Goal: Transaction & Acquisition: Purchase product/service

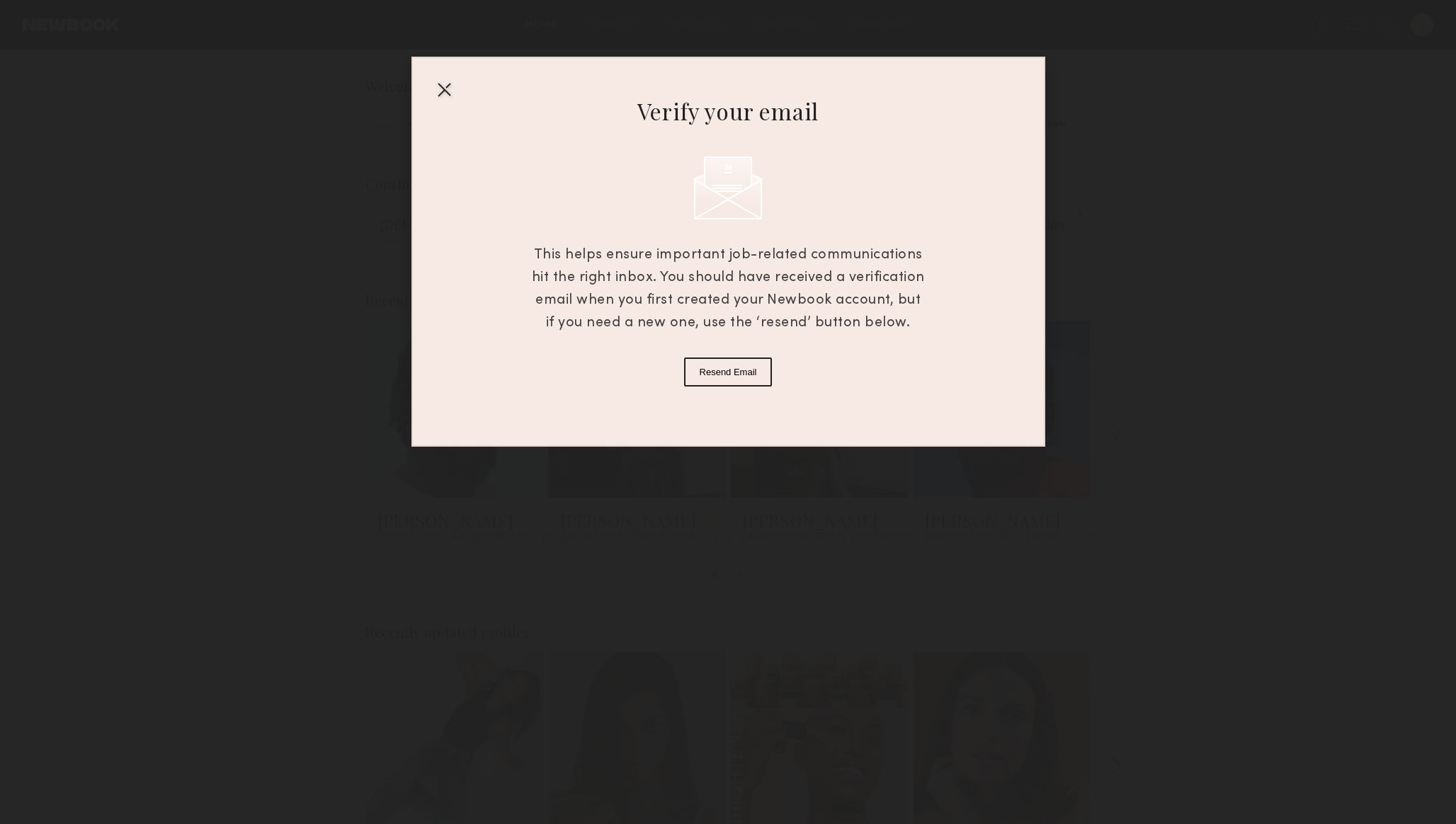
click at [714, 375] on button "Resend Email" at bounding box center [728, 372] width 89 height 29
click at [443, 83] on div at bounding box center [444, 89] width 23 height 23
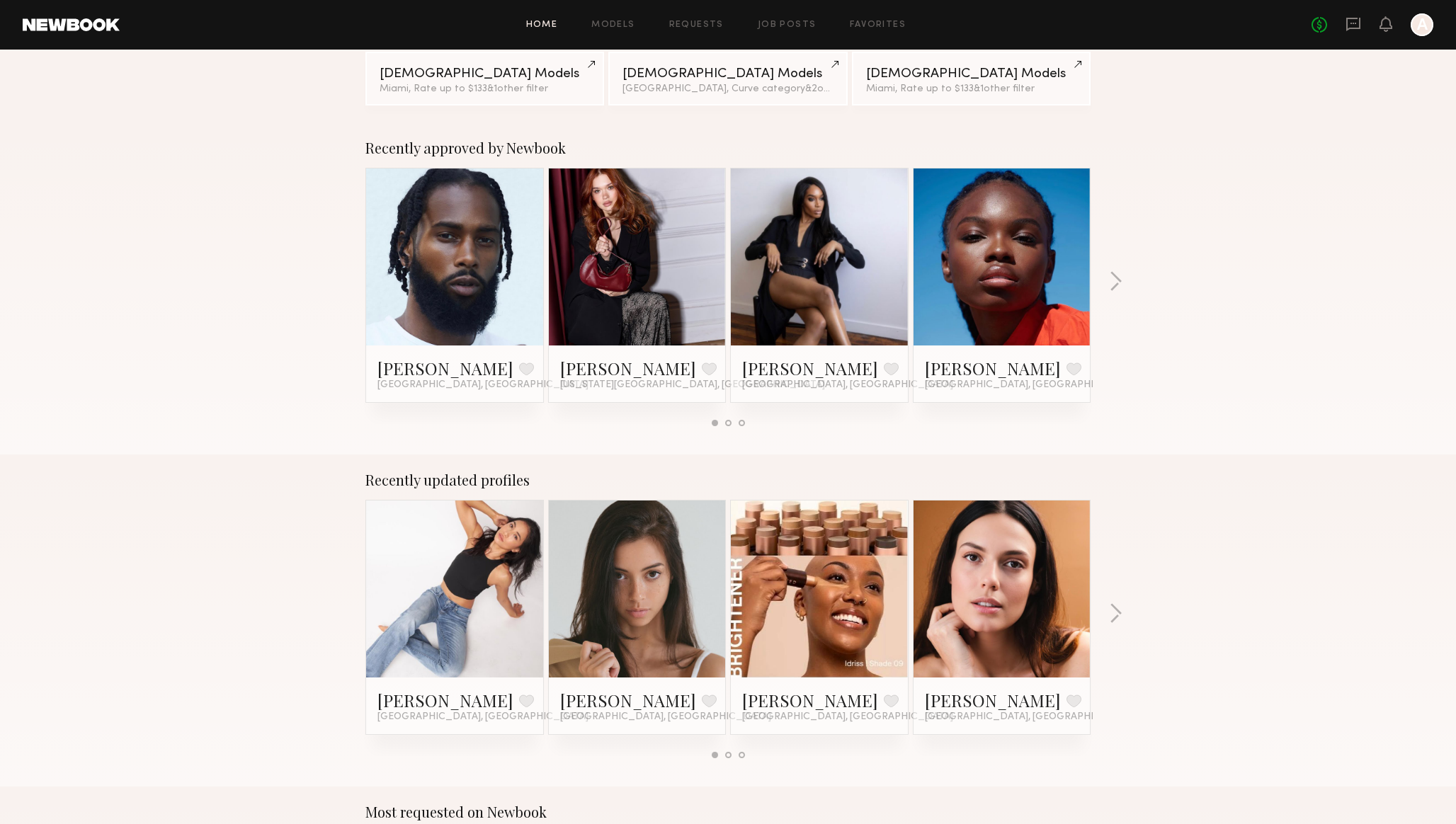
scroll to position [154, 0]
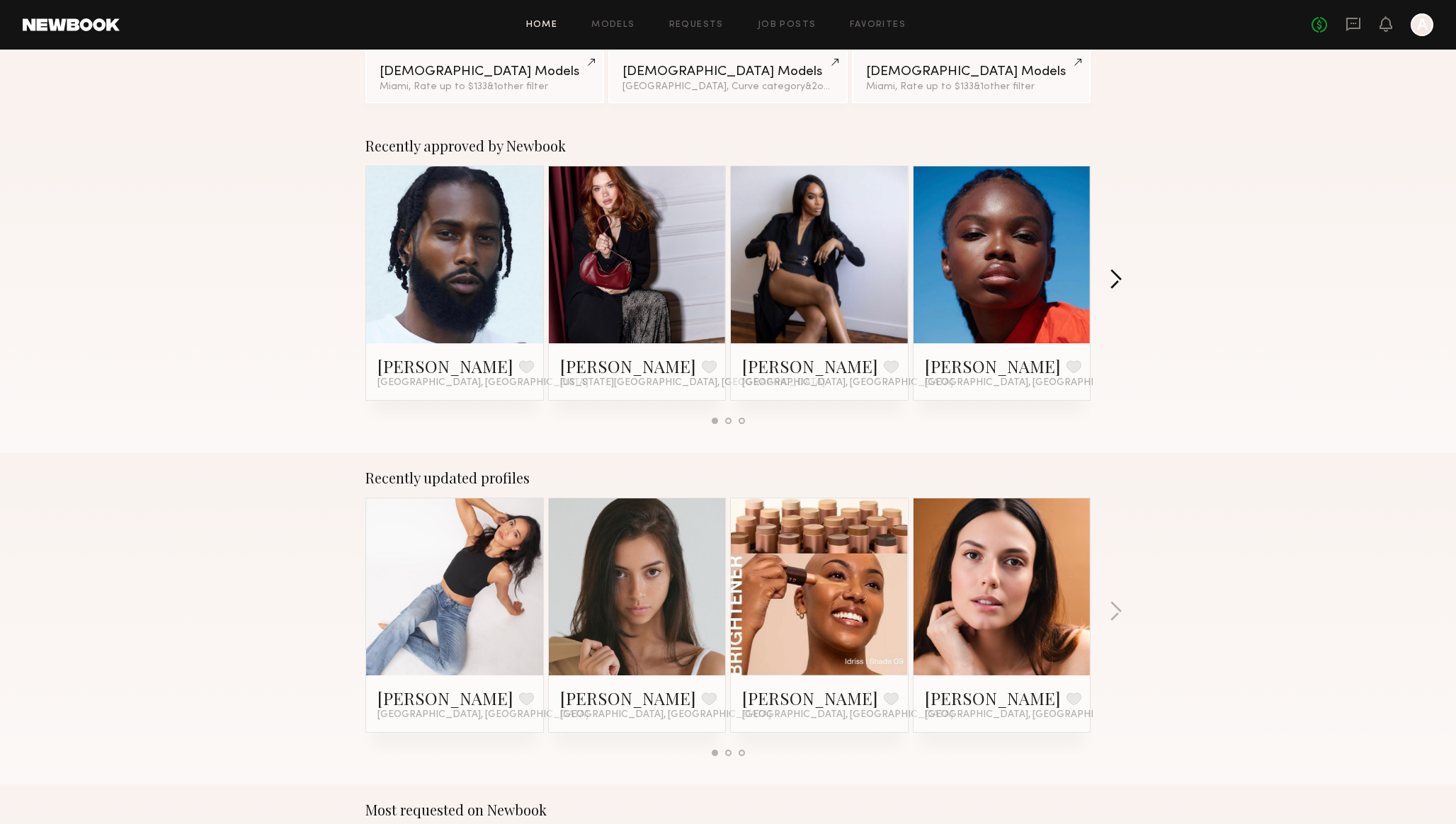
click at [1119, 280] on button "button" at bounding box center [1116, 281] width 13 height 23
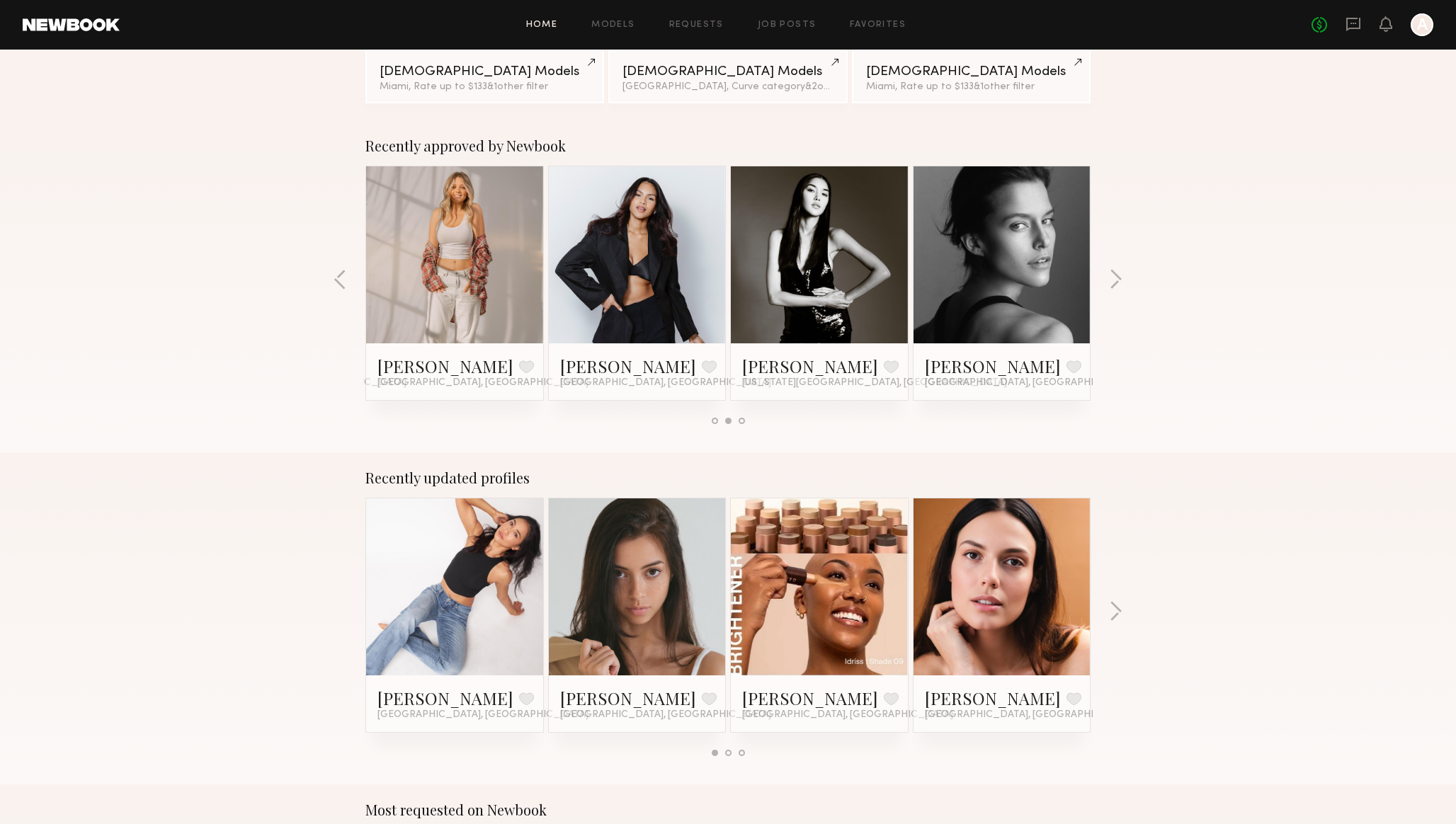
click at [673, 577] on link at bounding box center [638, 587] width 86 height 177
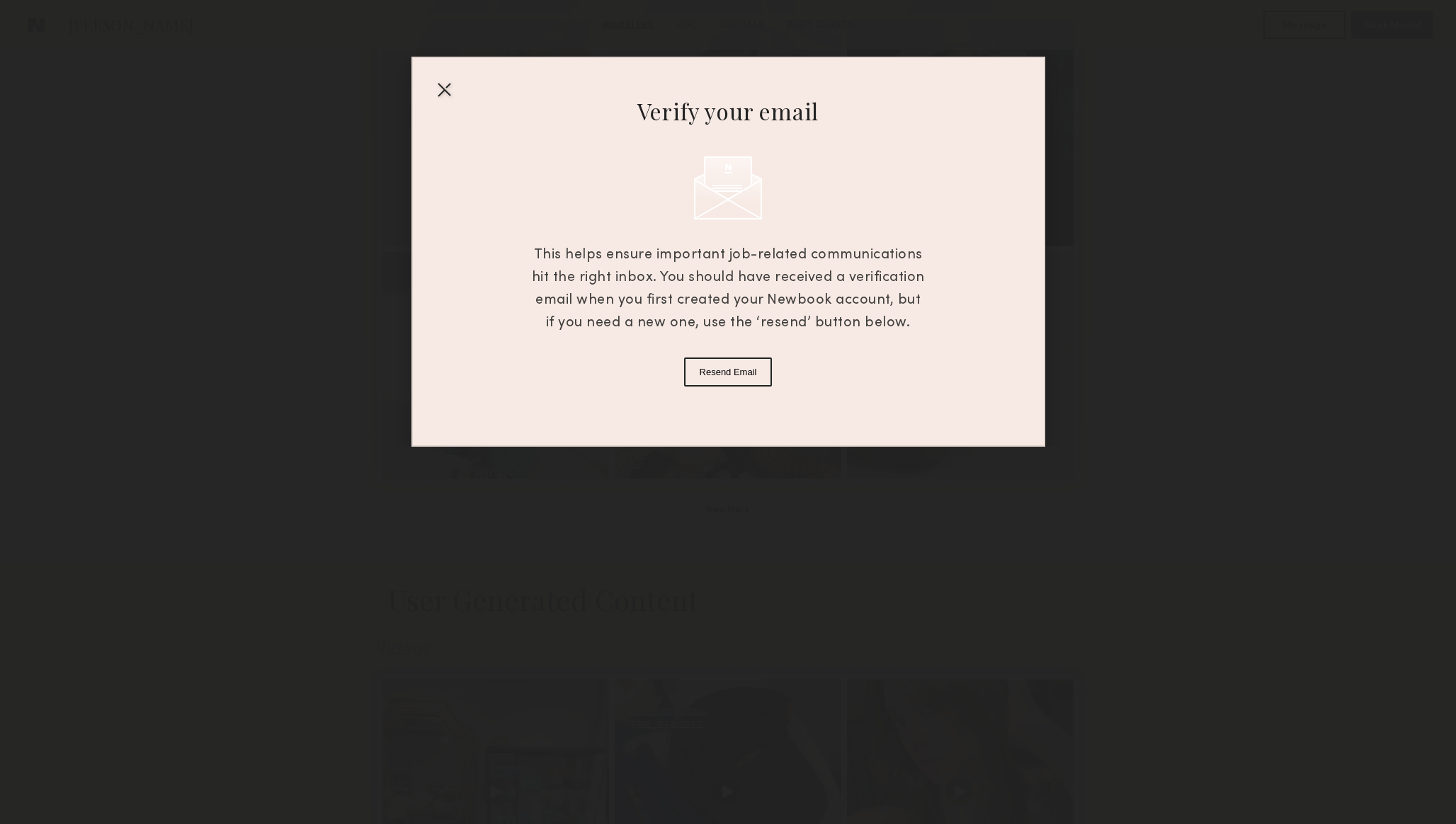
scroll to position [864, 0]
click at [444, 82] on div at bounding box center [444, 89] width 23 height 23
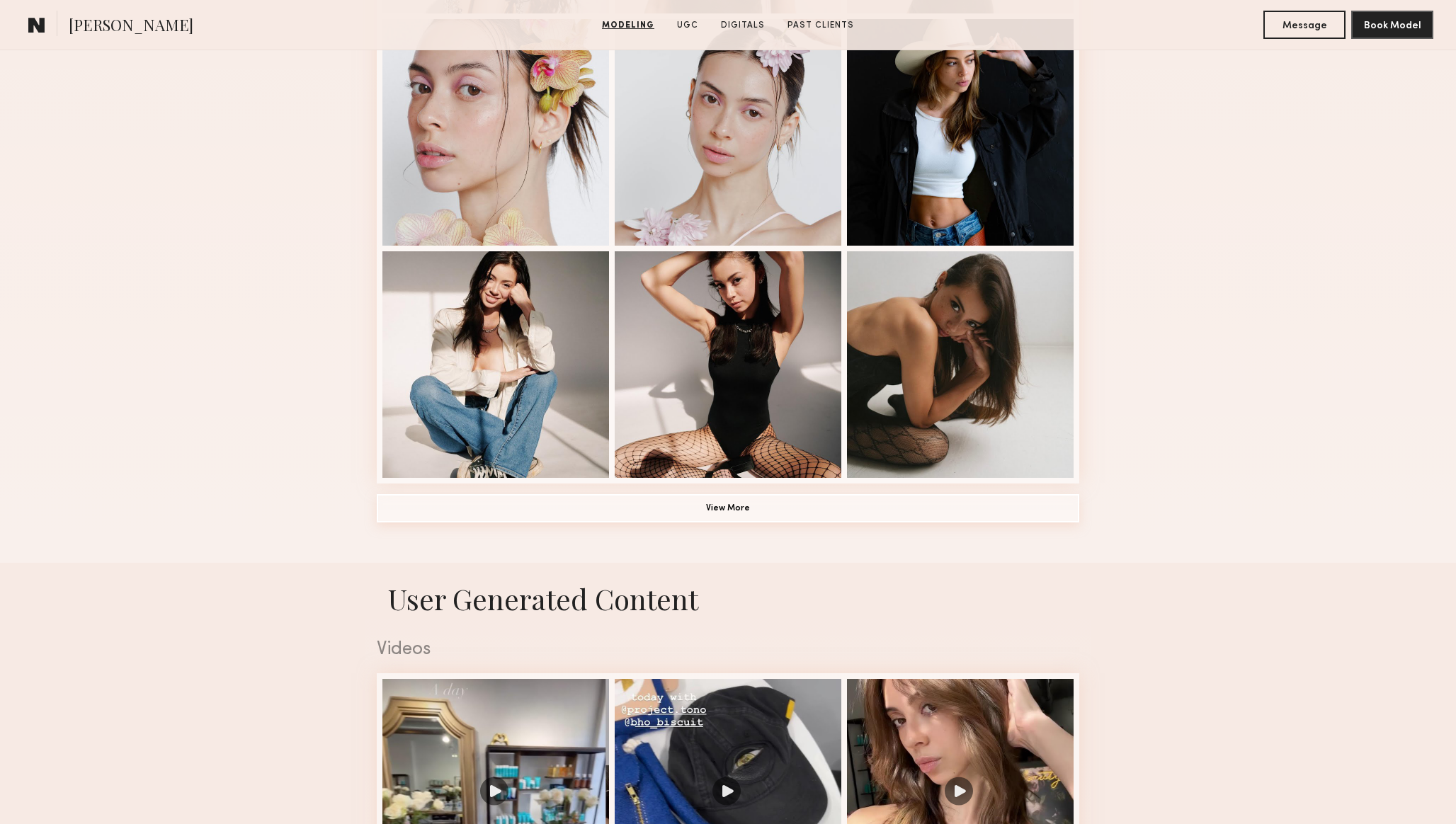
click at [566, 509] on button "View More" at bounding box center [728, 508] width 703 height 29
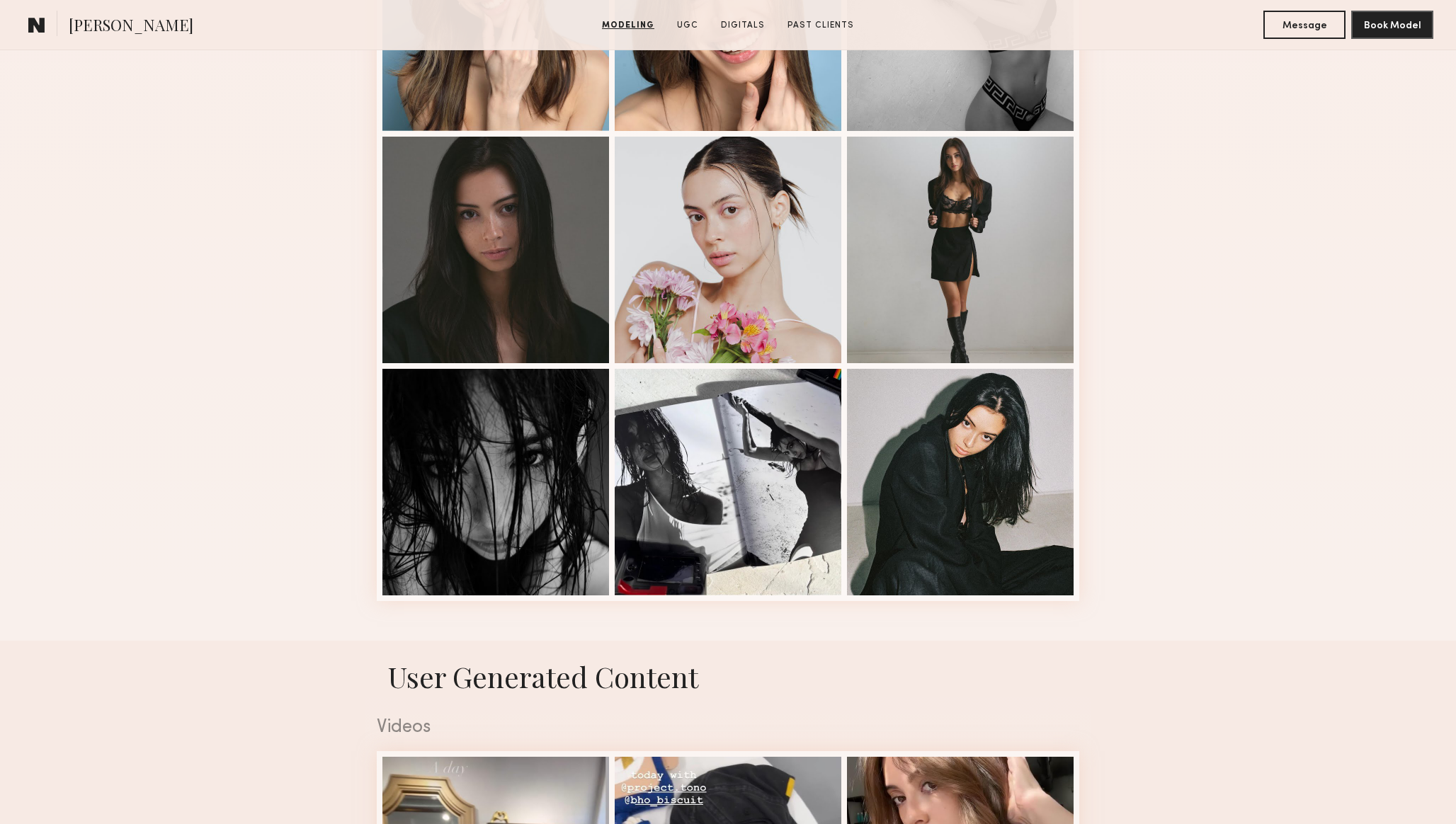
scroll to position [1674, 0]
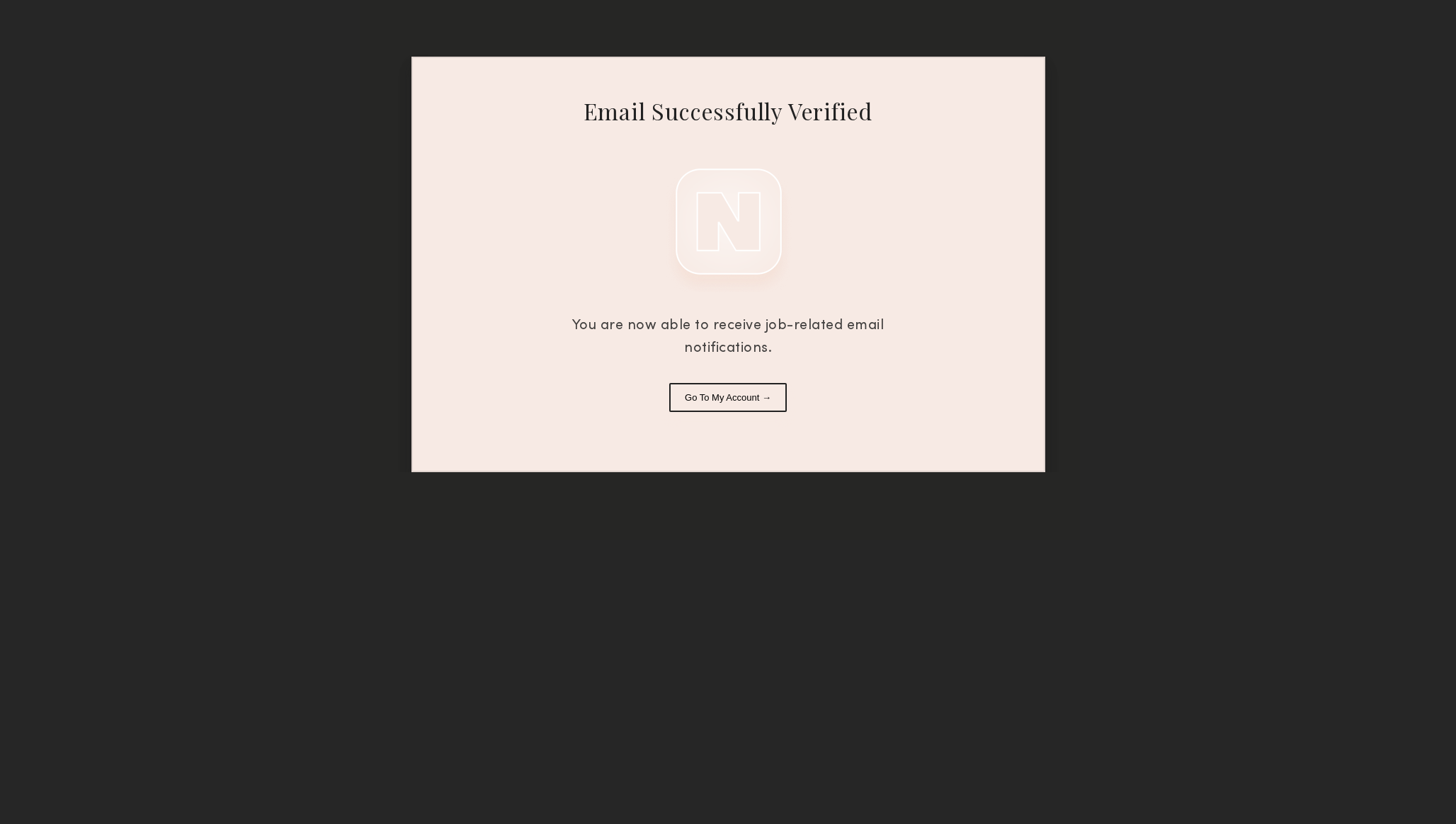
click at [719, 400] on button "Go To My Account →" at bounding box center [728, 397] width 118 height 29
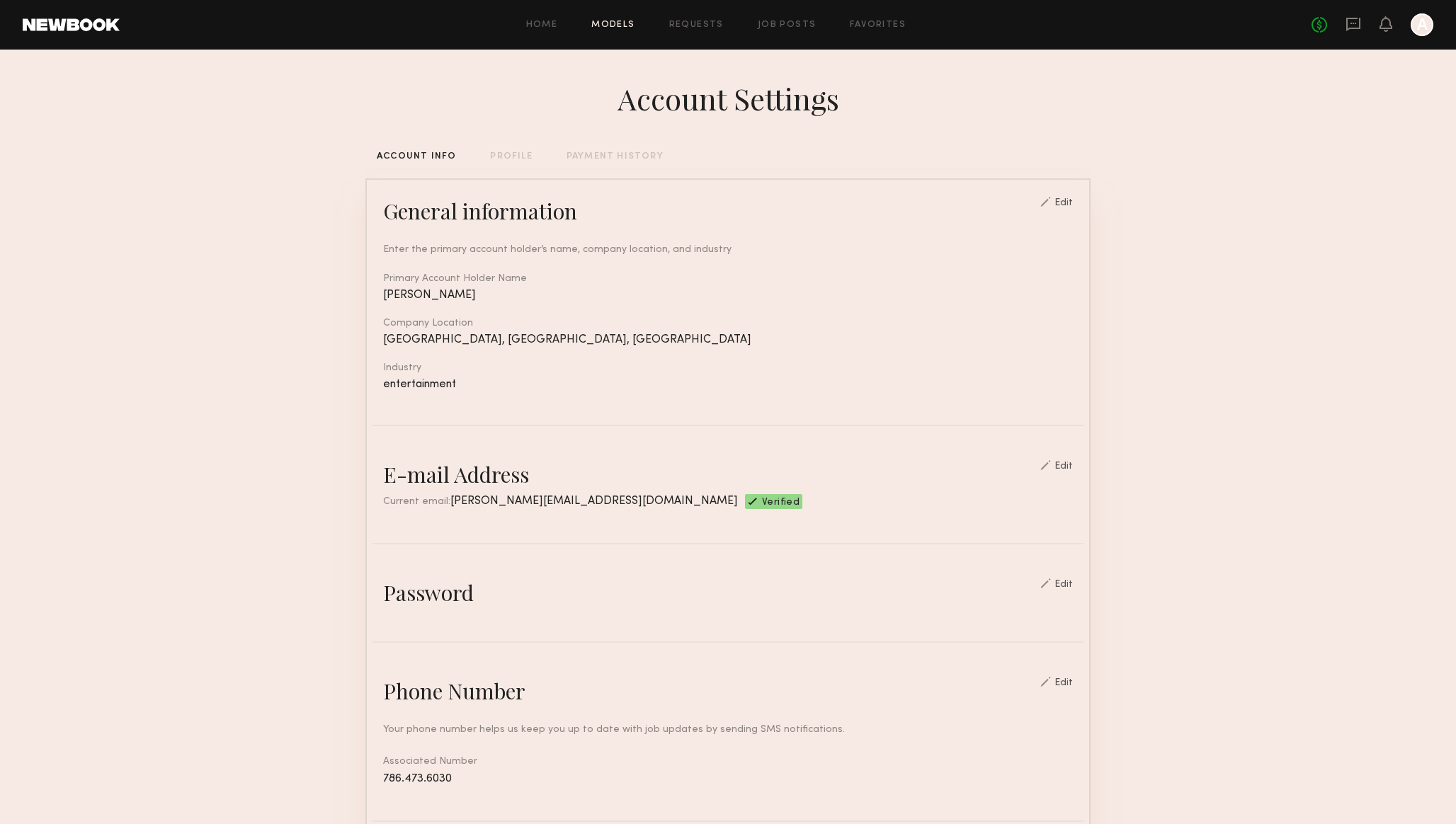
click at [608, 26] on link "Models" at bounding box center [613, 25] width 43 height 10
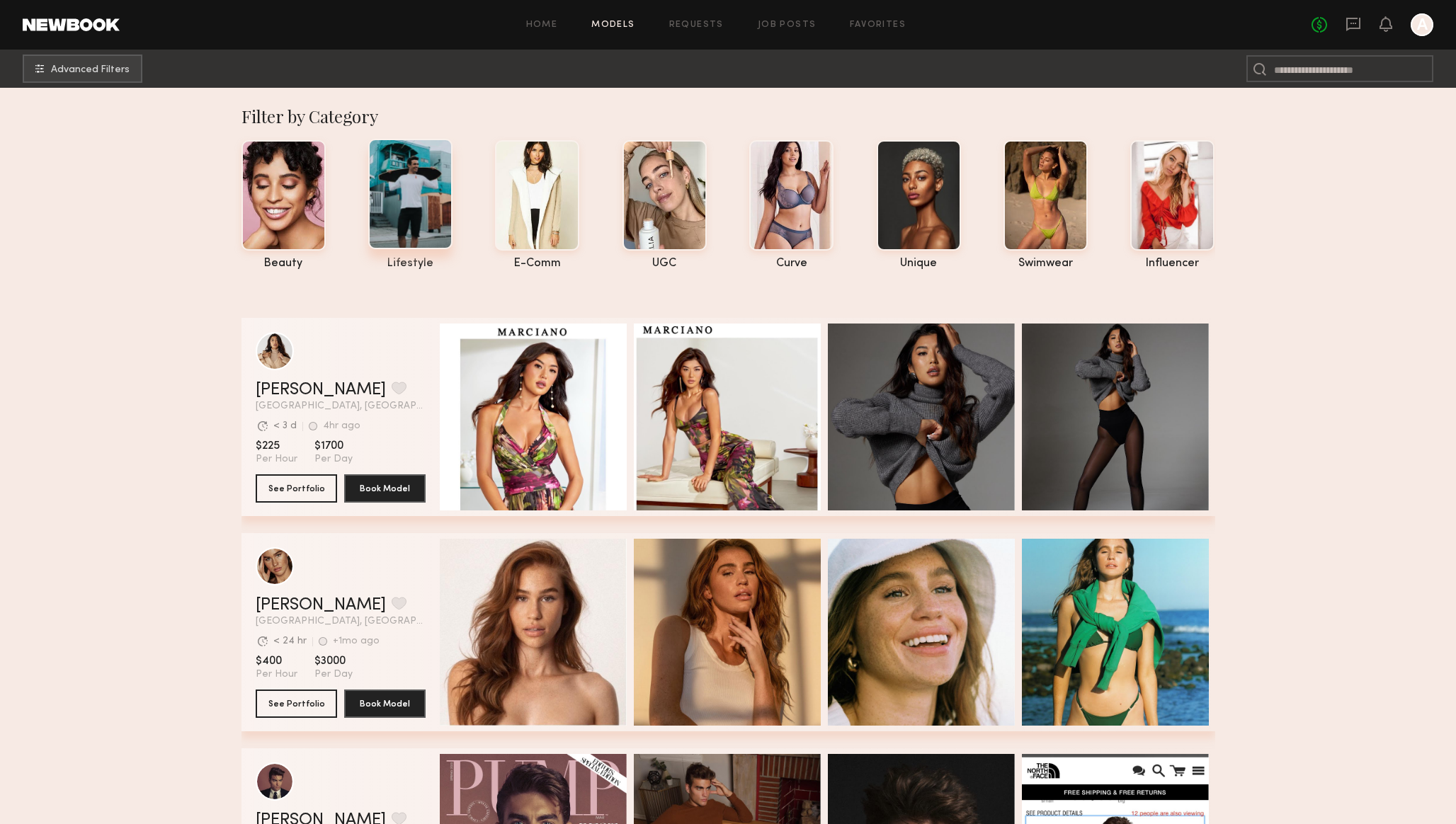
click at [396, 208] on div at bounding box center [410, 194] width 84 height 111
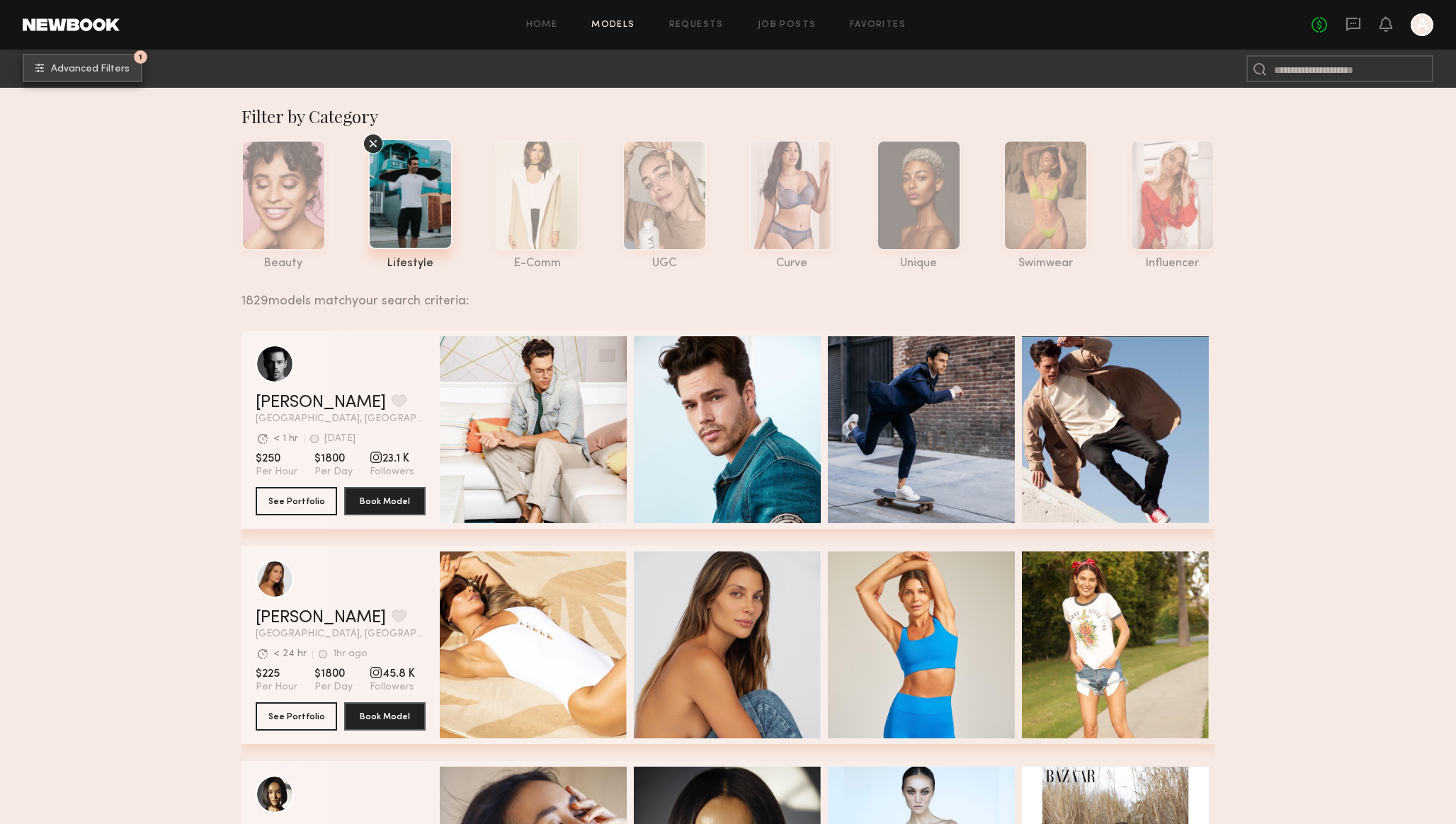
click at [64, 80] on button "1 Advanced Filters" at bounding box center [82, 68] width 119 height 29
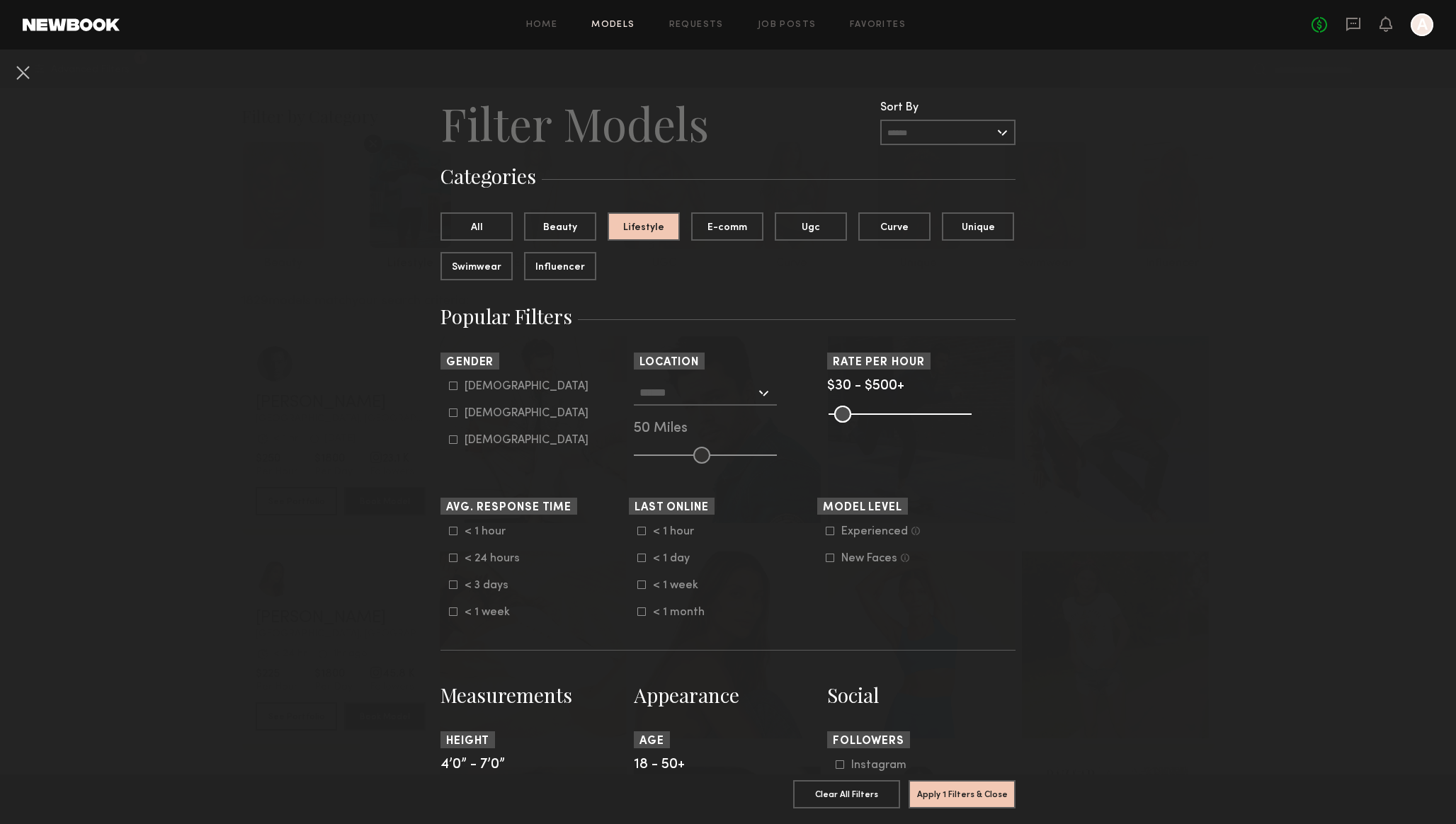
click at [472, 413] on div "Female" at bounding box center [526, 413] width 124 height 9
type input "**"
click at [734, 397] on input "text" at bounding box center [697, 392] width 116 height 24
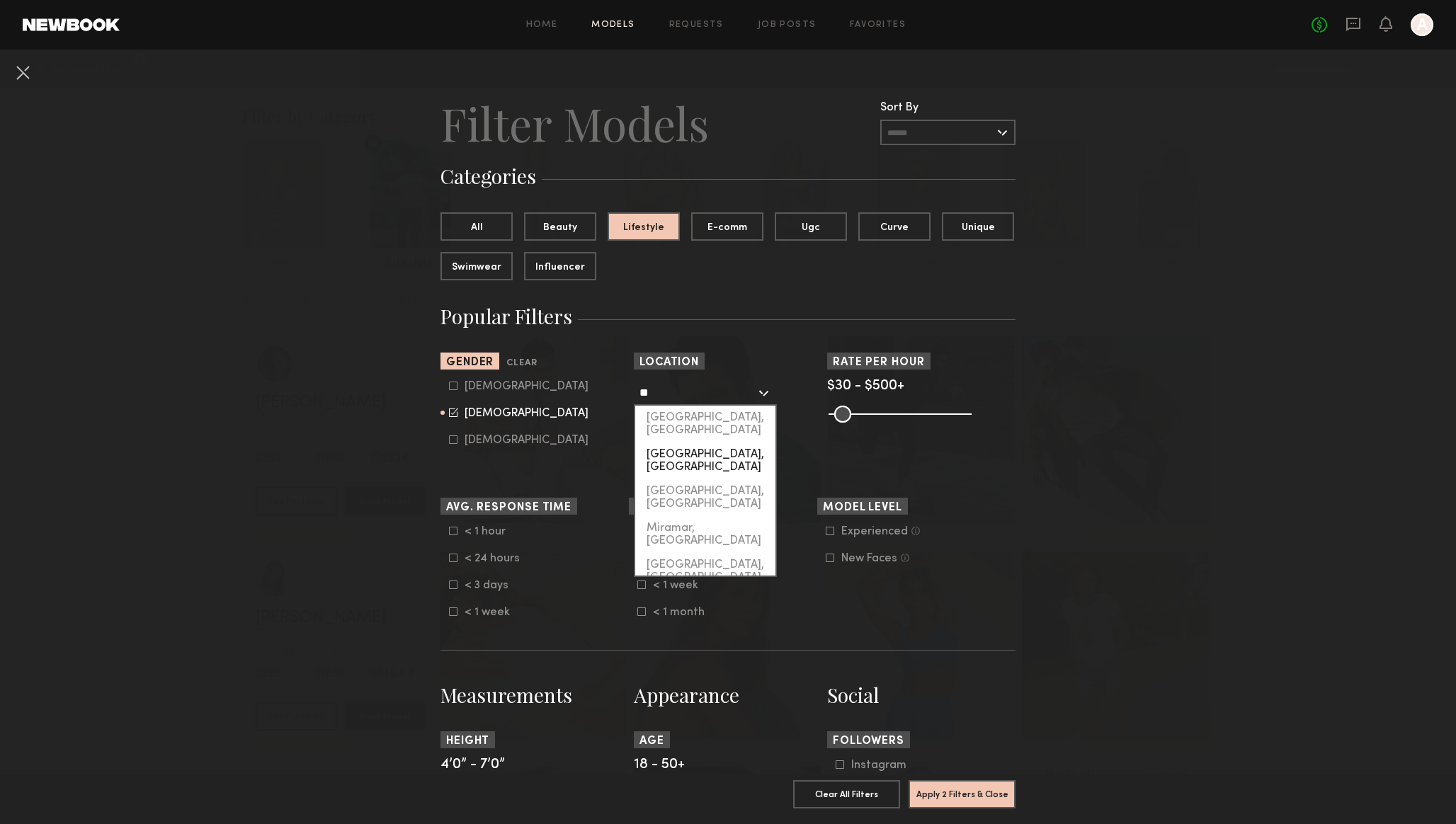
click at [676, 443] on div "Miami, FL" at bounding box center [706, 461] width 141 height 37
type input "*********"
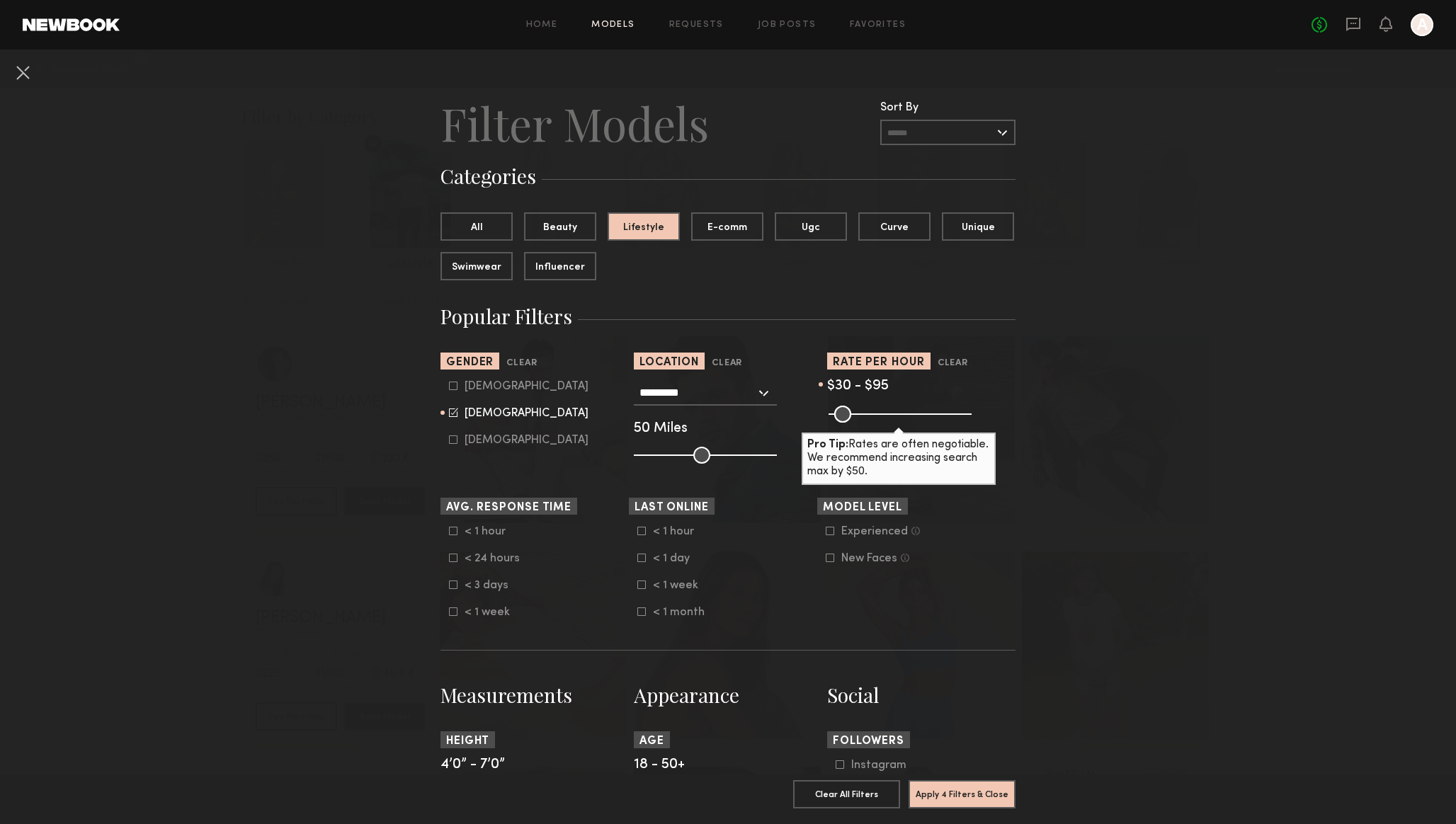
drag, startPoint x: 962, startPoint y: 414, endPoint x: 854, endPoint y: 411, distance: 108.0
click at [854, 411] on input "range" at bounding box center [900, 413] width 143 height 17
type input "***"
click at [855, 408] on input "range" at bounding box center [900, 413] width 143 height 17
click at [897, 227] on button "Curve" at bounding box center [894, 225] width 72 height 29
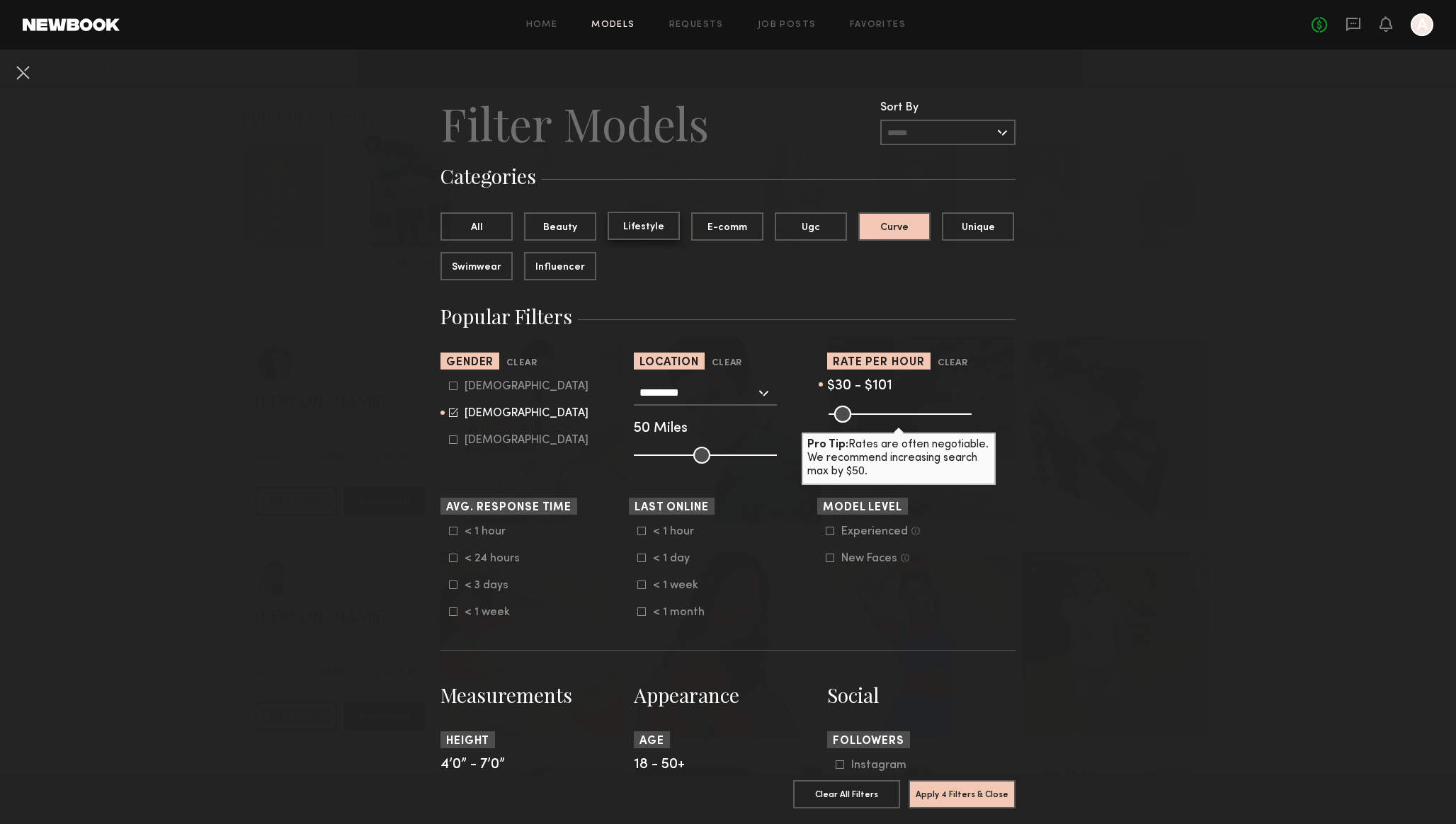
click at [643, 228] on button "Lifestyle" at bounding box center [643, 225] width 72 height 29
click at [499, 222] on button "All" at bounding box center [477, 225] width 72 height 29
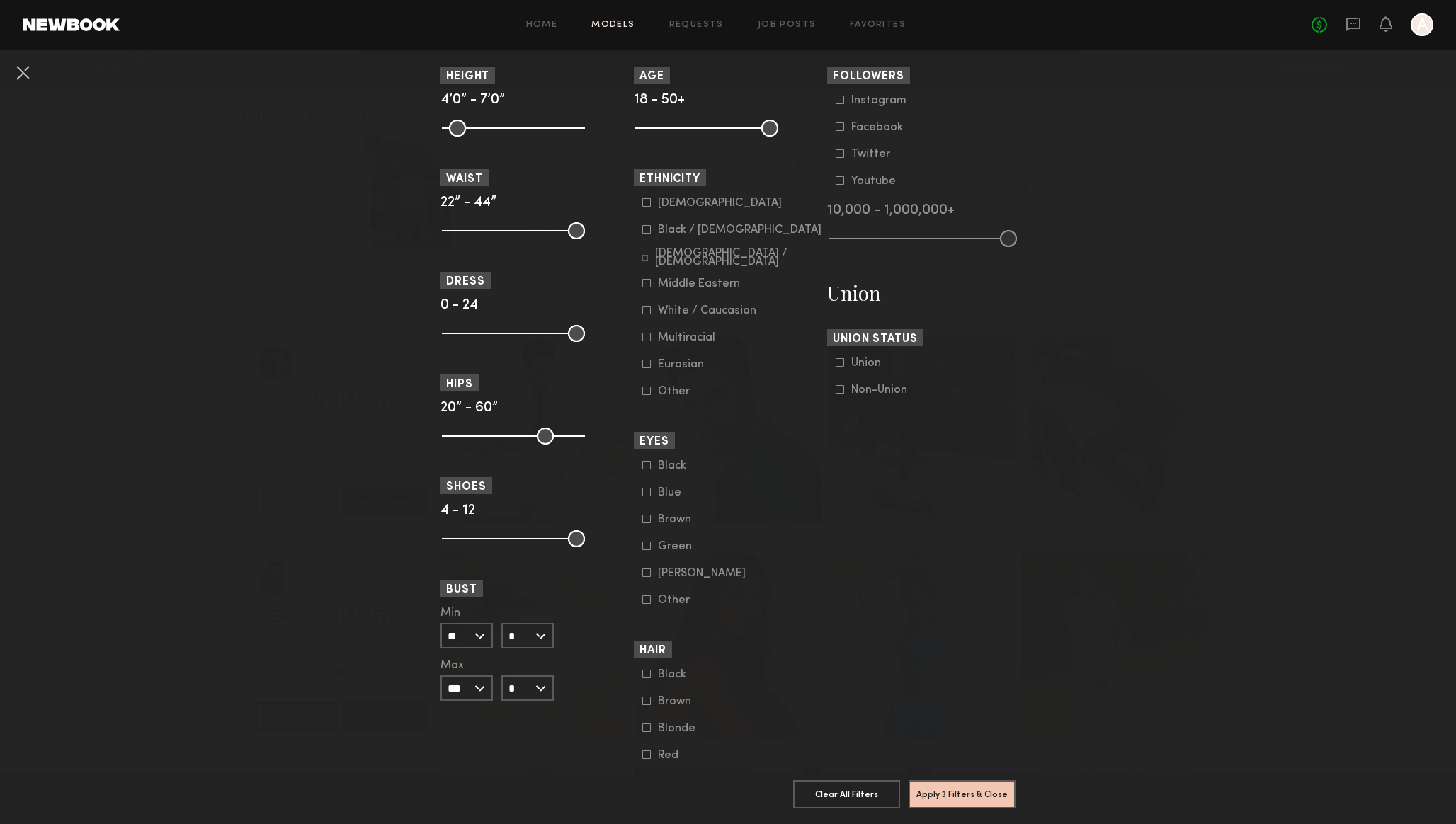
scroll to position [669, 0]
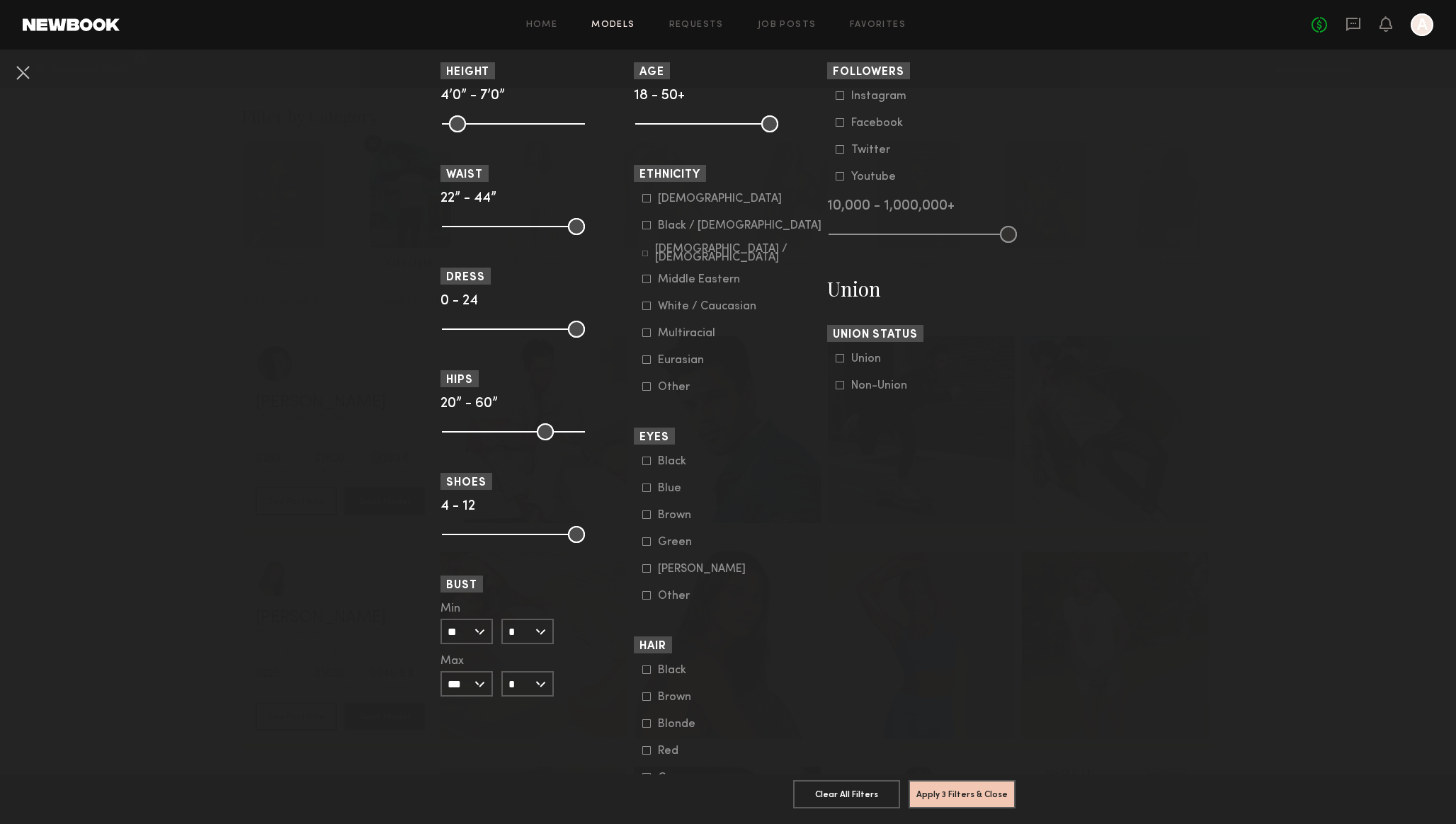
click at [535, 637] on input "*" at bounding box center [528, 631] width 53 height 26
click at [526, 692] on div "C" at bounding box center [528, 680] width 50 height 24
type input "*"
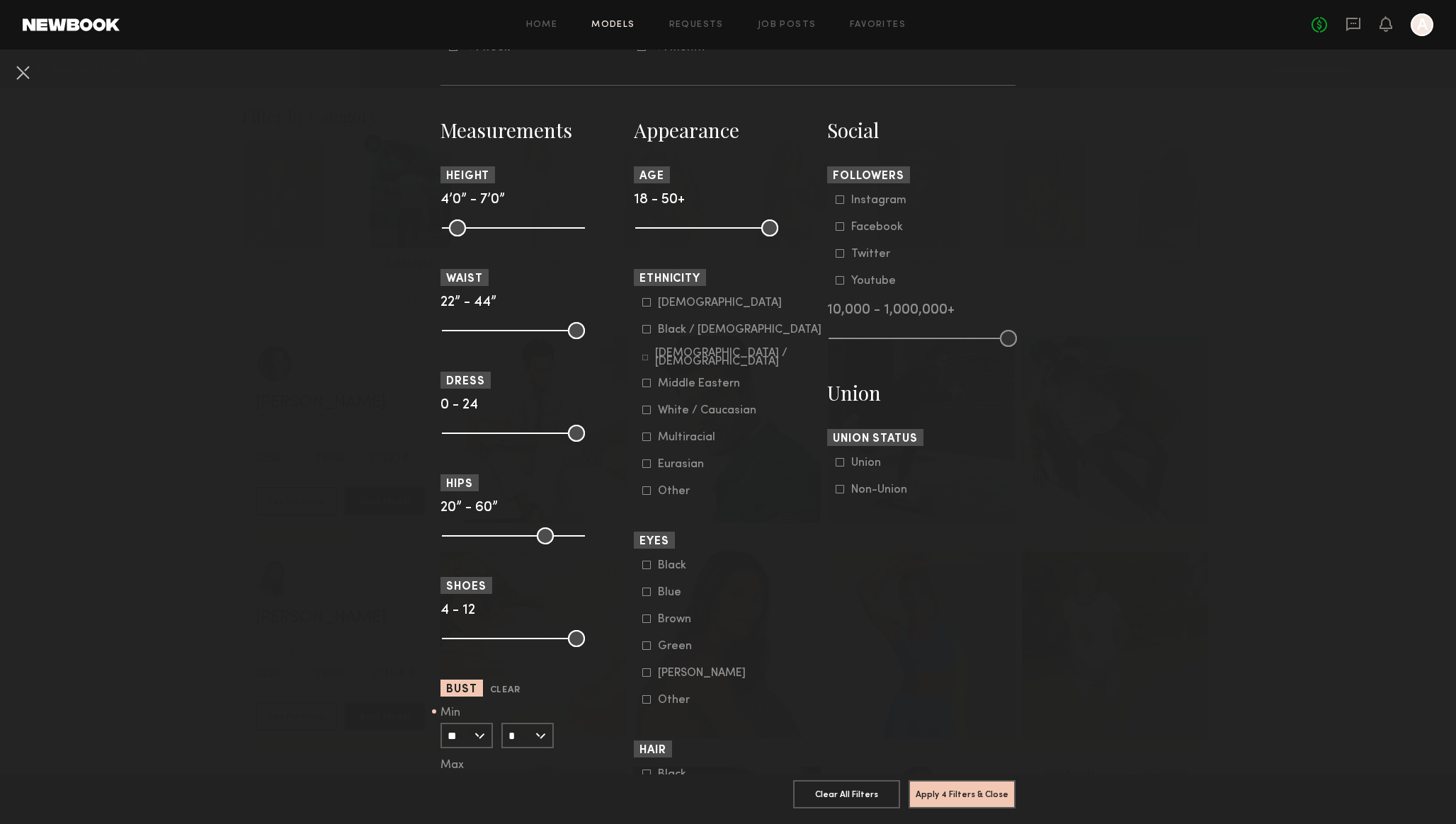
scroll to position [554, 0]
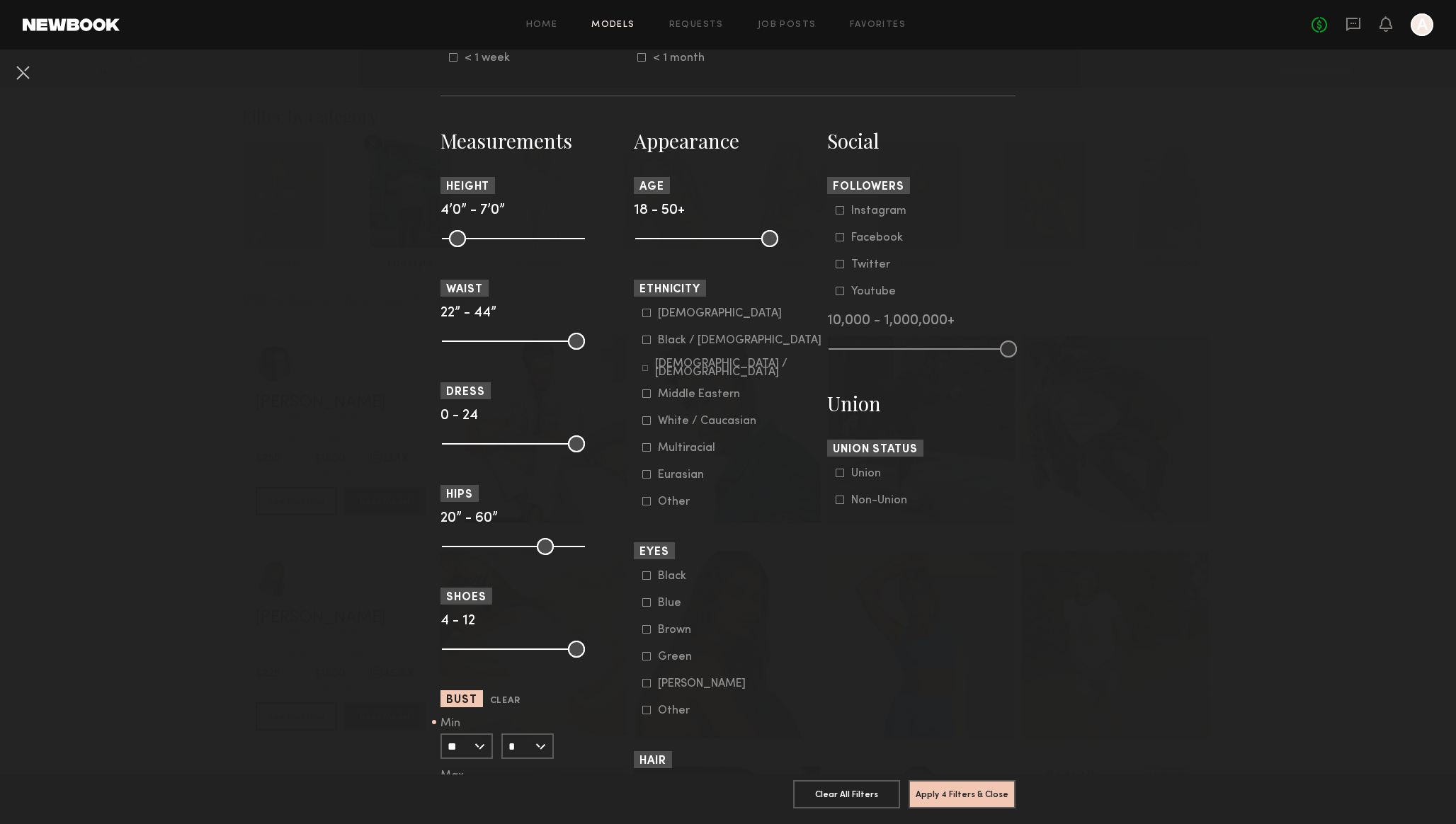
click at [687, 452] on div "Multiracial" at bounding box center [687, 448] width 57 height 9
click at [949, 800] on button "Apply 4 Filters & Close" at bounding box center [962, 793] width 107 height 29
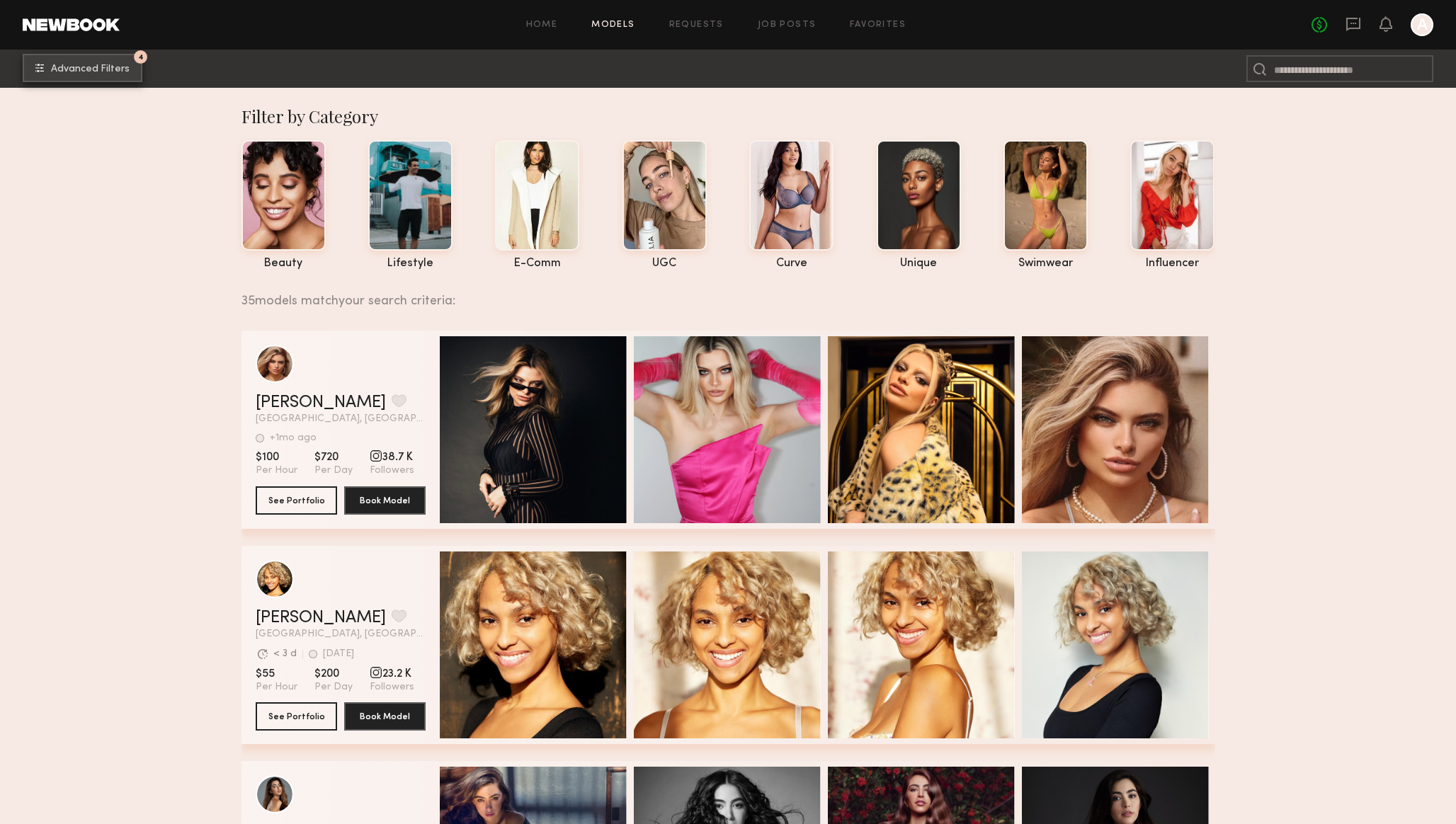
click at [72, 64] on span "Advanced Filters" at bounding box center [90, 70] width 78 height 10
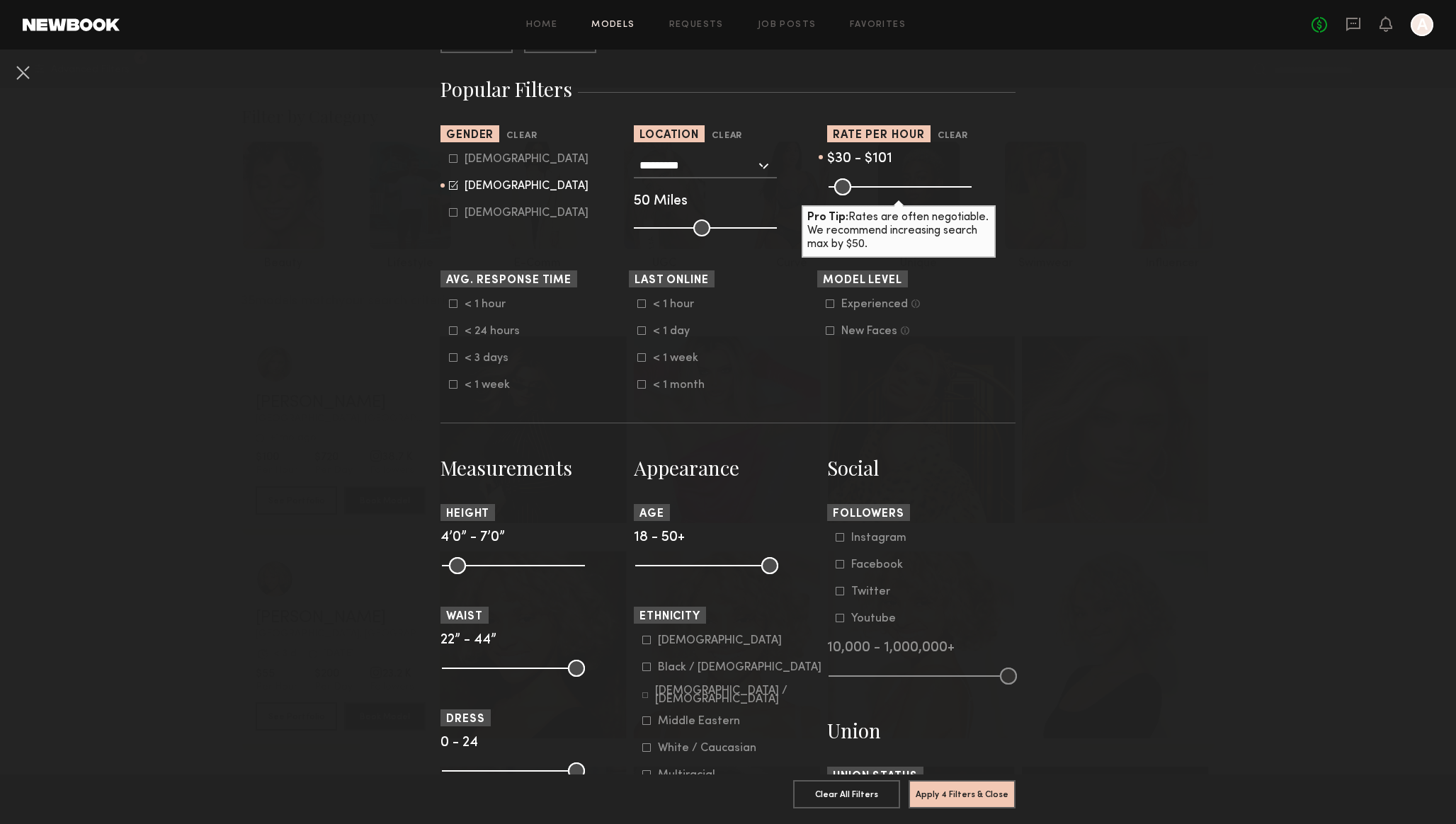
scroll to position [215, 0]
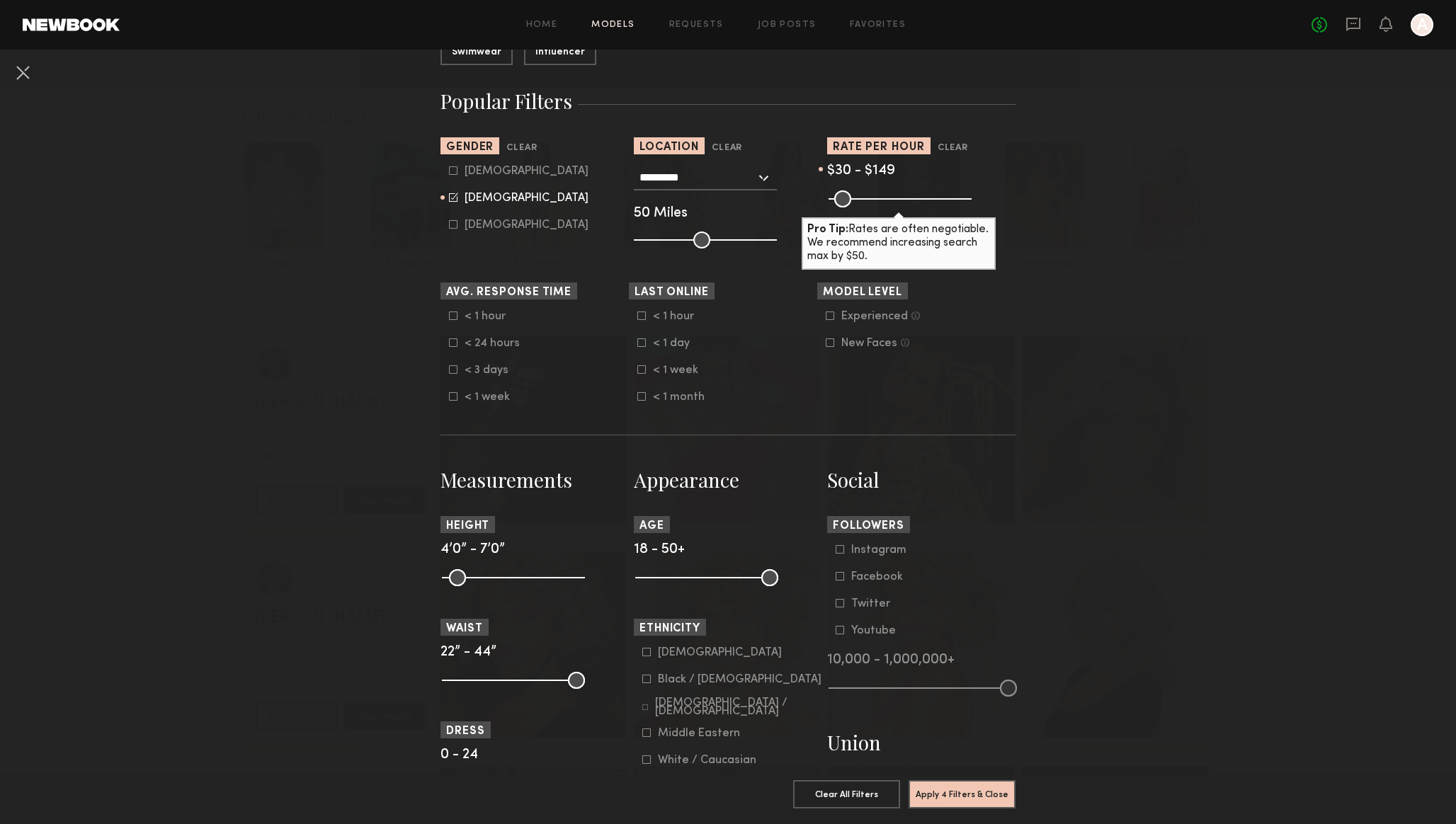
drag, startPoint x: 856, startPoint y: 198, endPoint x: 869, endPoint y: 198, distance: 13.0
type input "***"
click at [869, 198] on input "range" at bounding box center [900, 198] width 143 height 17
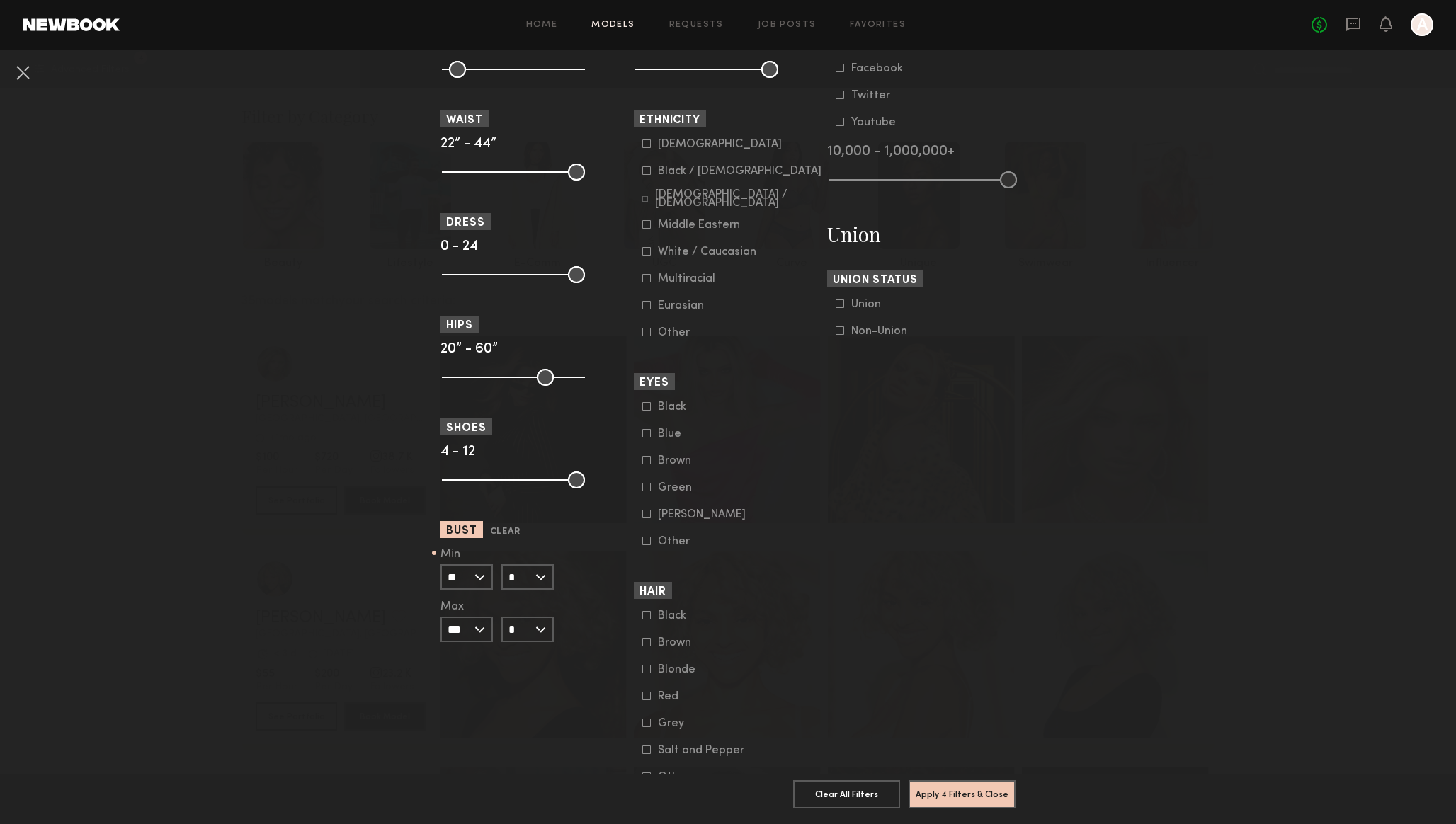
scroll to position [711, 0]
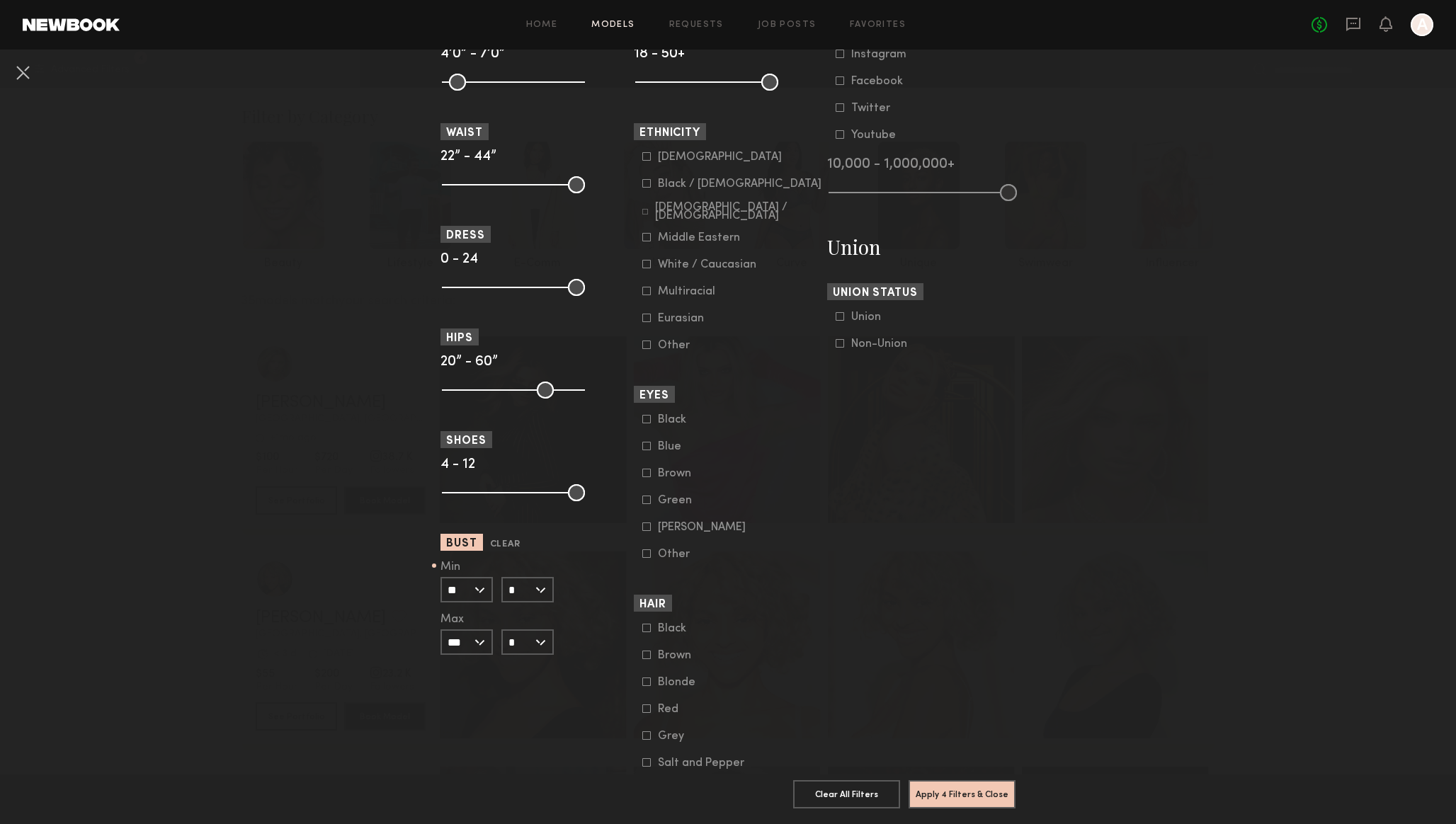
click at [526, 602] on input "*" at bounding box center [528, 589] width 53 height 26
click at [527, 596] on div "A" at bounding box center [528, 590] width 50 height 24
type input "*"
click at [646, 322] on icon at bounding box center [646, 318] width 9 height 9
click at [646, 295] on icon at bounding box center [646, 291] width 9 height 9
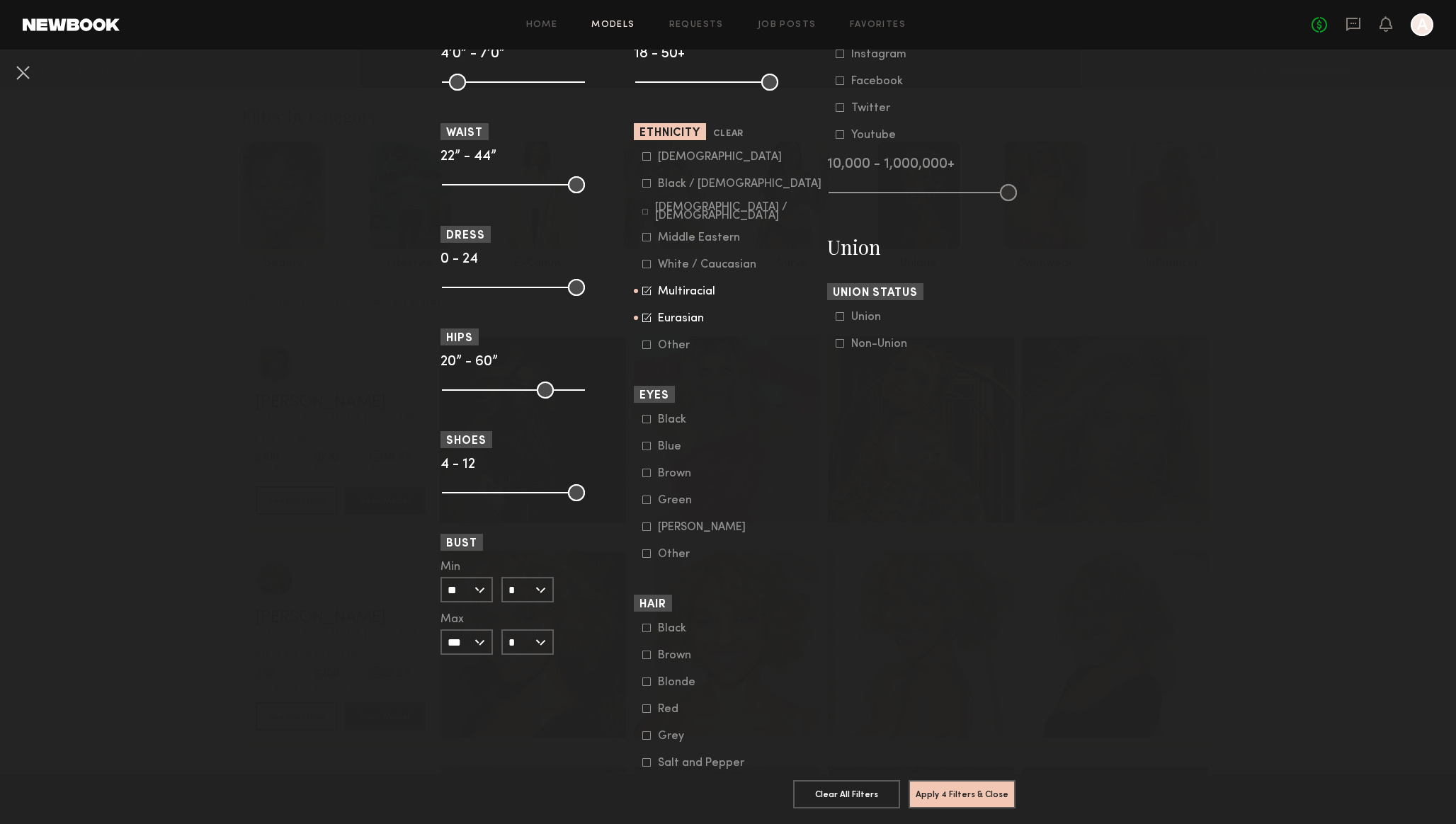
click at [644, 241] on icon at bounding box center [646, 237] width 9 height 9
click at [963, 793] on button "Apply 4 Filters & Close" at bounding box center [962, 793] width 107 height 29
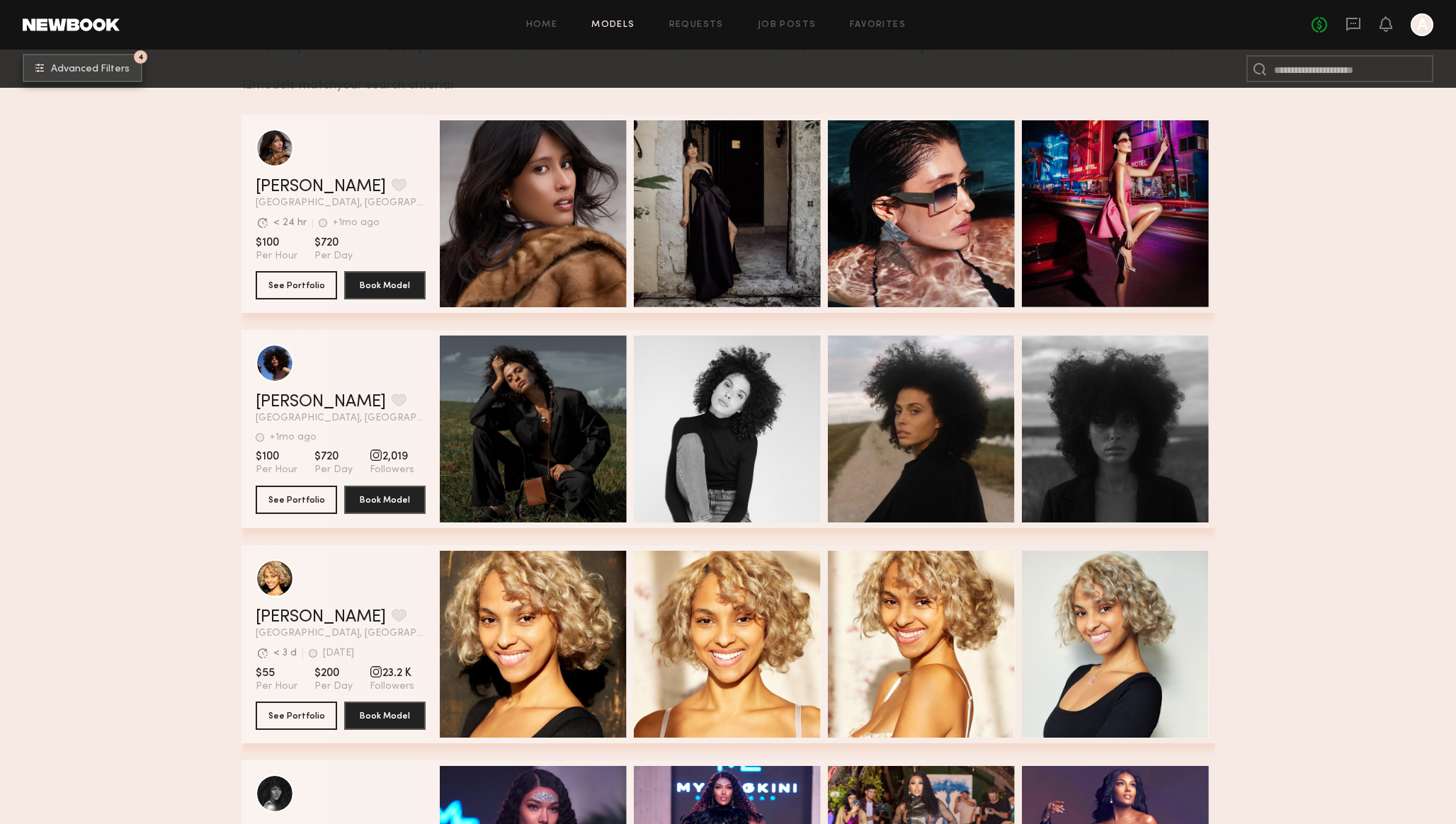
scroll to position [212, 0]
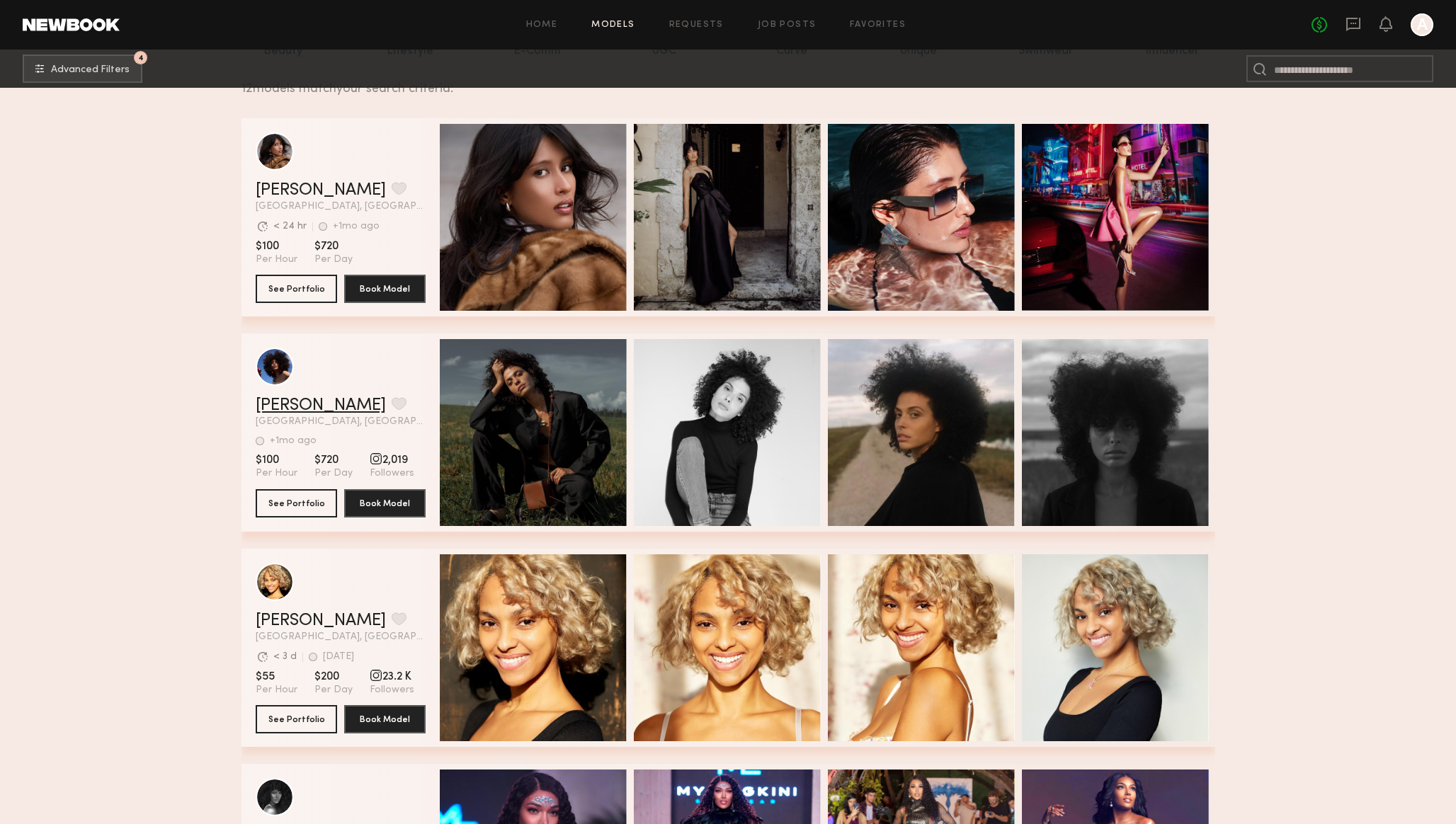
click at [282, 405] on link "TraSeanna M." at bounding box center [321, 405] width 130 height 17
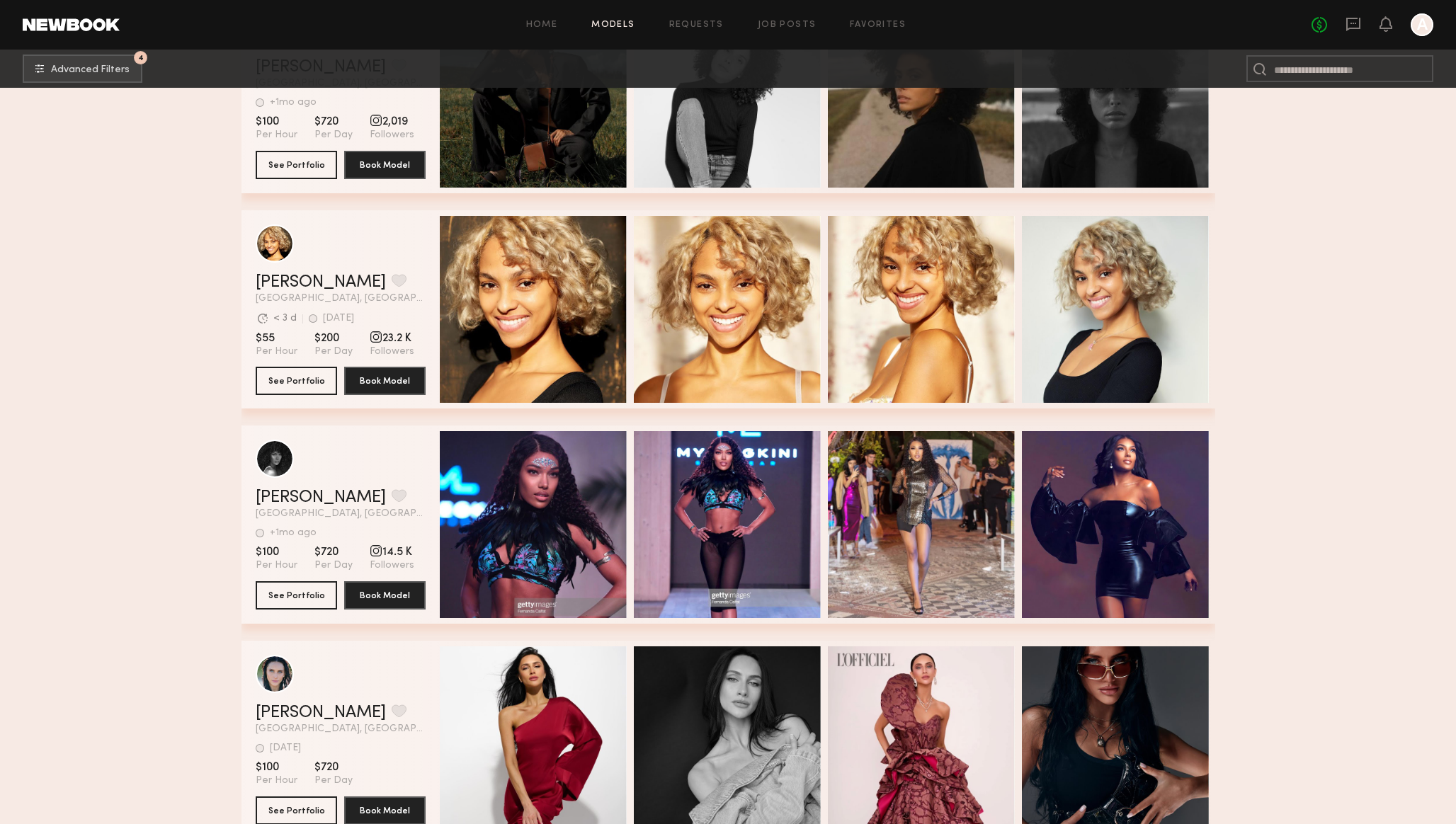
scroll to position [0, 0]
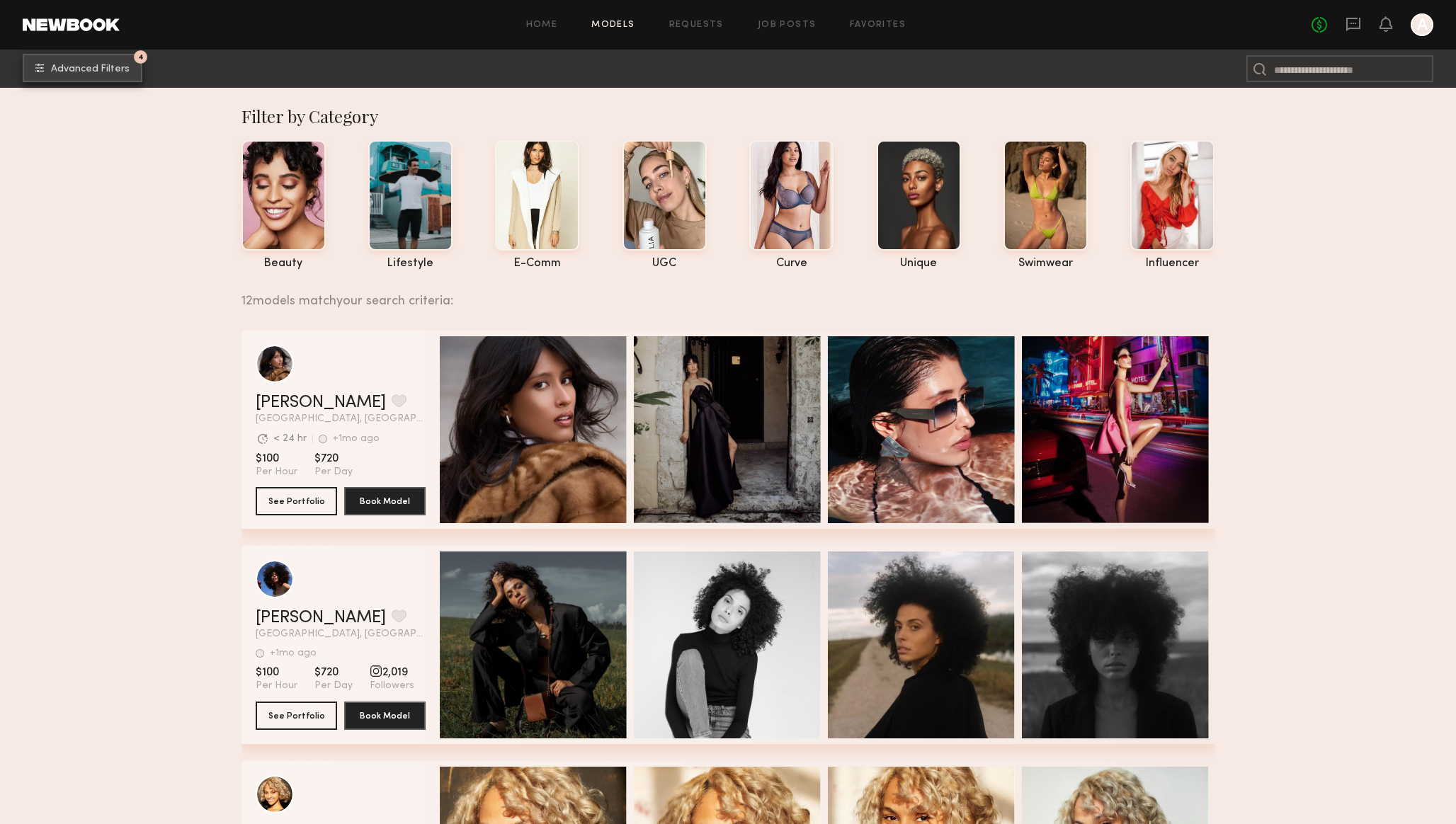
click at [101, 67] on span "Advanced Filters" at bounding box center [90, 70] width 78 height 10
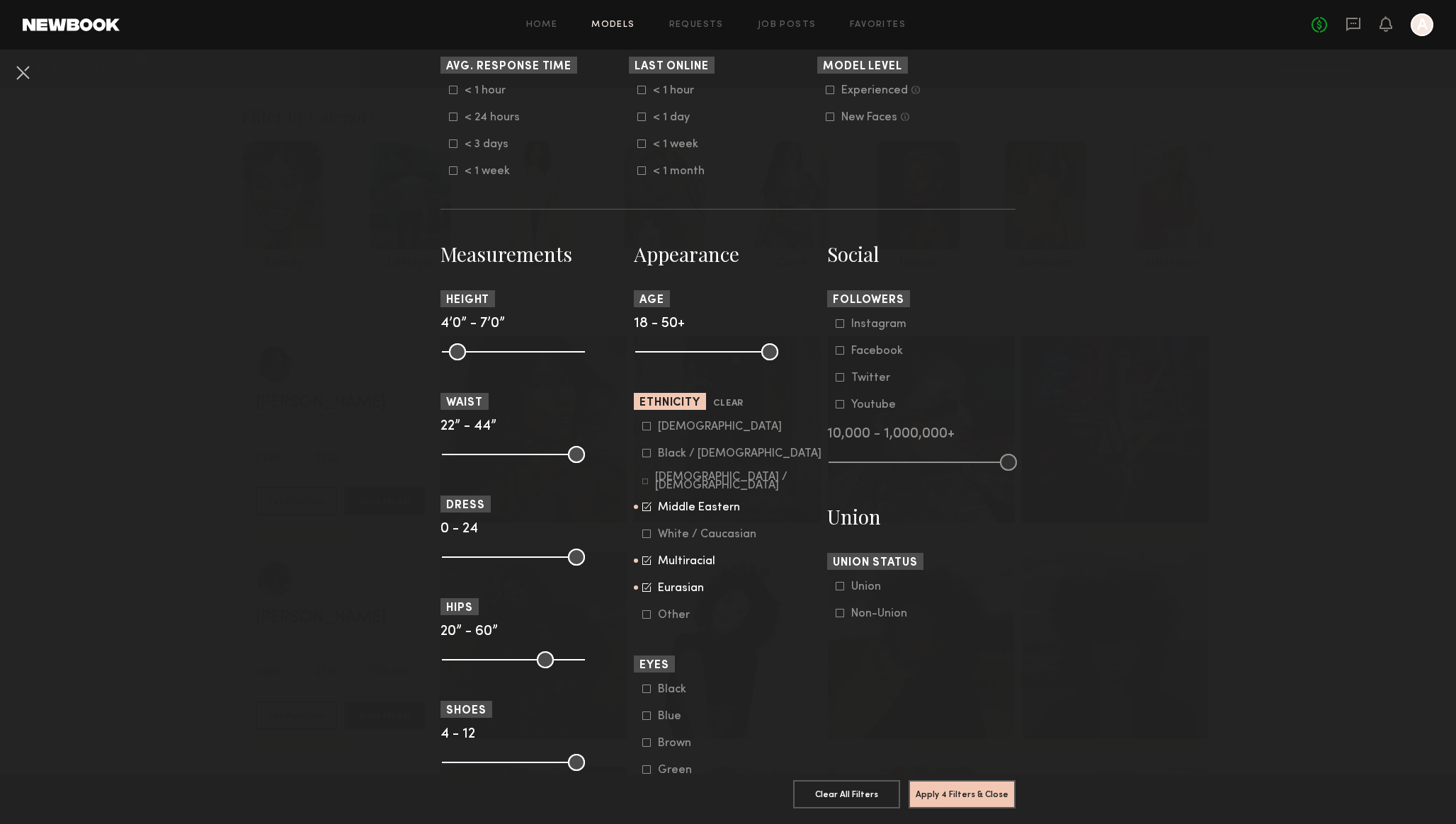
scroll to position [445, 0]
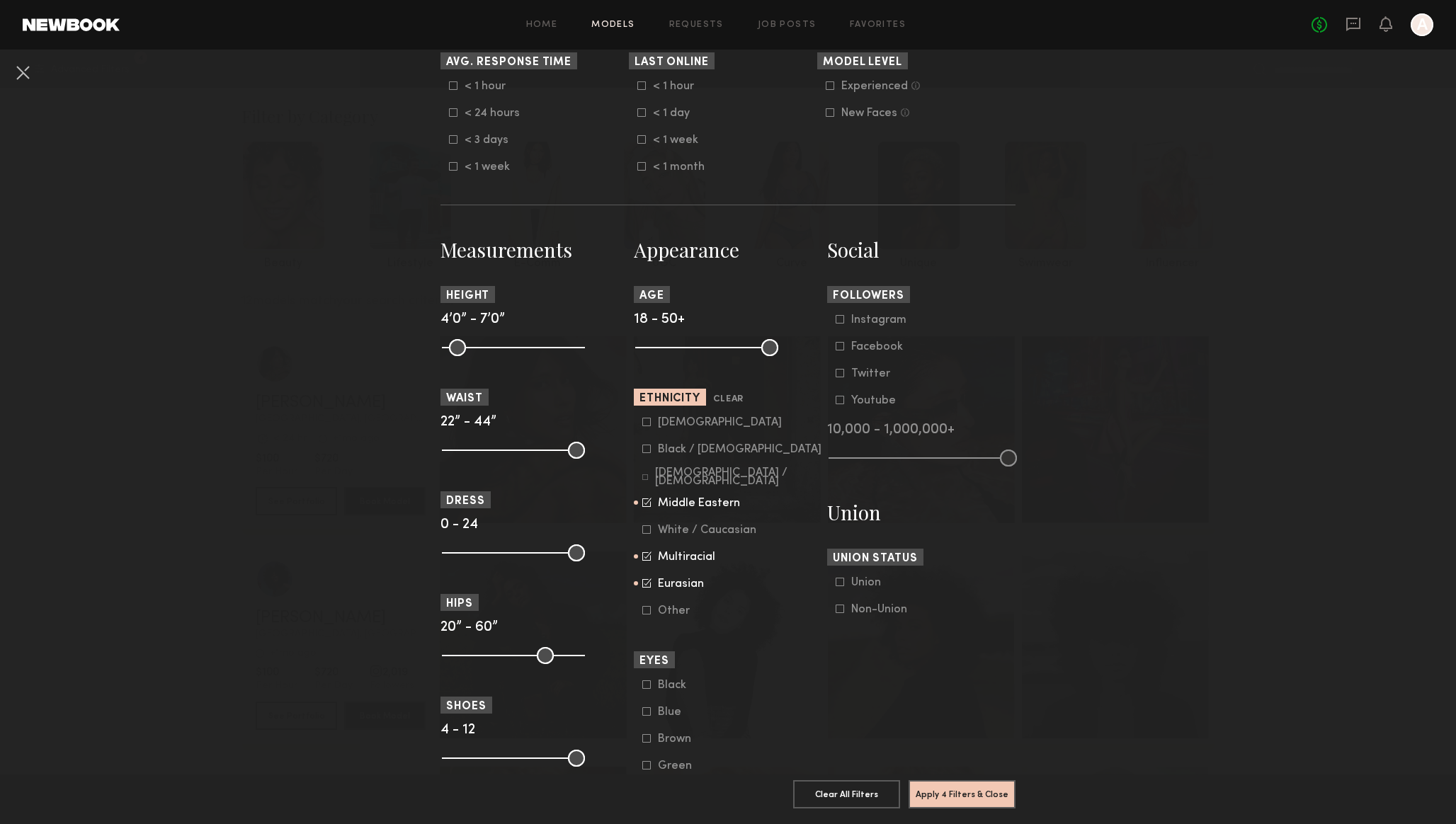
click at [646, 509] on common-framework-checkbox "Middle Eastern" at bounding box center [732, 503] width 180 height 12
click at [646, 507] on icon at bounding box center [646, 502] width 10 height 10
click at [648, 561] on icon at bounding box center [646, 556] width 9 height 9
click at [646, 588] on icon at bounding box center [646, 583] width 10 height 10
click at [648, 480] on icon at bounding box center [645, 477] width 6 height 6
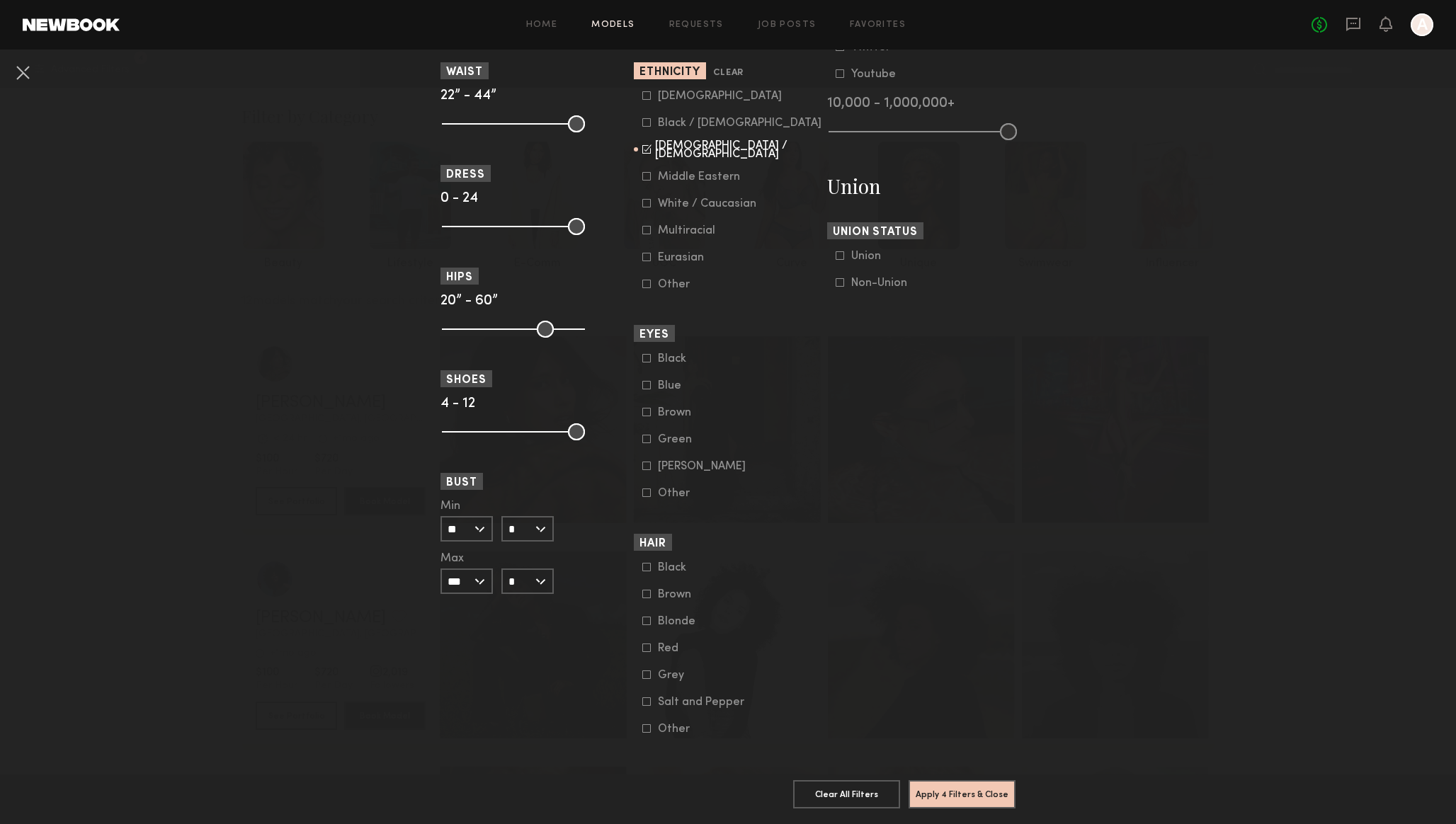
scroll to position [839, 0]
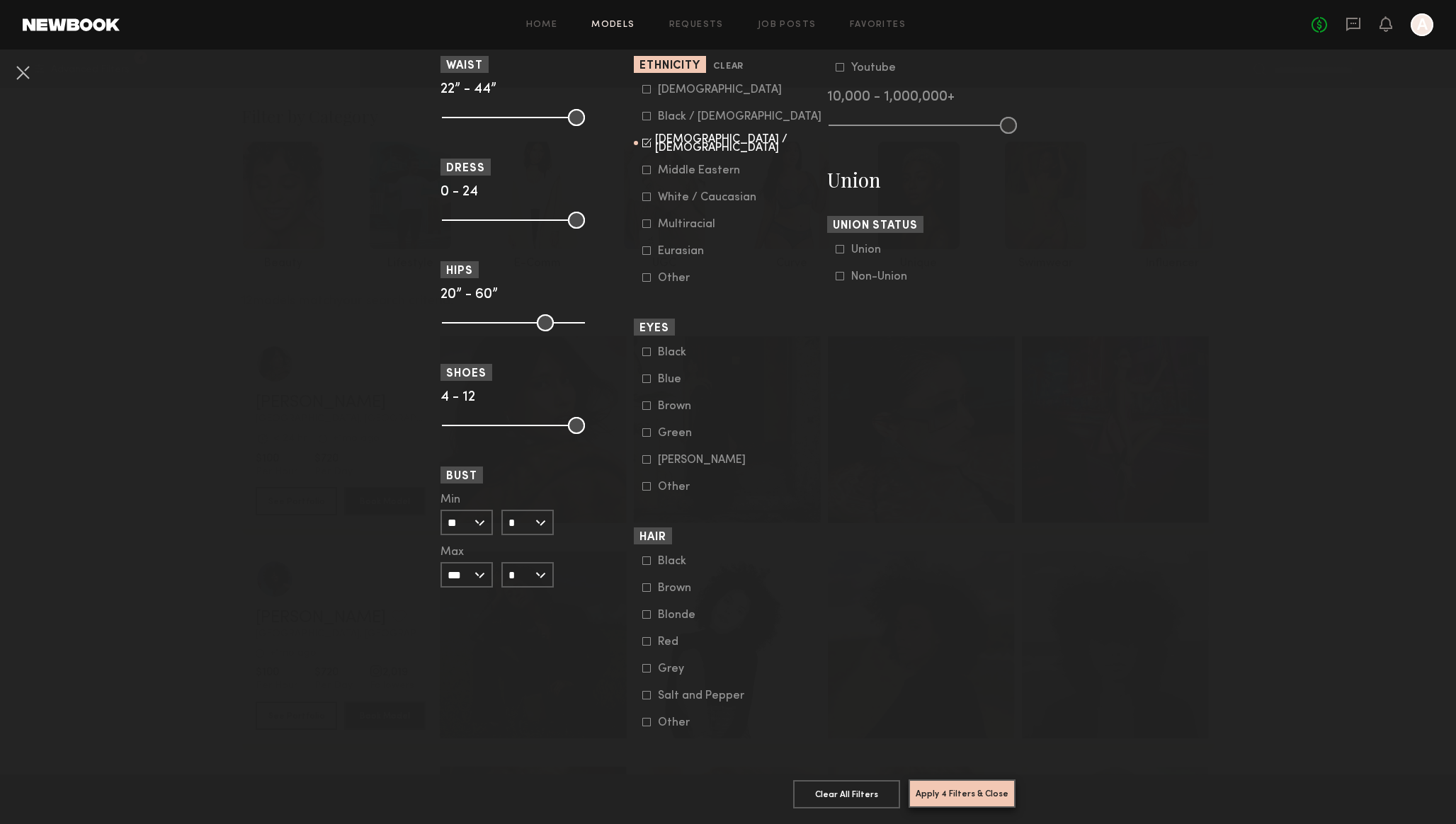
click at [959, 792] on button "Apply 4 Filters & Close" at bounding box center [962, 793] width 107 height 29
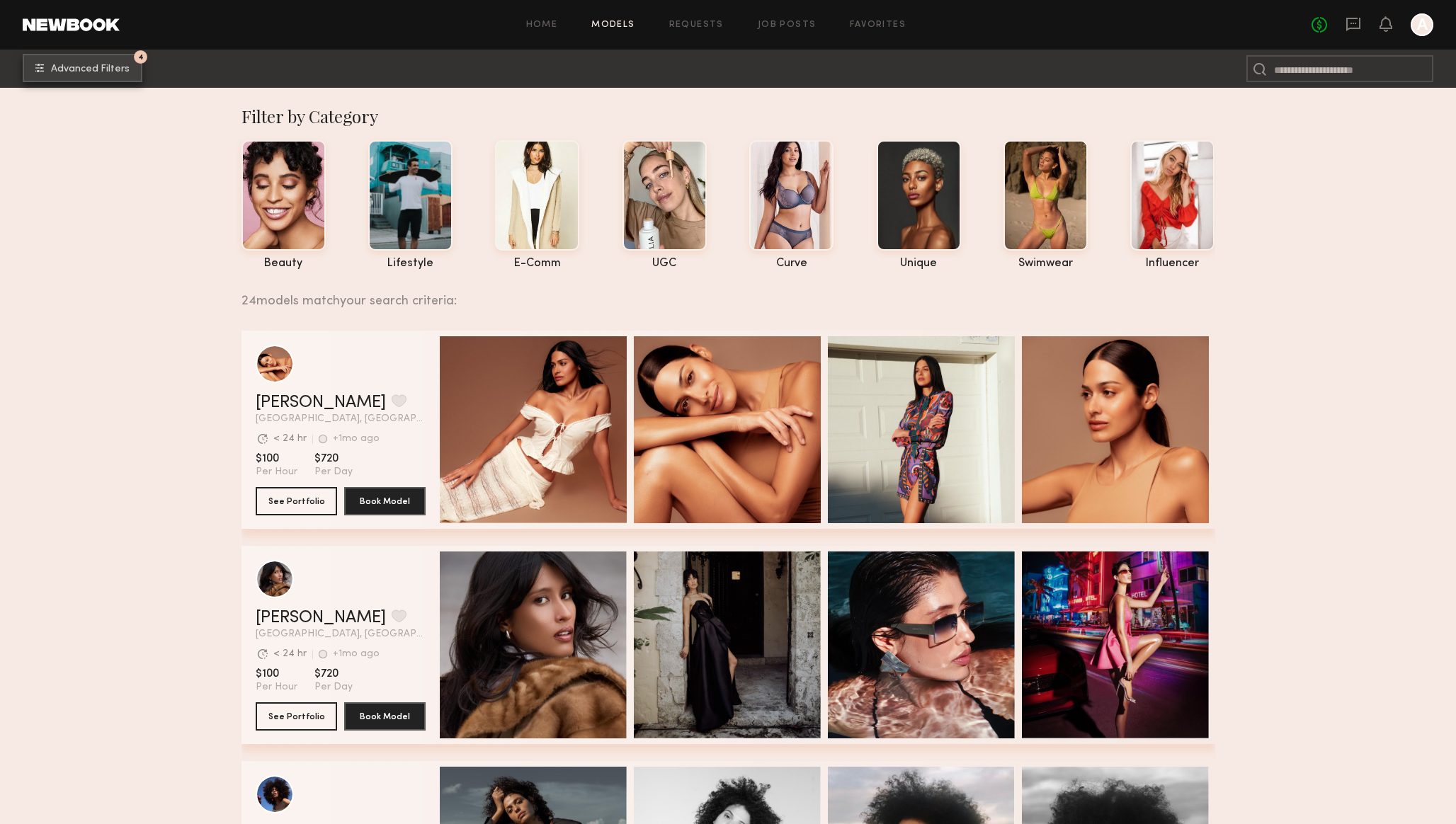
click at [97, 64] on span "Advanced Filters" at bounding box center [90, 70] width 78 height 10
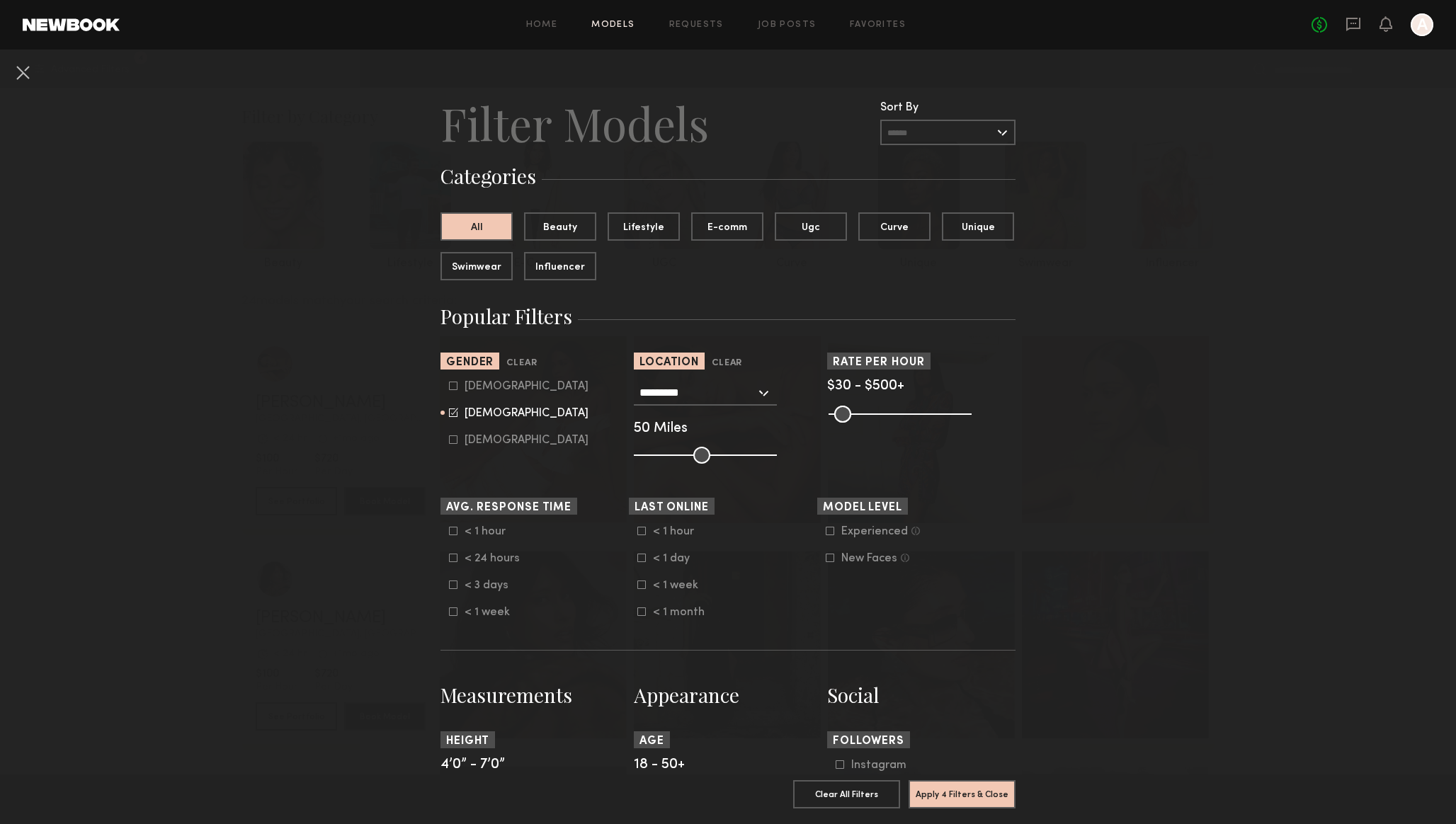
drag, startPoint x: 870, startPoint y: 407, endPoint x: 1083, endPoint y: 411, distance: 213.0
type input "***"
click at [971, 411] on input "range" at bounding box center [900, 413] width 143 height 17
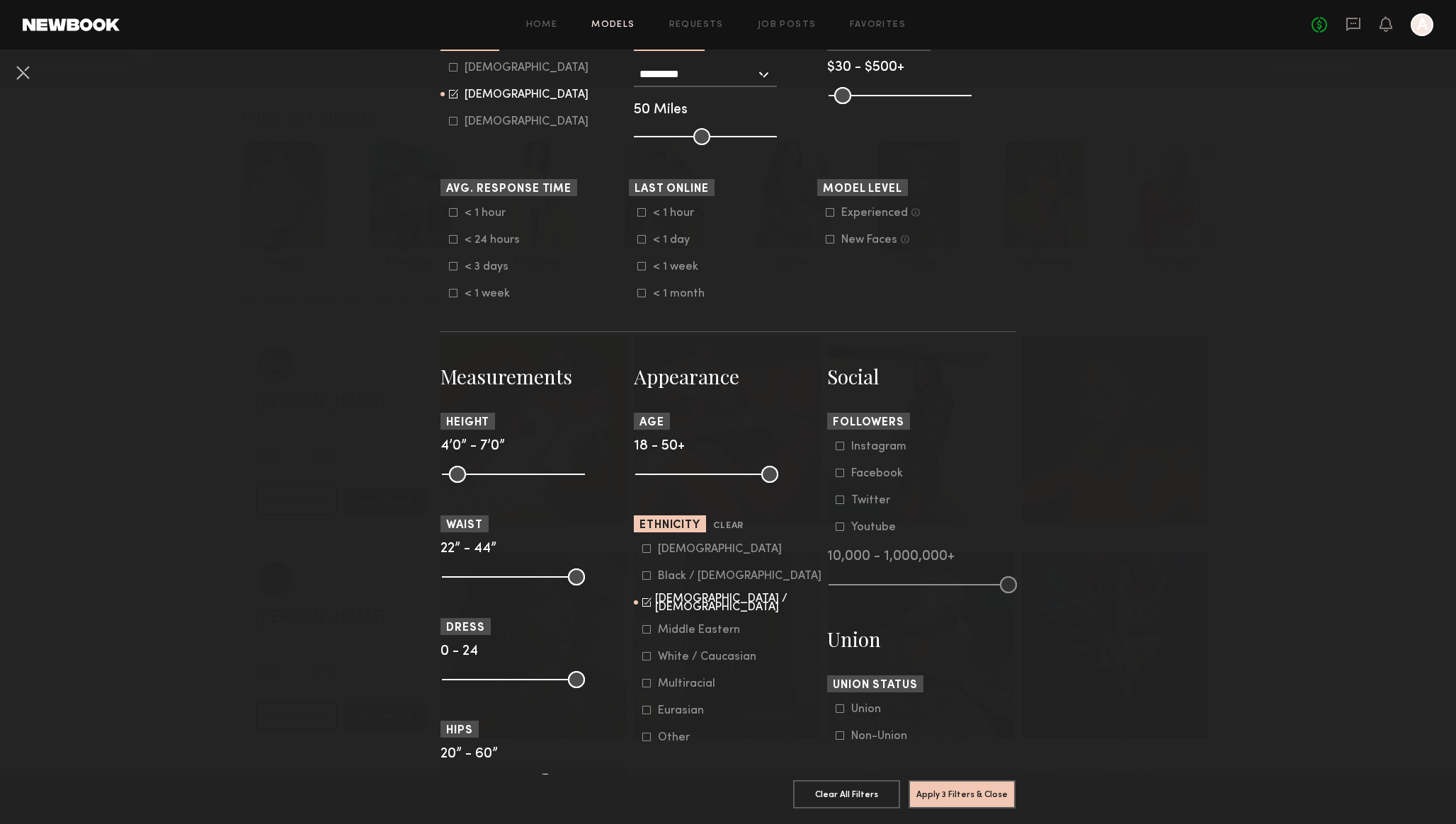
scroll to position [321, 0]
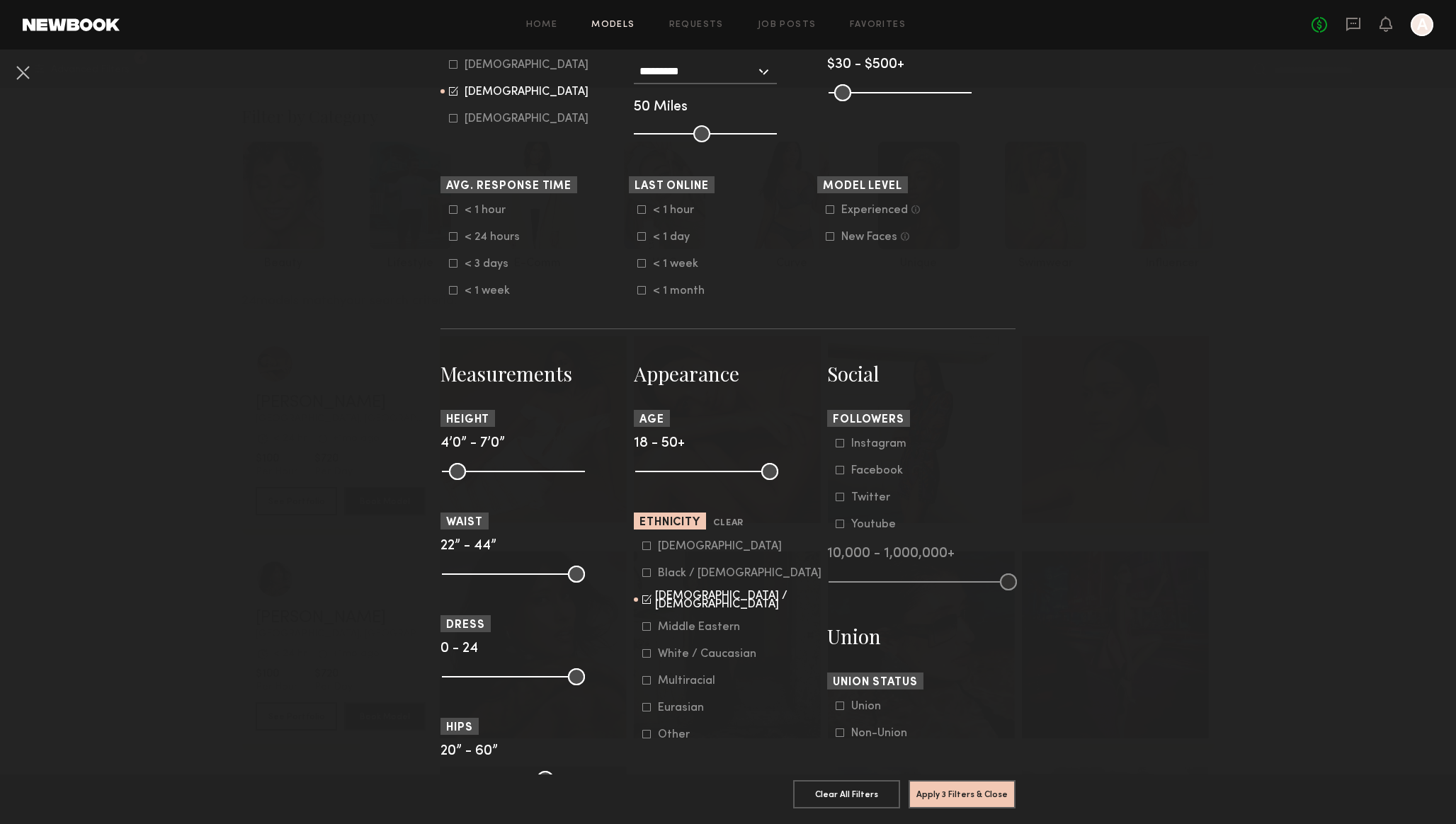
click at [648, 604] on icon at bounding box center [646, 599] width 10 height 10
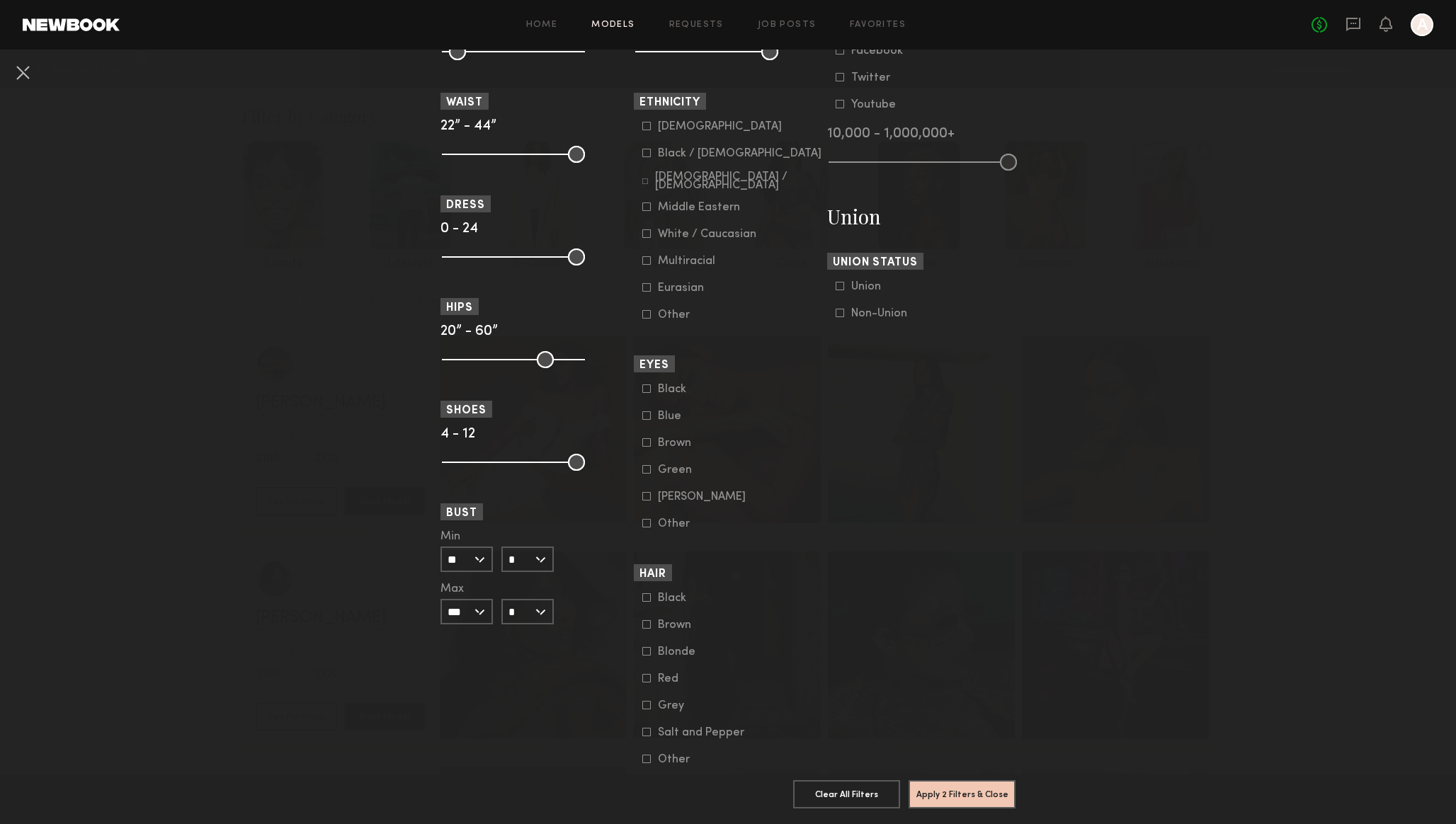
scroll to position [745, 0]
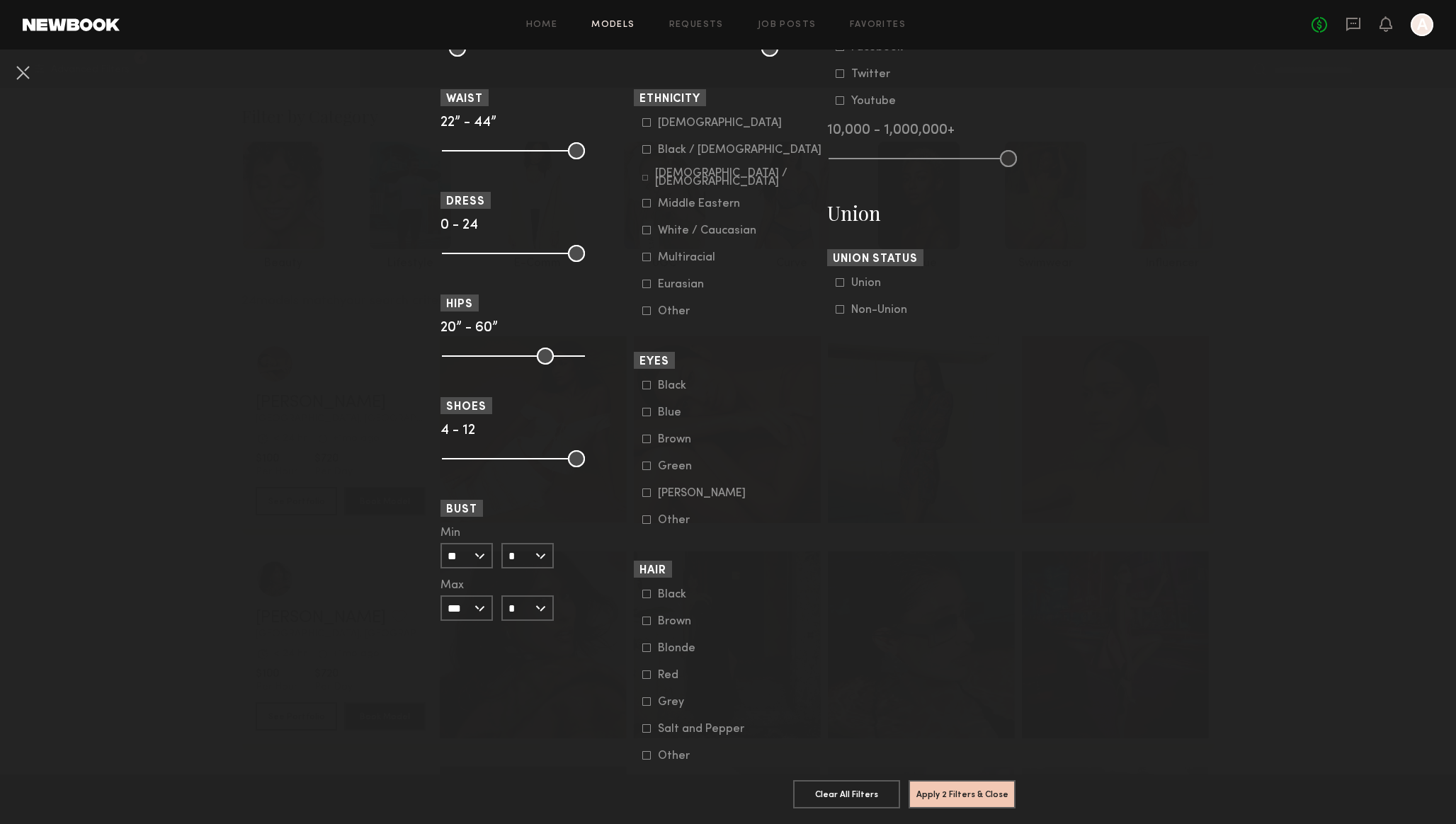
click at [529, 562] on input "*" at bounding box center [528, 555] width 53 height 26
click at [526, 634] on div "D" at bounding box center [528, 629] width 50 height 24
type input "*"
click at [959, 797] on button "Apply 3 Filters & Close" at bounding box center [962, 793] width 107 height 29
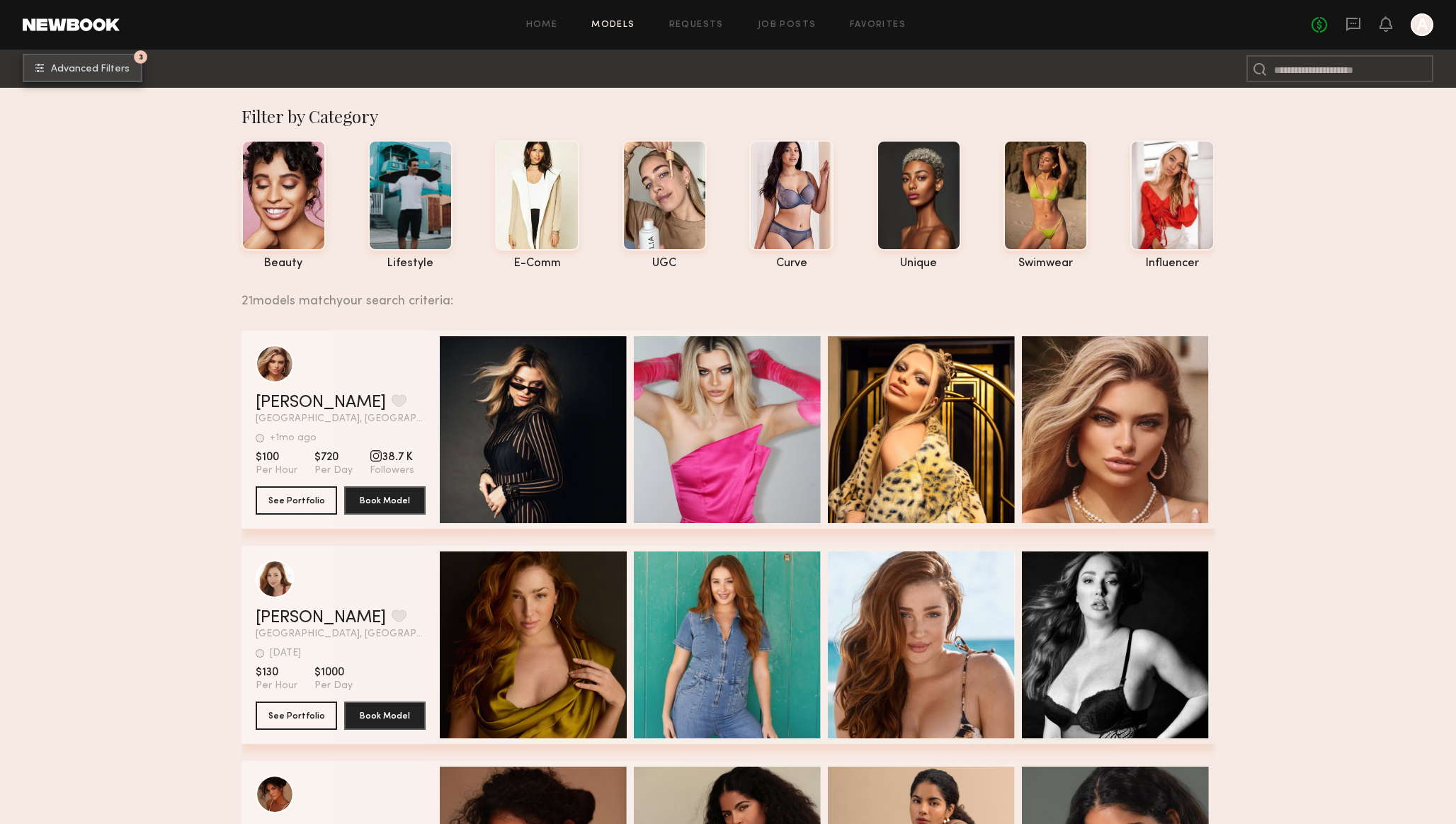
click at [87, 70] on span "Advanced Filters" at bounding box center [90, 70] width 78 height 10
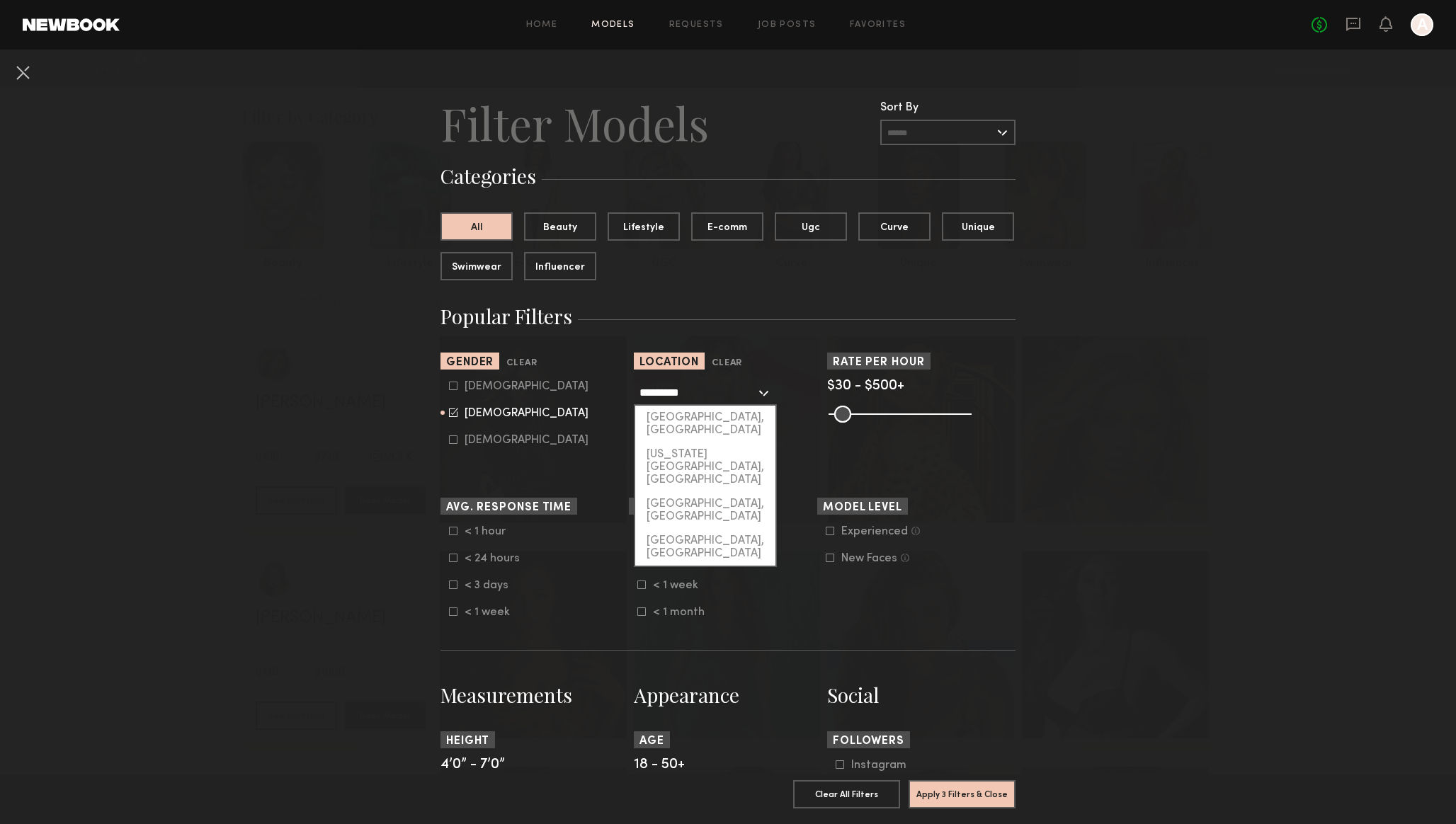
click at [691, 392] on input "*********" at bounding box center [697, 392] width 116 height 24
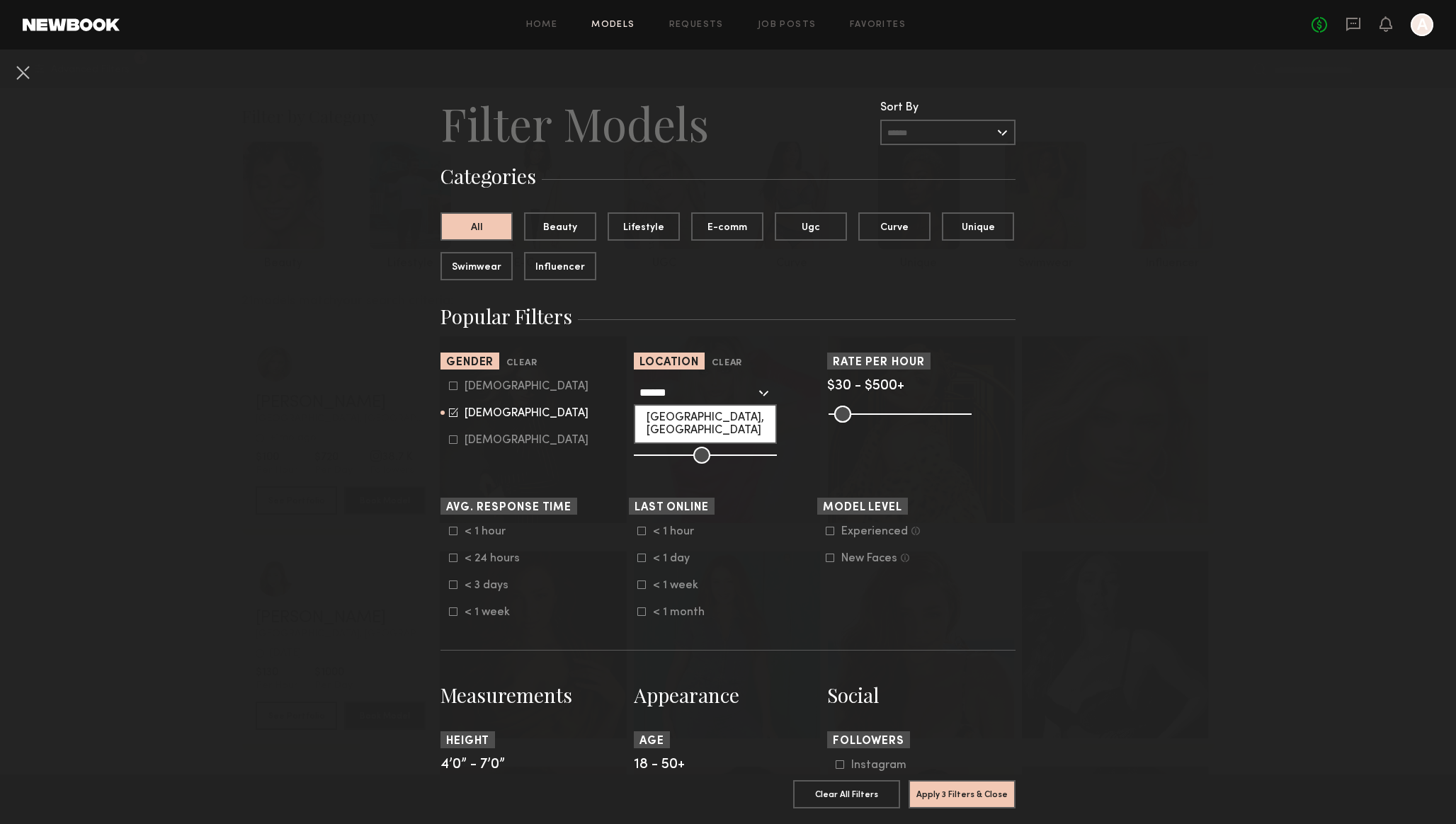
click at [682, 417] on div "Dallas, TX" at bounding box center [706, 424] width 141 height 37
type input "**********"
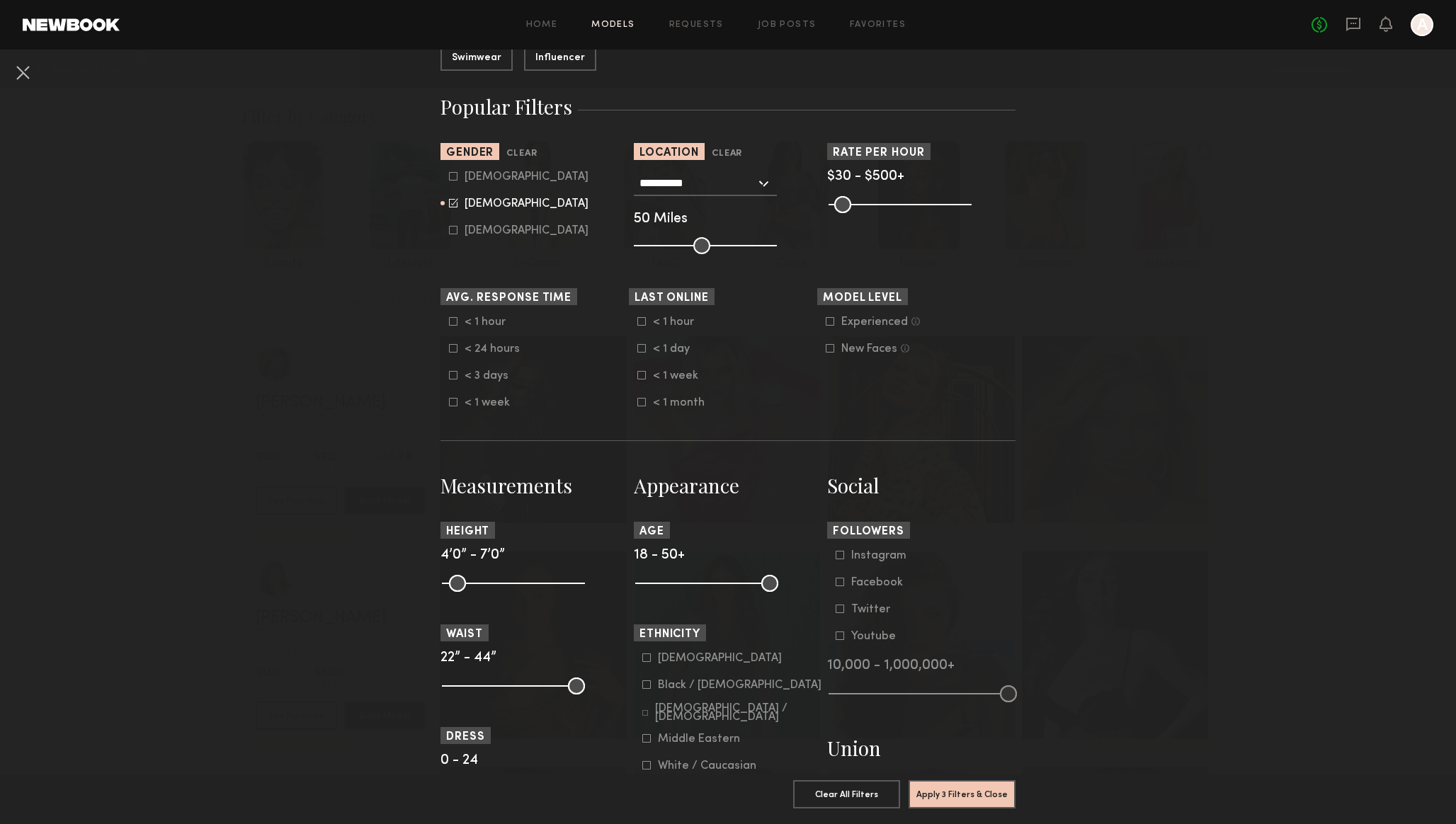
scroll to position [211, 0]
click at [928, 787] on button "Apply 3 Filters & Close" at bounding box center [962, 793] width 107 height 29
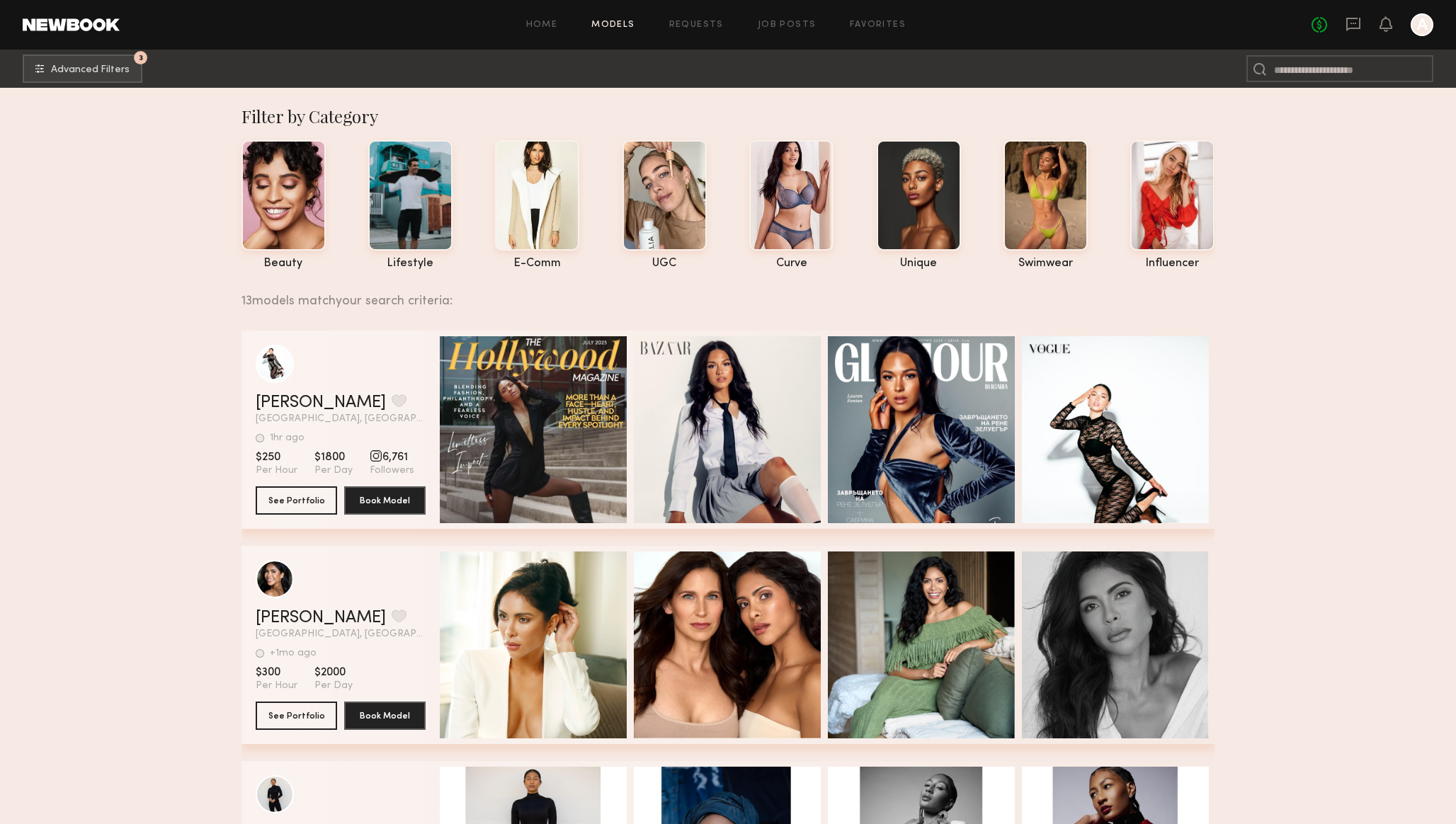
click at [624, 26] on link "Models" at bounding box center [613, 25] width 43 height 10
click at [613, 21] on link "Models" at bounding box center [613, 25] width 43 height 10
click at [112, 71] on span "Advanced Filters" at bounding box center [90, 70] width 78 height 10
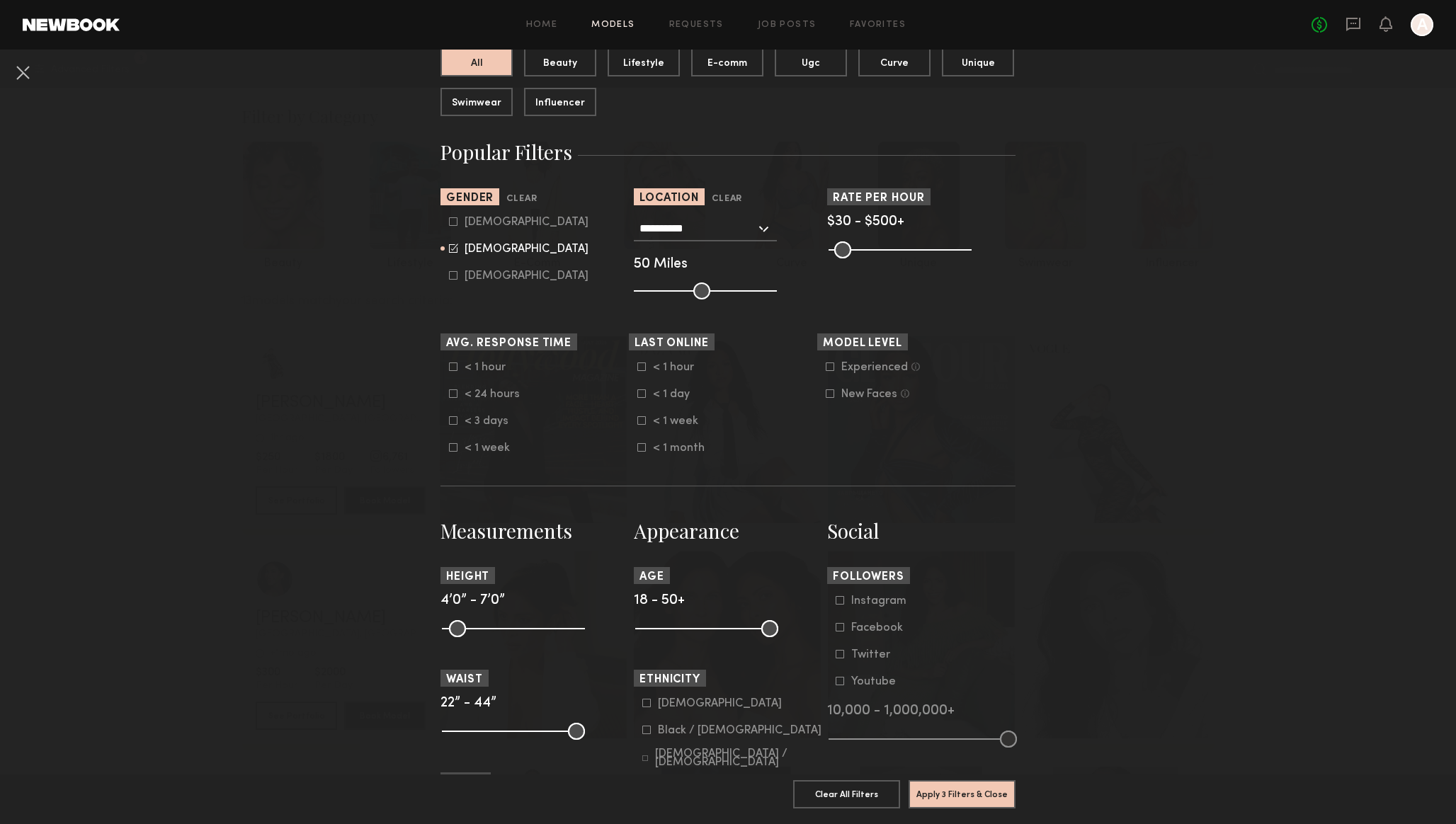
scroll to position [162, 0]
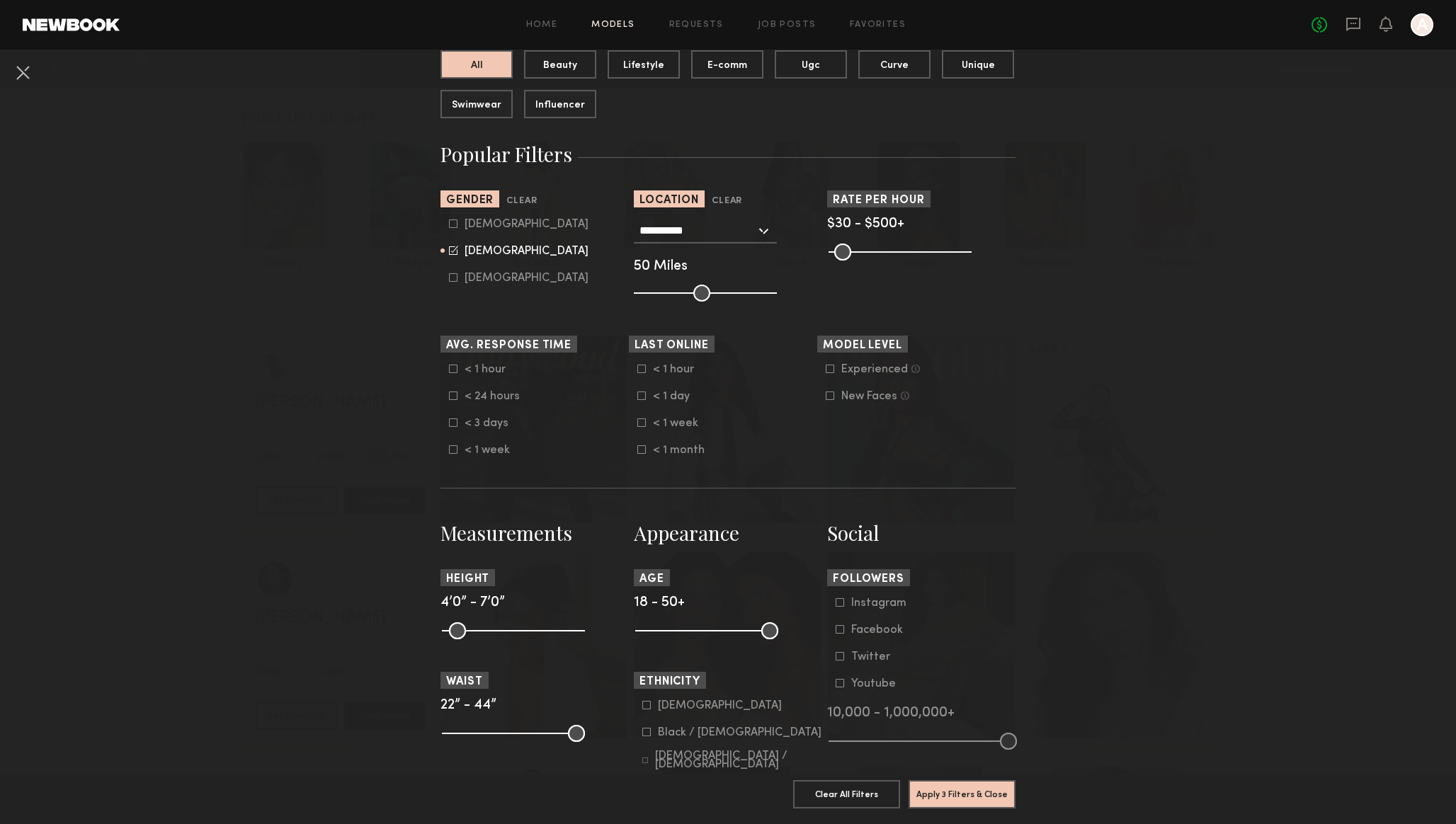
click at [657, 231] on input "**********" at bounding box center [697, 230] width 116 height 24
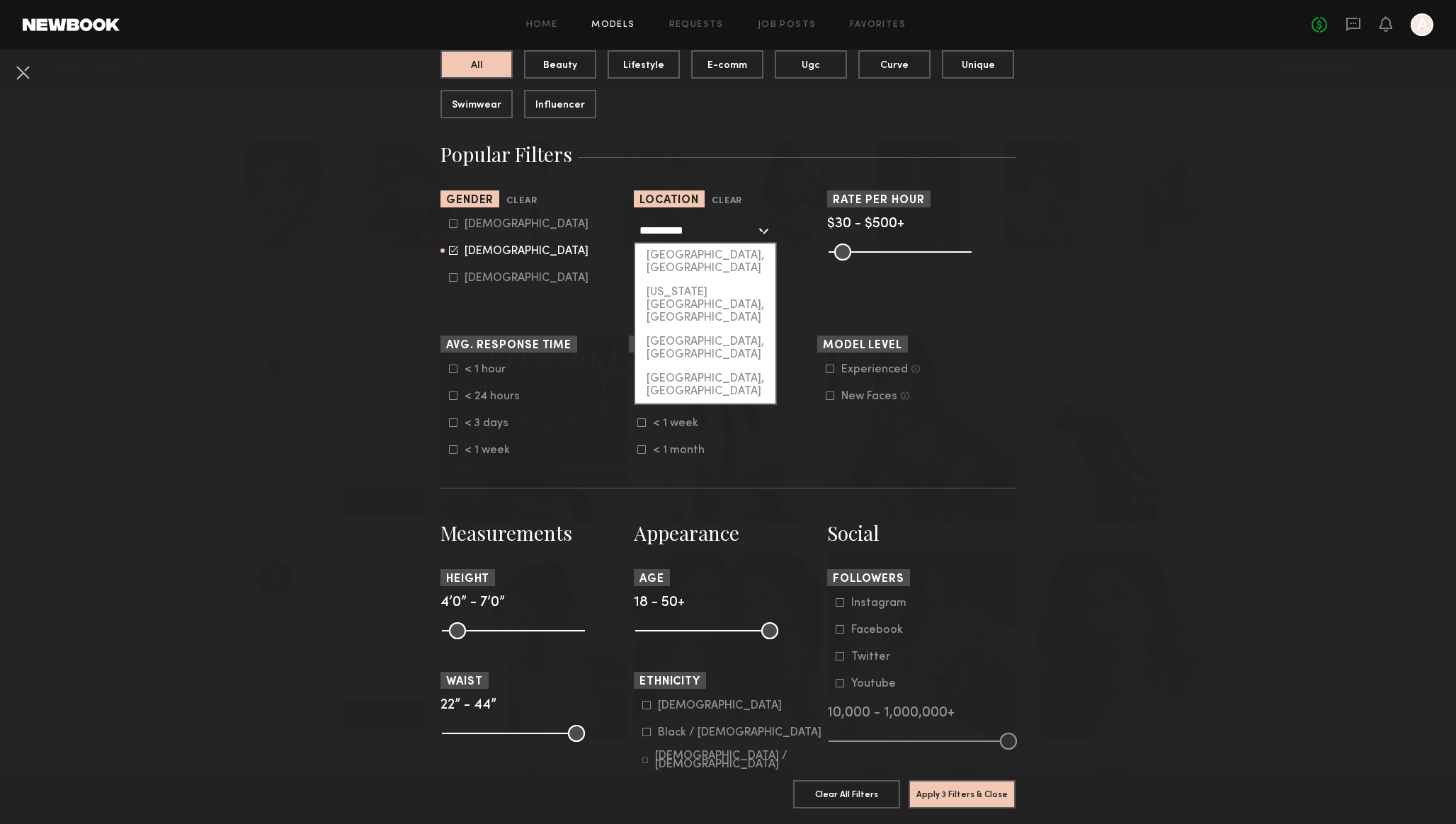
click at [657, 231] on input "**********" at bounding box center [697, 230] width 116 height 24
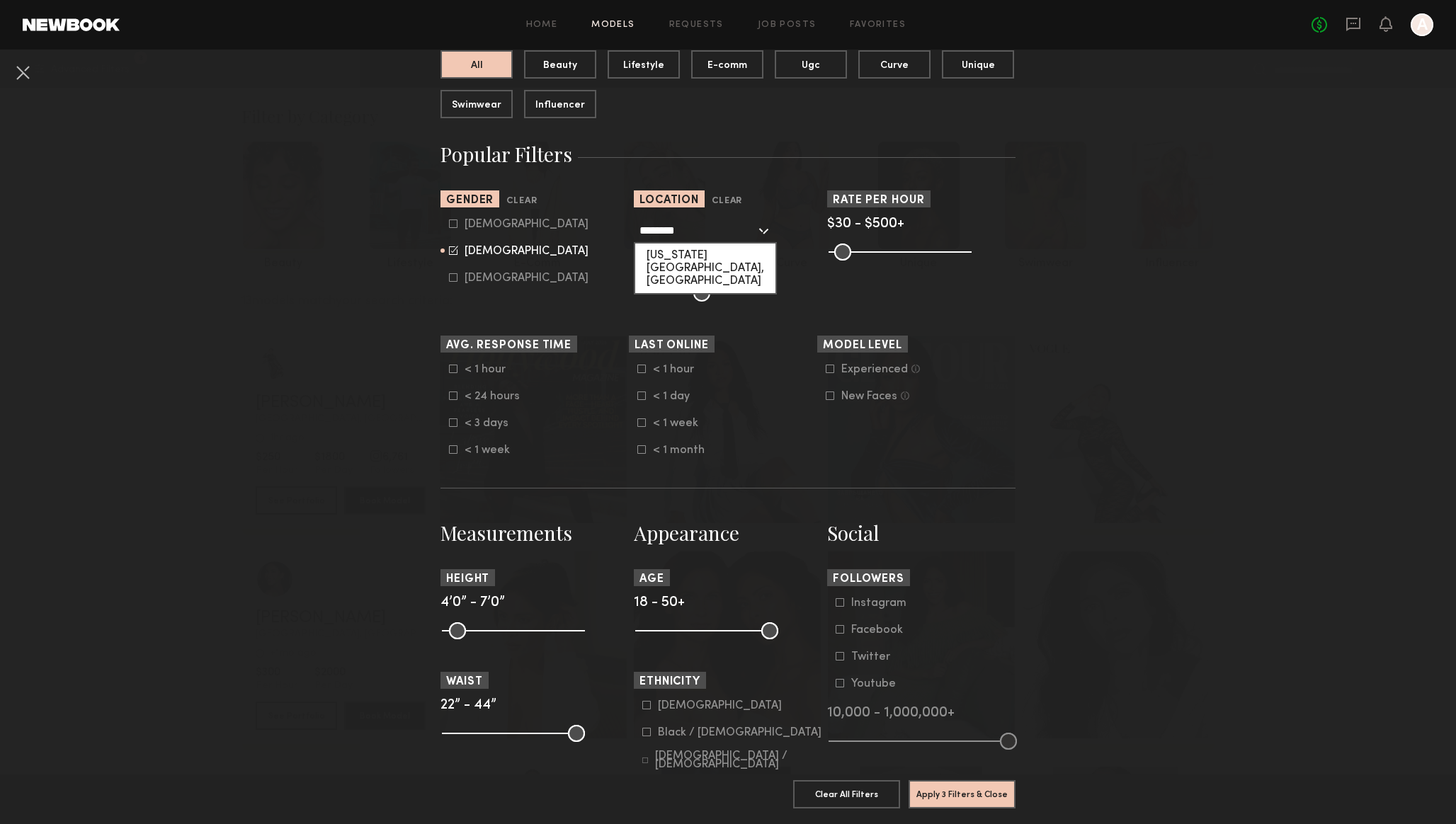
click at [665, 262] on div "New York City, NY" at bounding box center [706, 269] width 141 height 50
type input "**********"
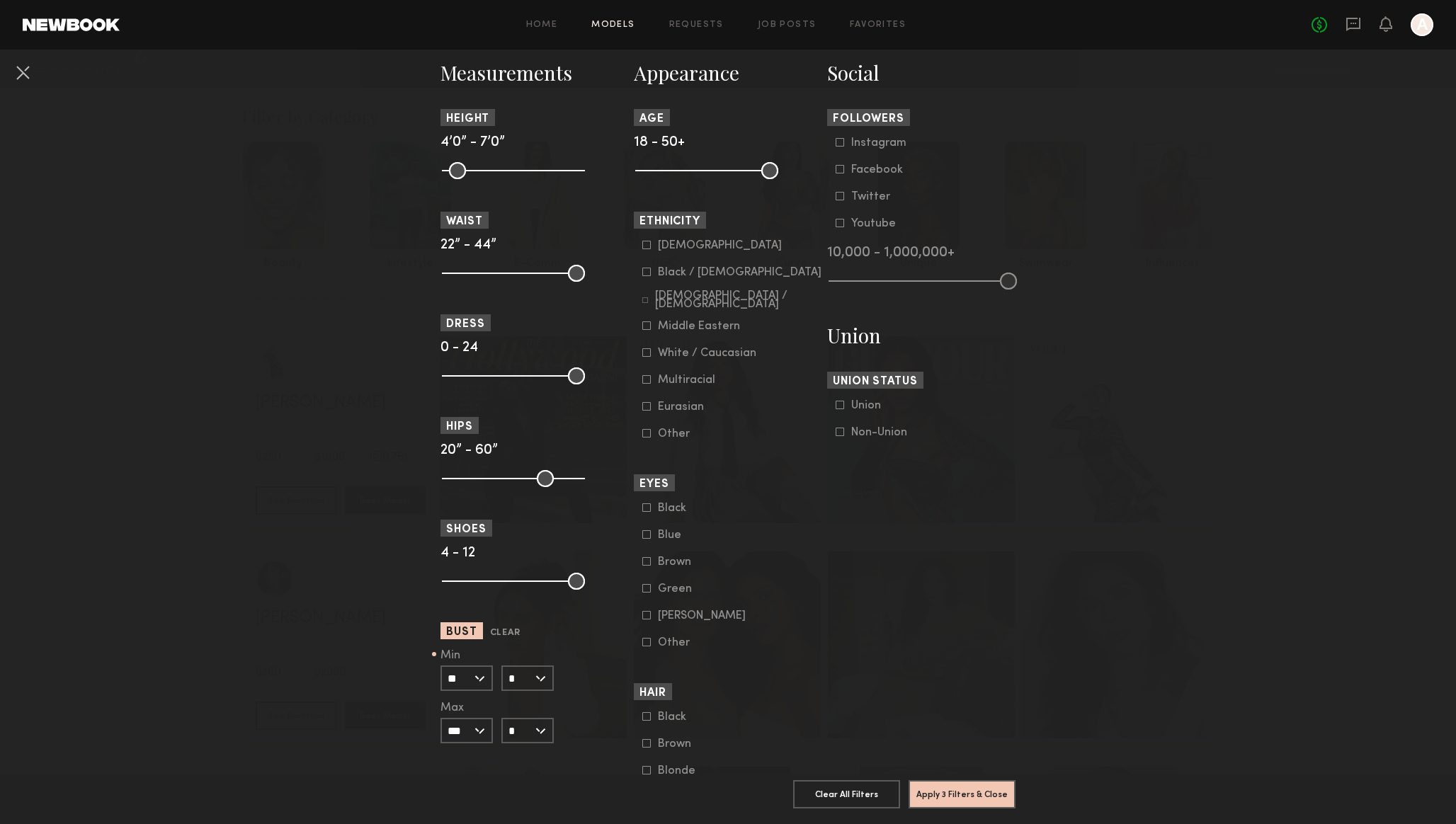
scroll to position [839, 0]
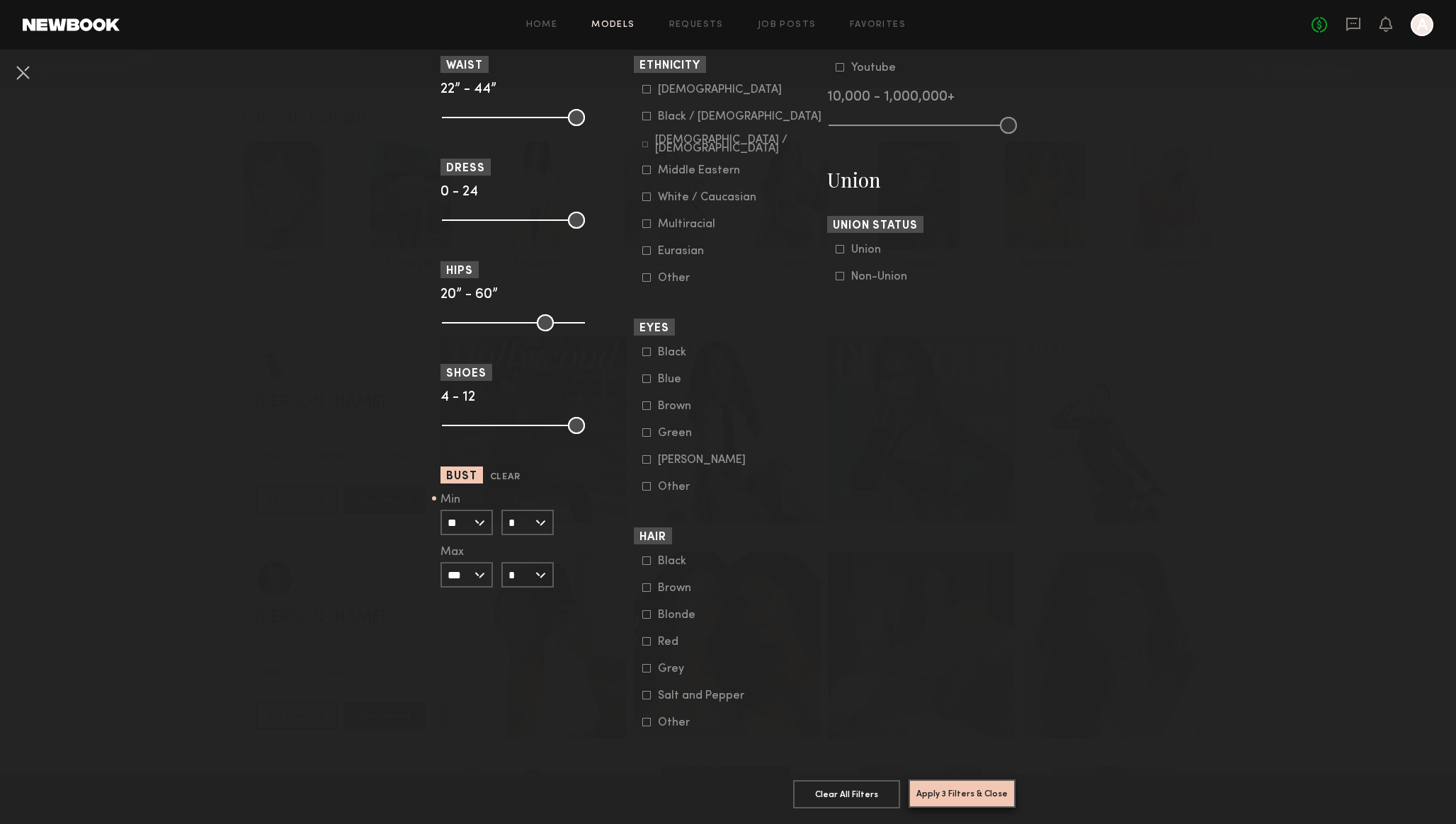
click at [941, 791] on button "Apply 3 Filters & Close" at bounding box center [962, 793] width 107 height 29
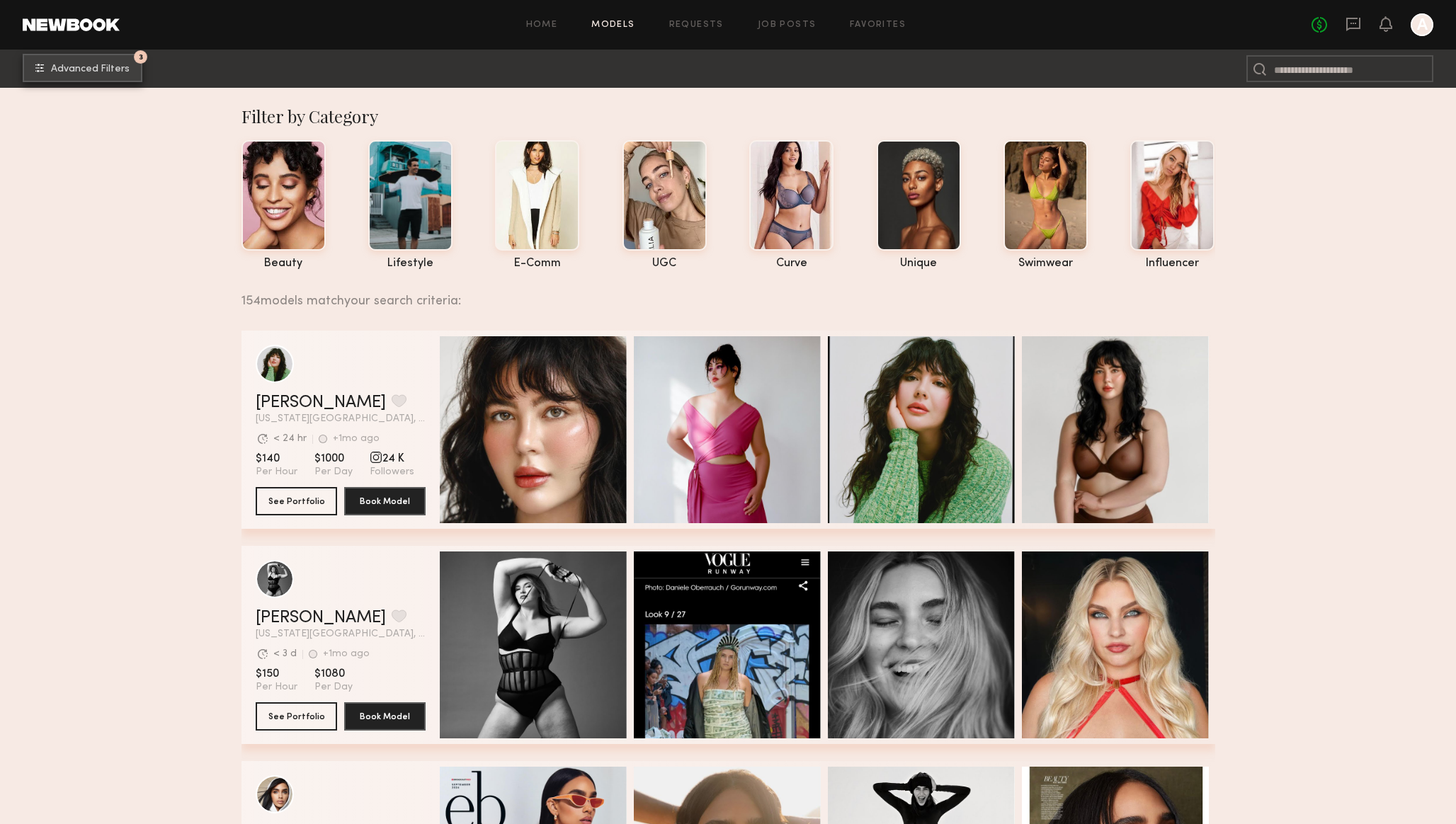
click at [100, 65] on span "Advanced Filters" at bounding box center [90, 70] width 78 height 10
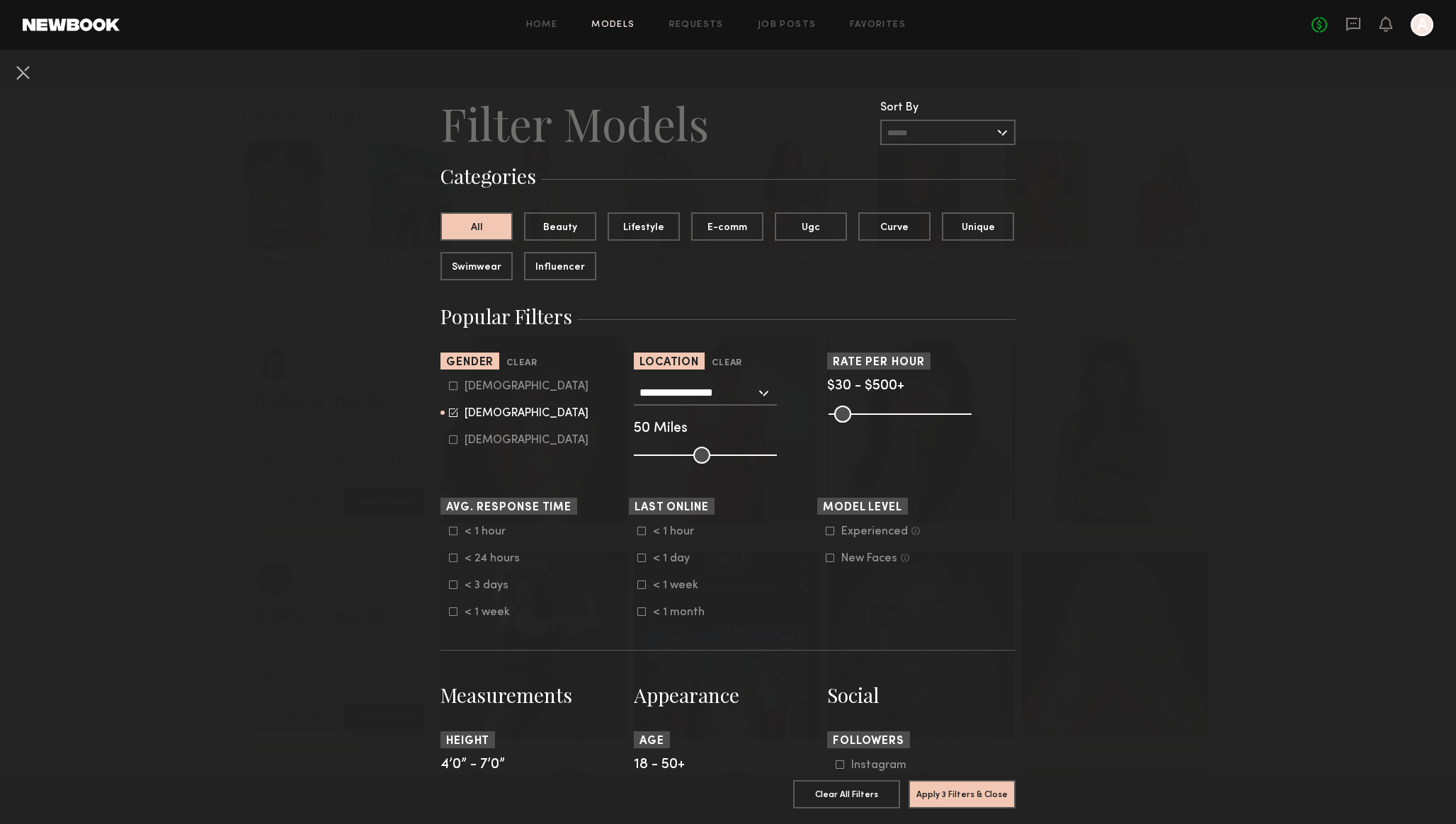
click at [449, 389] on icon at bounding box center [453, 386] width 8 height 8
type input "**"
click at [452, 415] on icon at bounding box center [455, 411] width 7 height 7
type input "*"
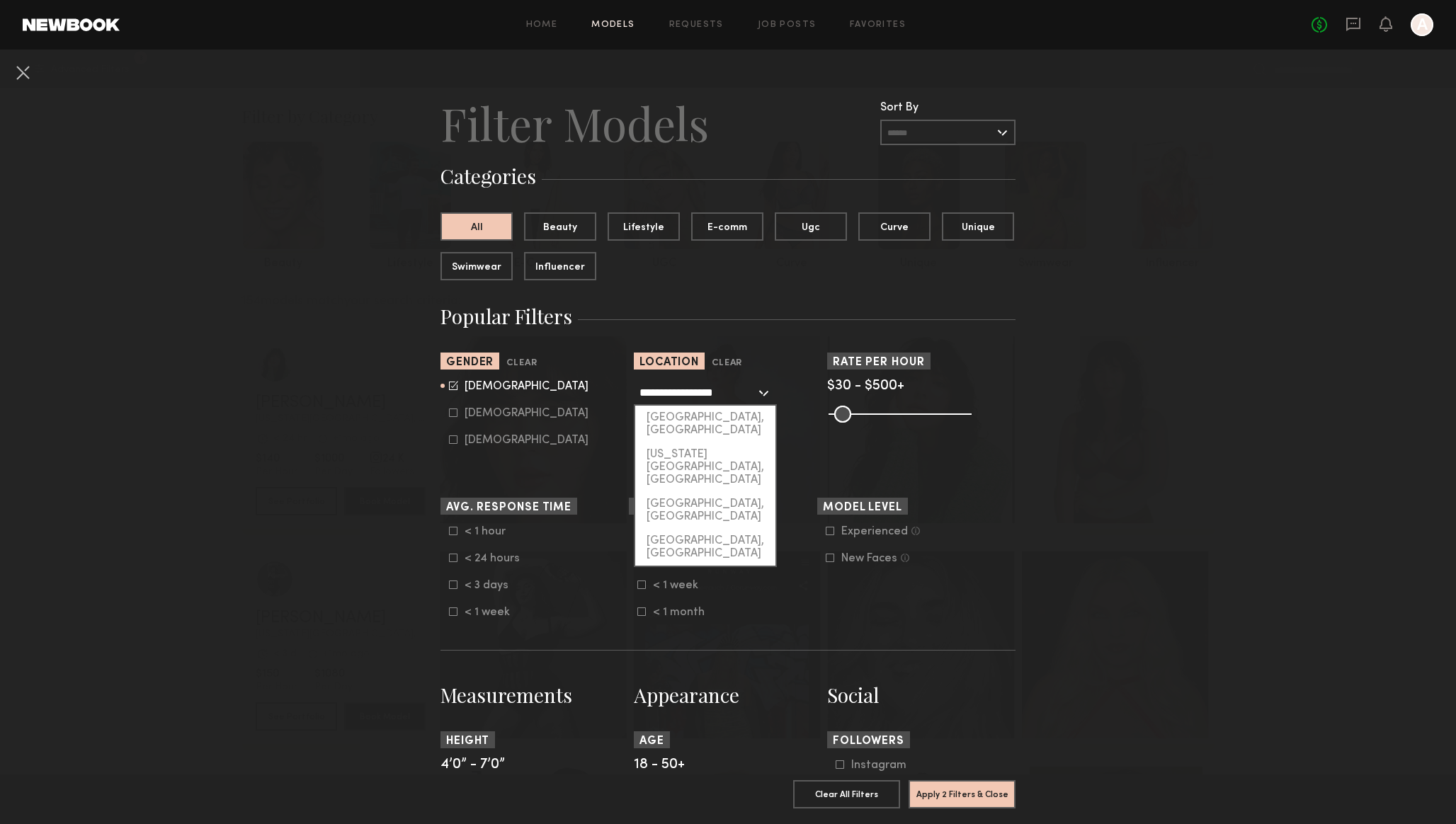
click at [712, 390] on input "**********" at bounding box center [697, 392] width 116 height 24
click at [682, 413] on div "Miami, FL" at bounding box center [706, 424] width 141 height 37
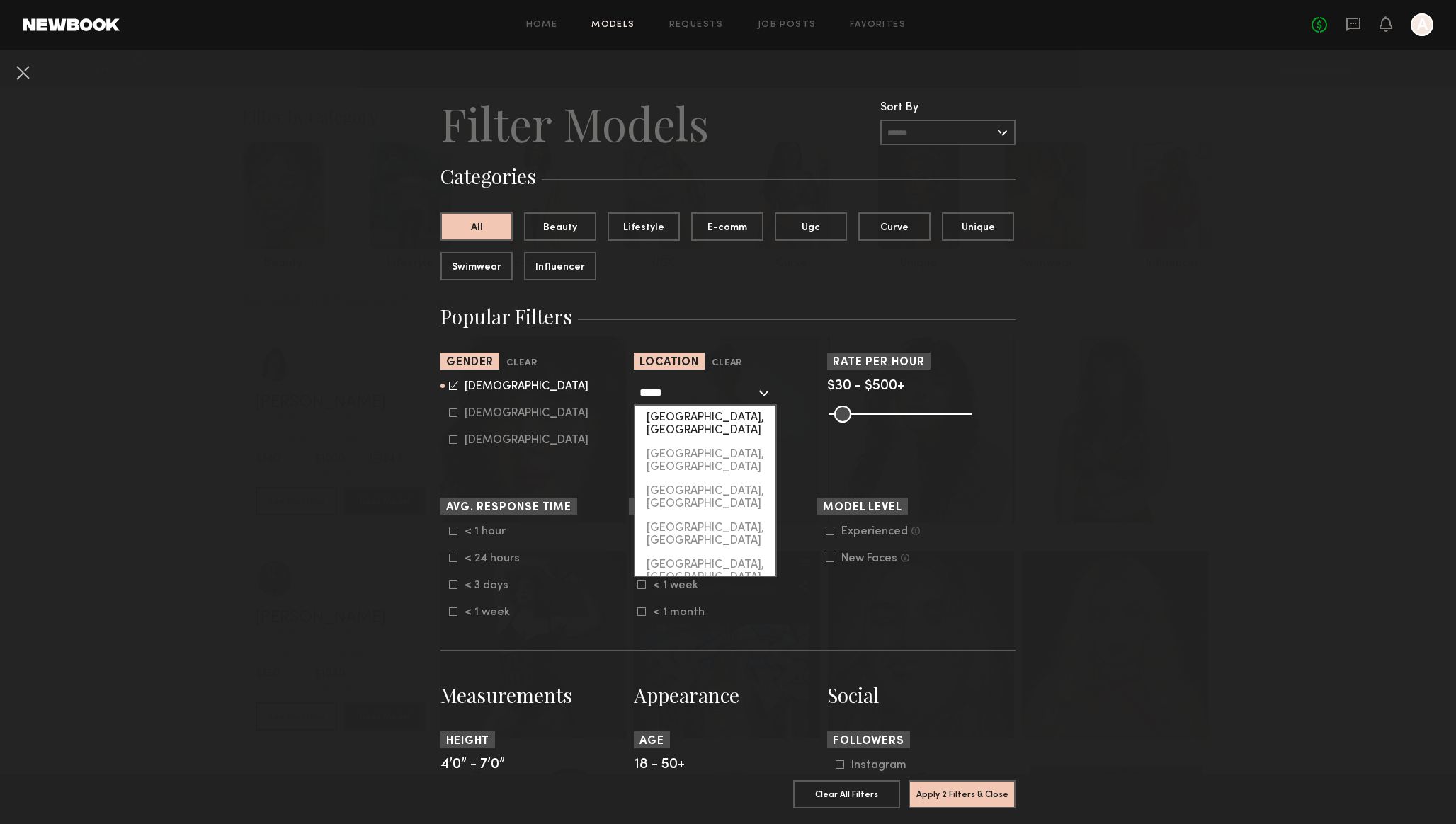
type input "*********"
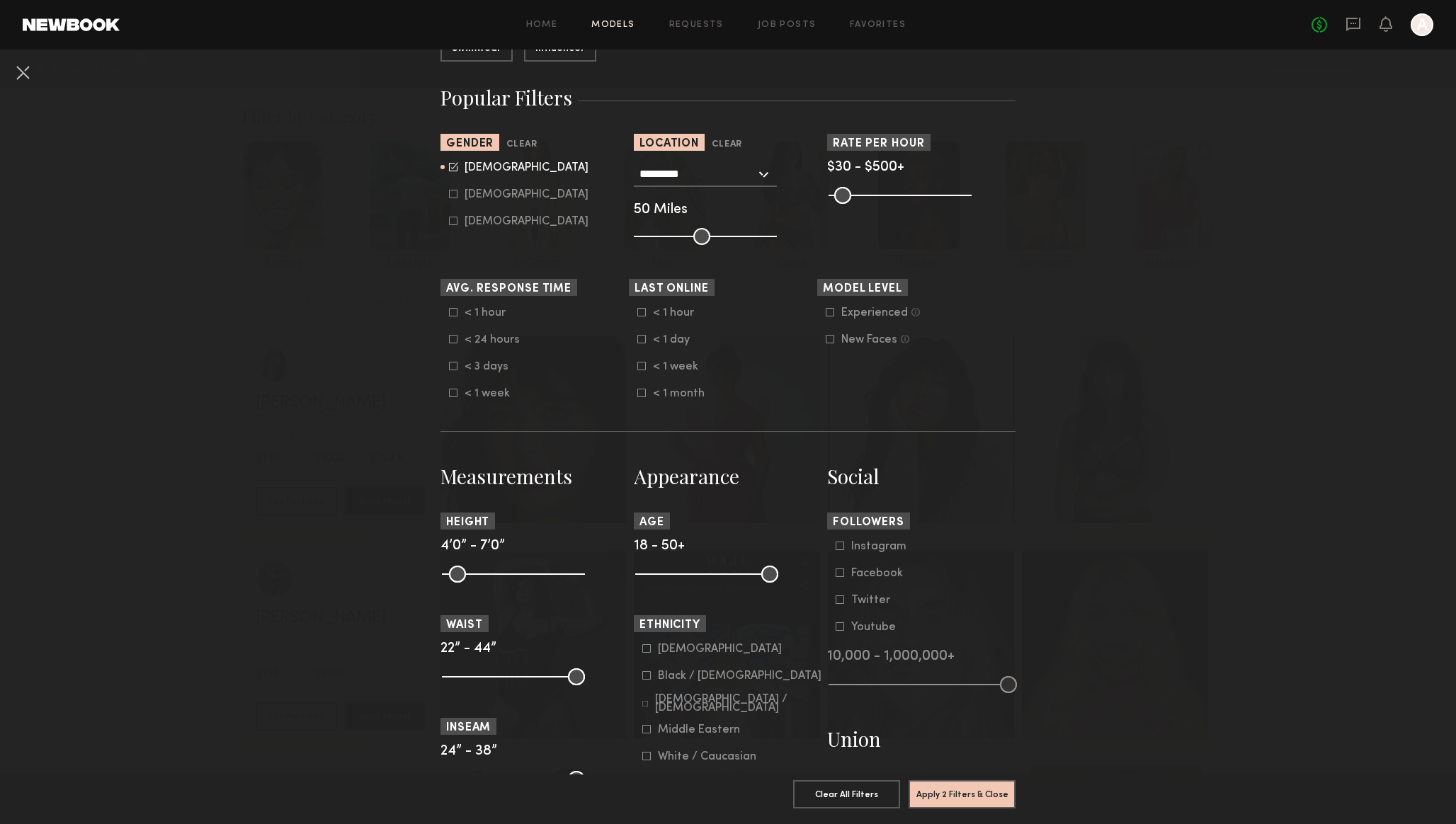
scroll to position [235, 0]
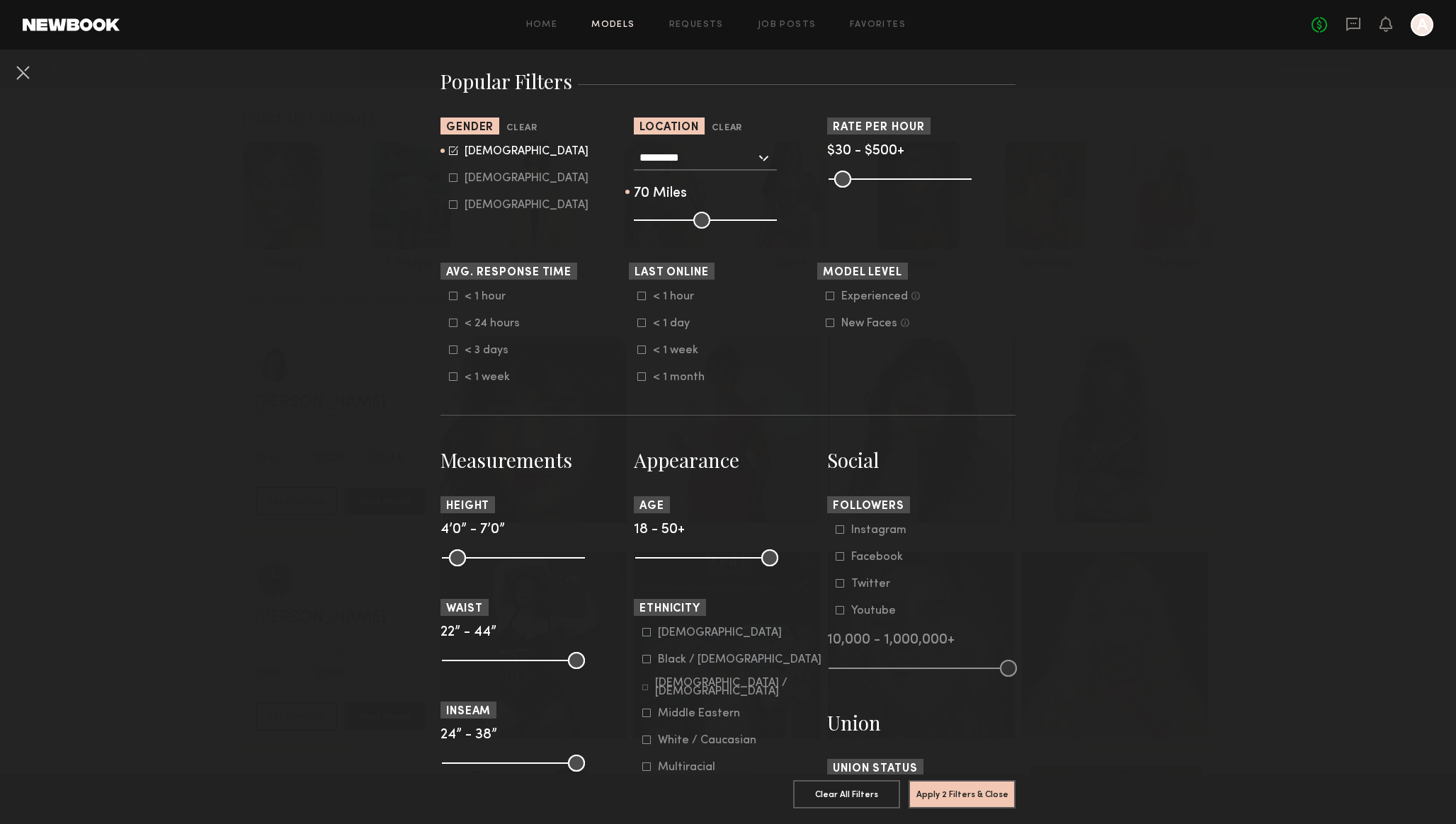
drag, startPoint x: 701, startPoint y: 217, endPoint x: 731, endPoint y: 218, distance: 30.0
type input "**"
click at [731, 218] on input "range" at bounding box center [705, 220] width 143 height 17
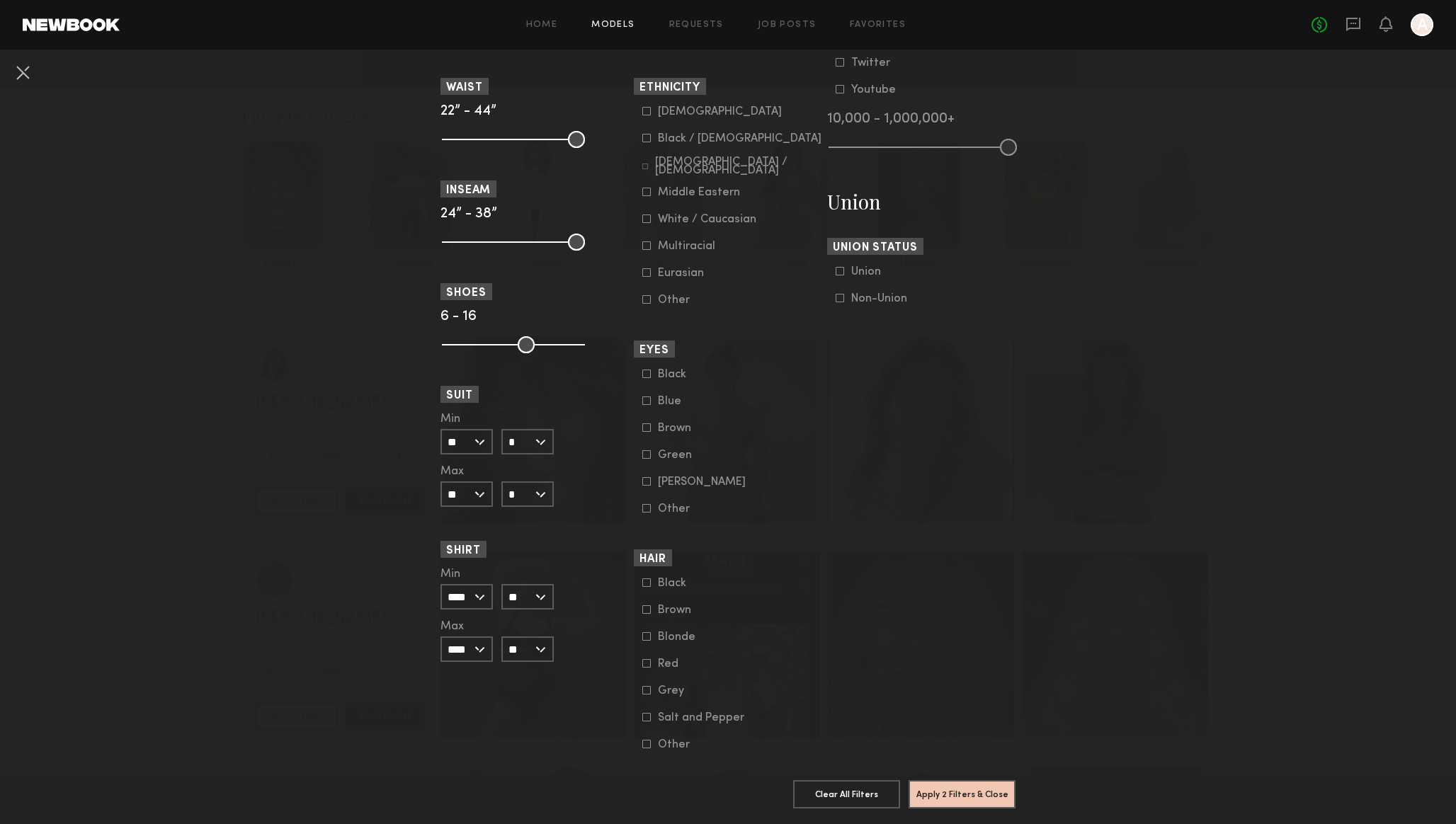
scroll to position [827, 0]
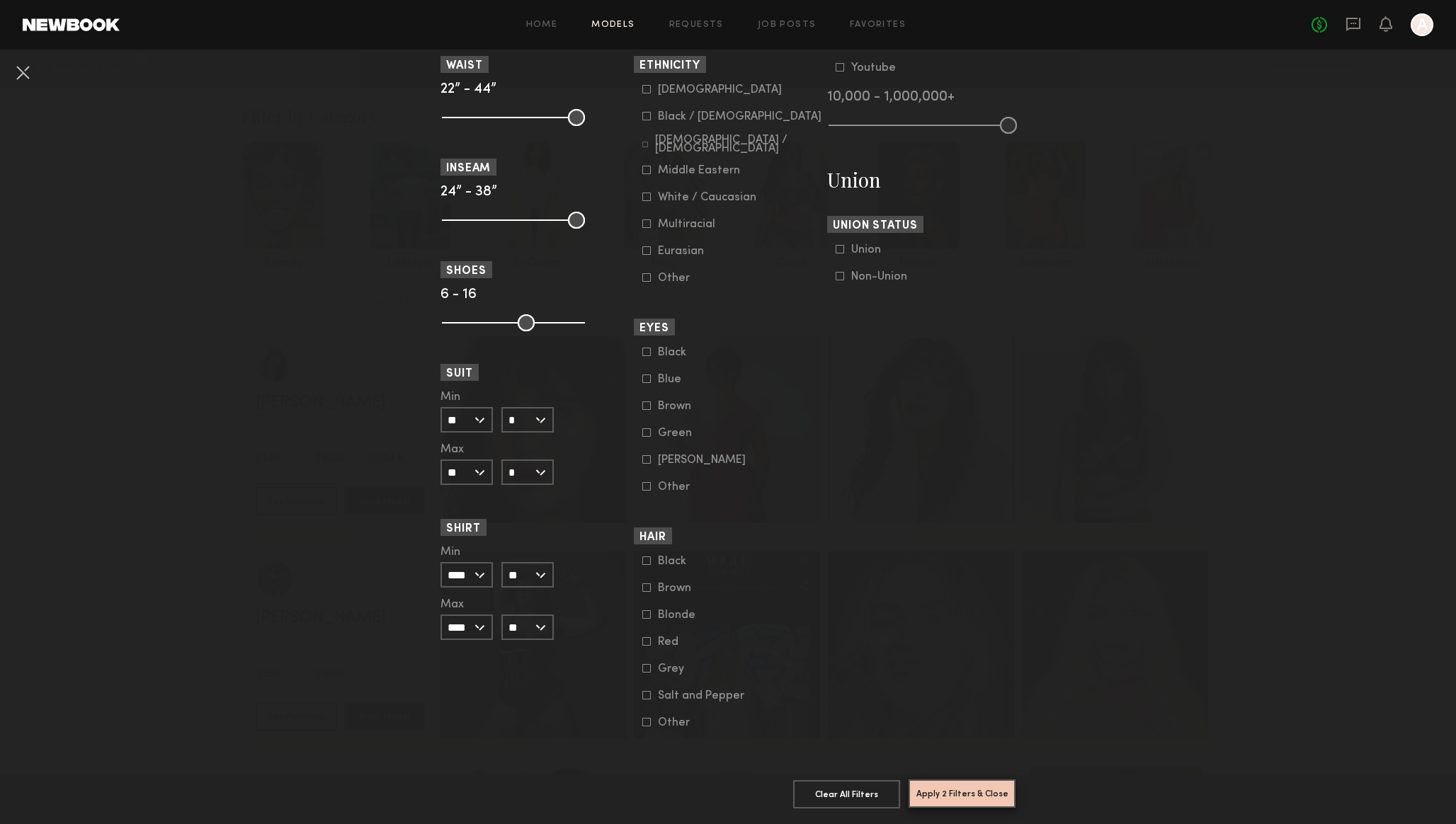
click at [960, 792] on button "Apply 2 Filters & Close" at bounding box center [962, 793] width 107 height 29
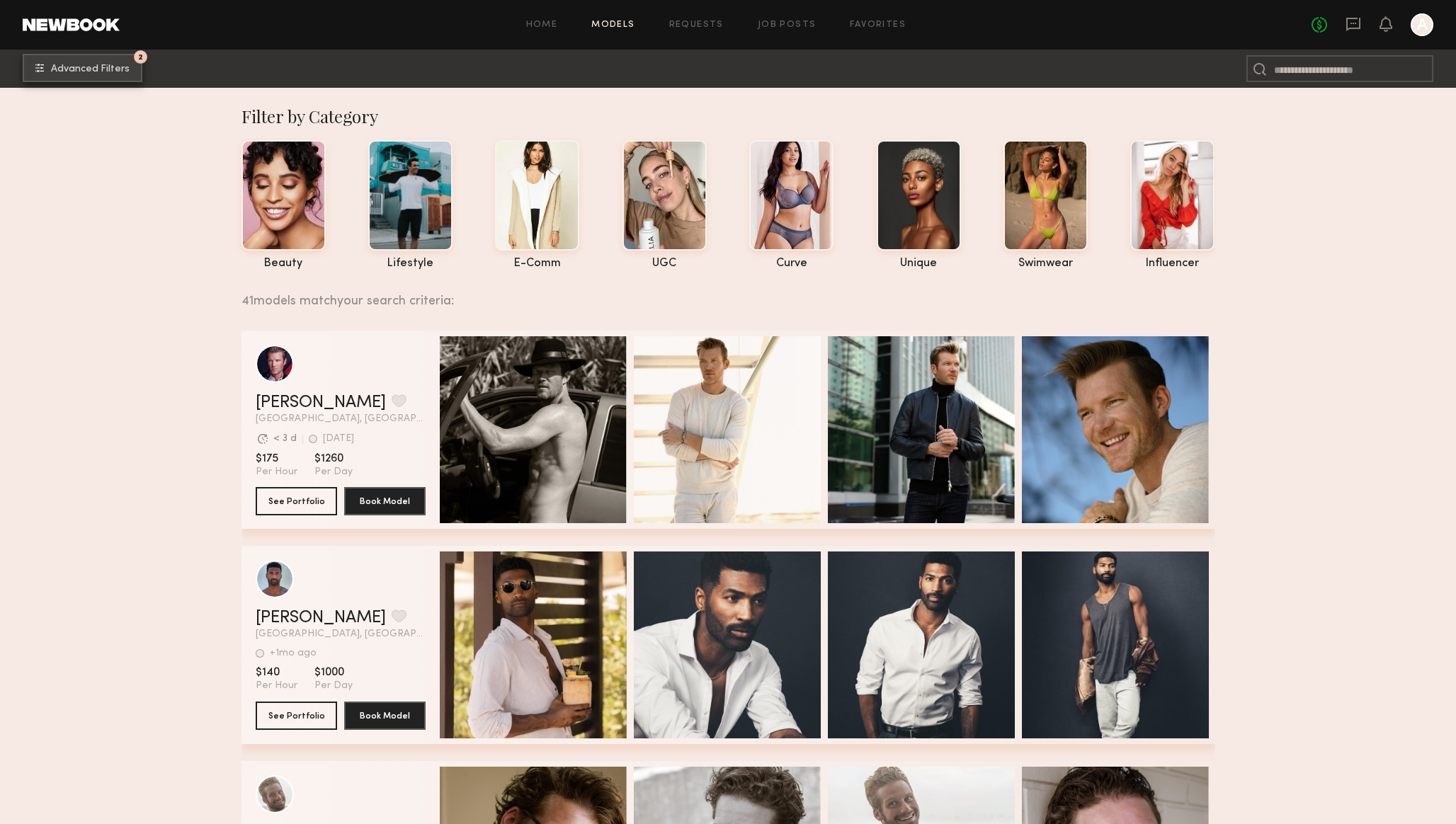
click at [113, 69] on span "Advanced Filters" at bounding box center [90, 70] width 78 height 10
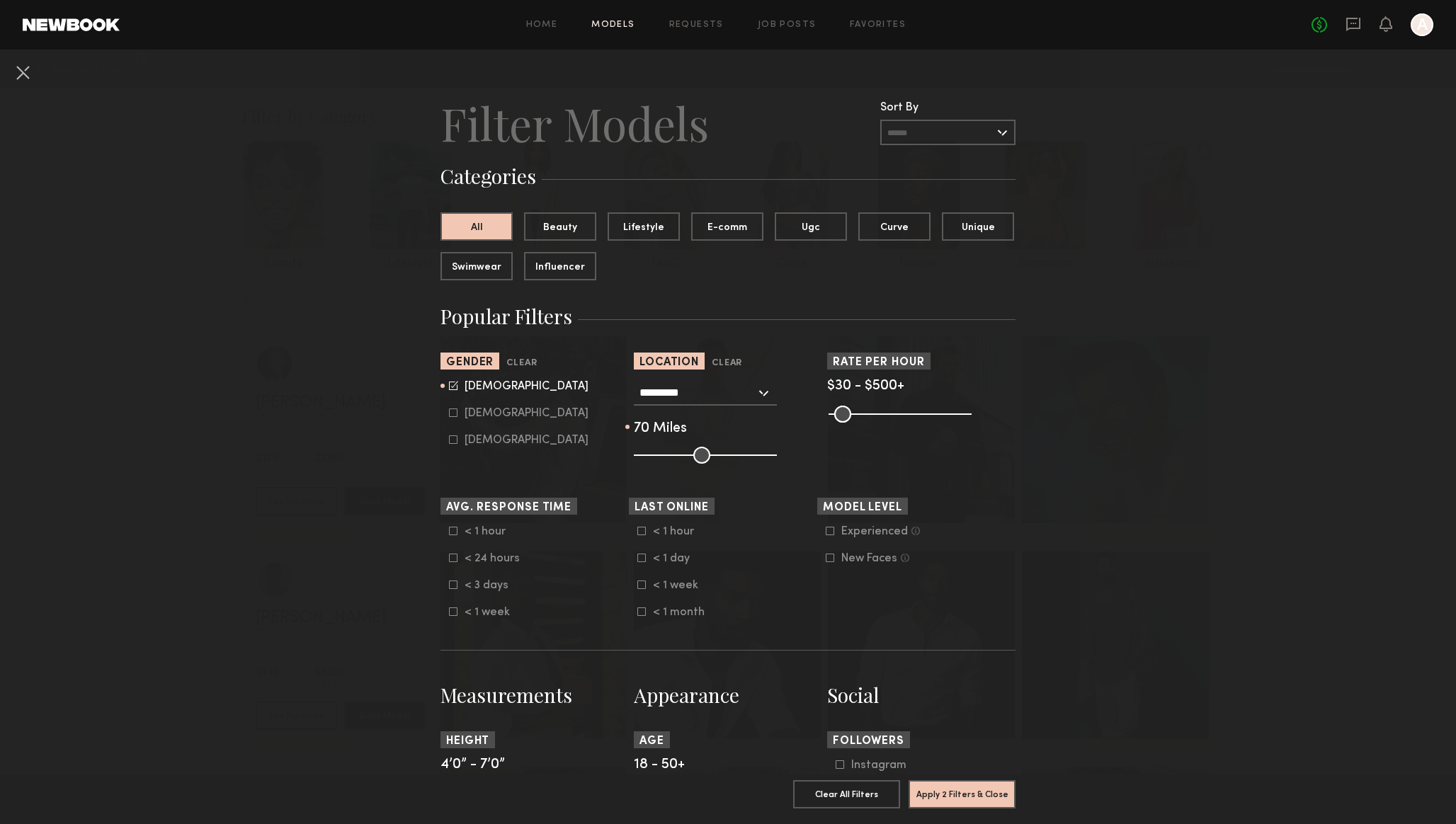
click at [472, 418] on div "Female" at bounding box center [526, 413] width 124 height 9
type input "*"
click at [471, 383] on div "Male" at bounding box center [526, 386] width 124 height 9
type input "**"
click at [968, 794] on button "Apply 2 Filters & Close" at bounding box center [962, 793] width 107 height 29
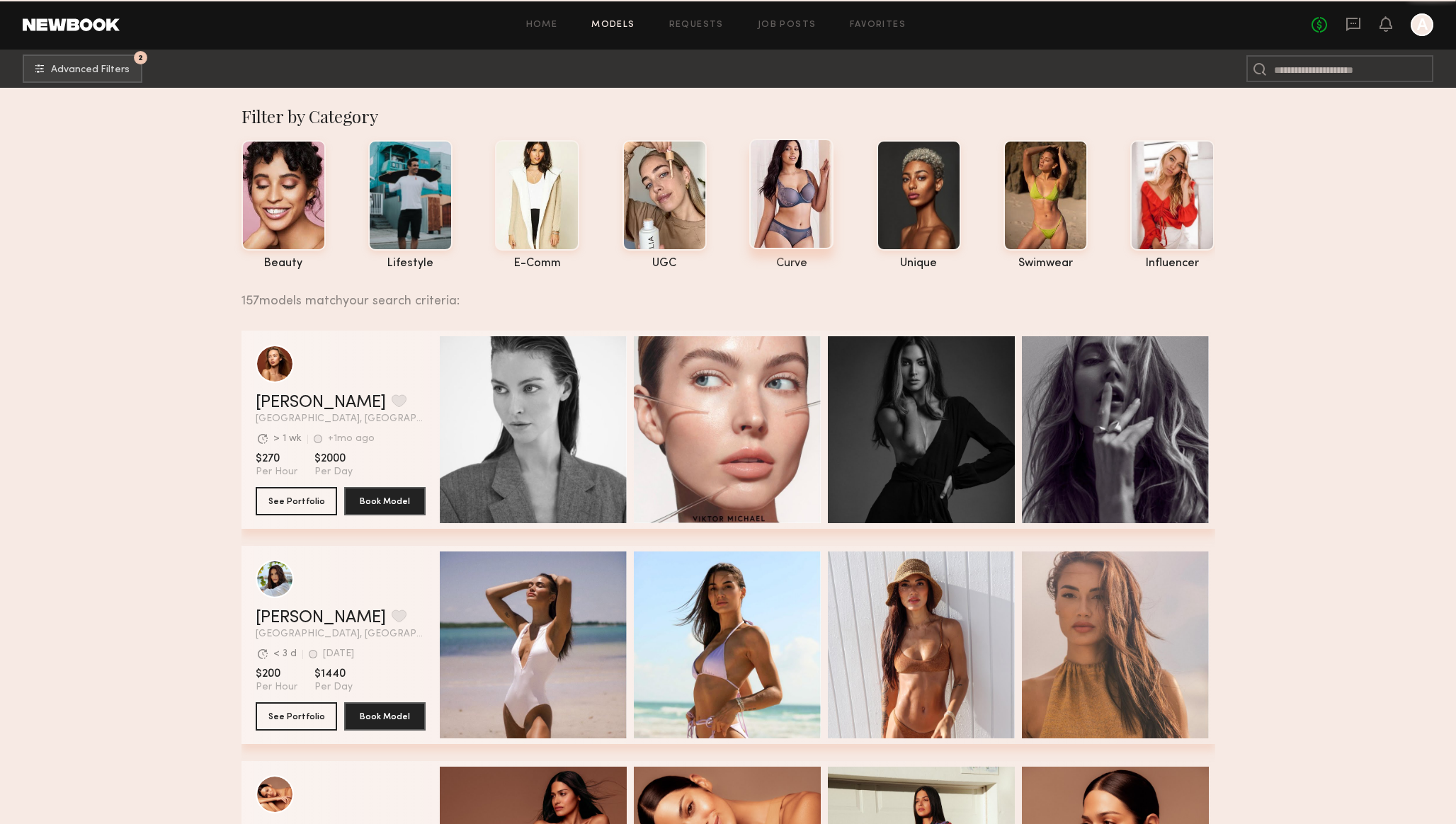
click at [773, 225] on div at bounding box center [791, 194] width 84 height 111
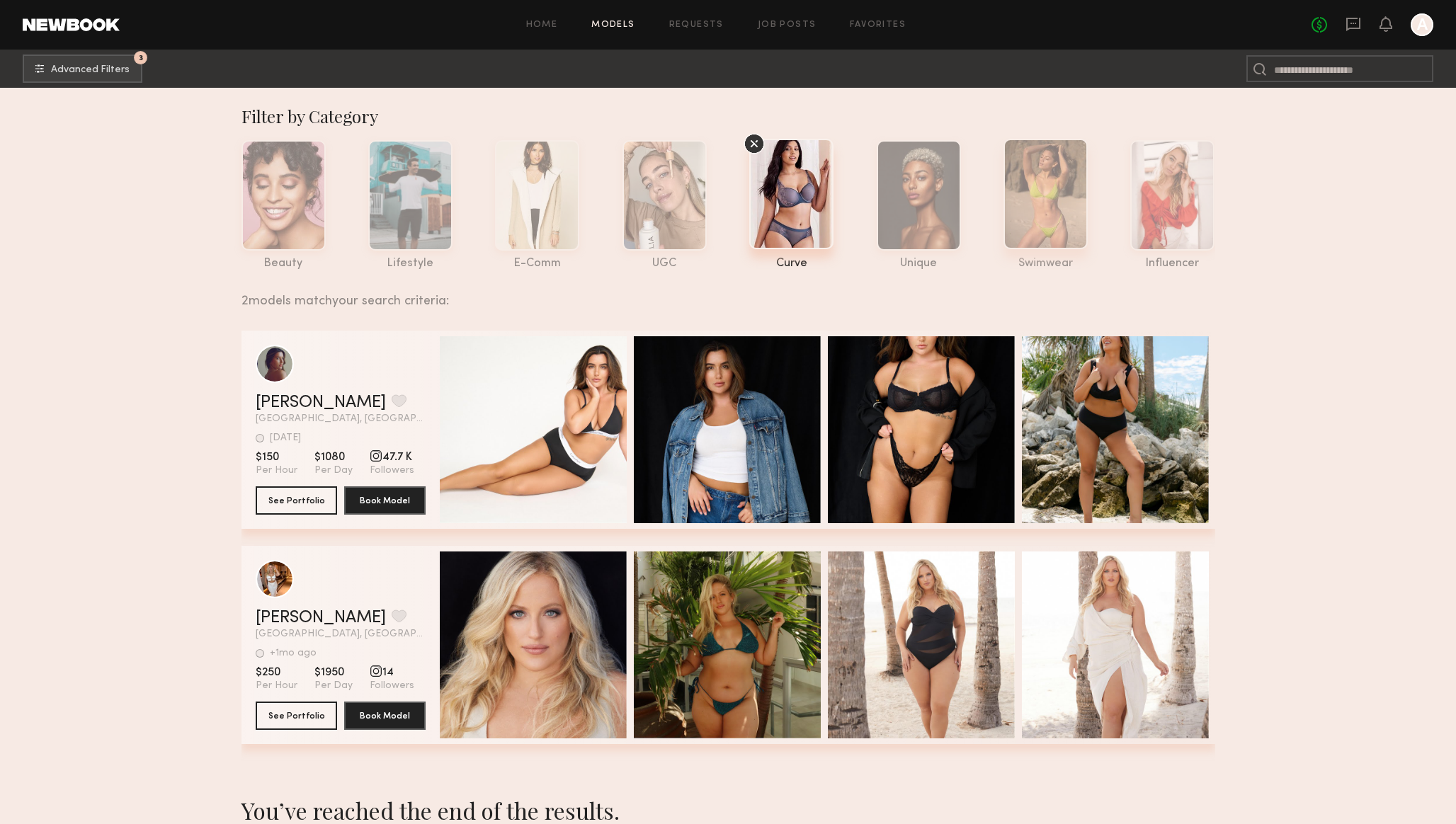
click at [1059, 217] on div at bounding box center [1045, 194] width 84 height 111
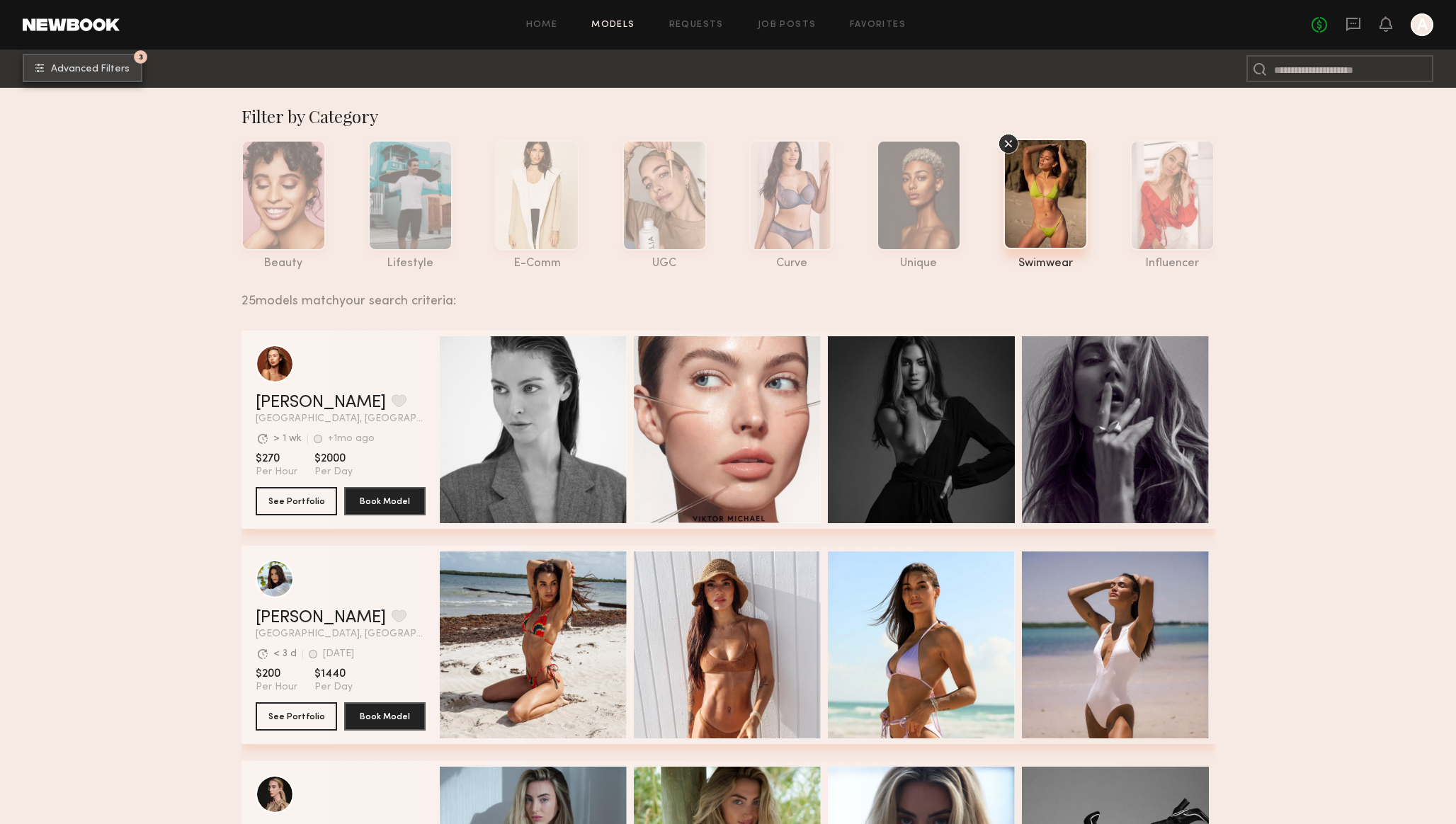
click at [111, 70] on span "Advanced Filters" at bounding box center [90, 70] width 78 height 10
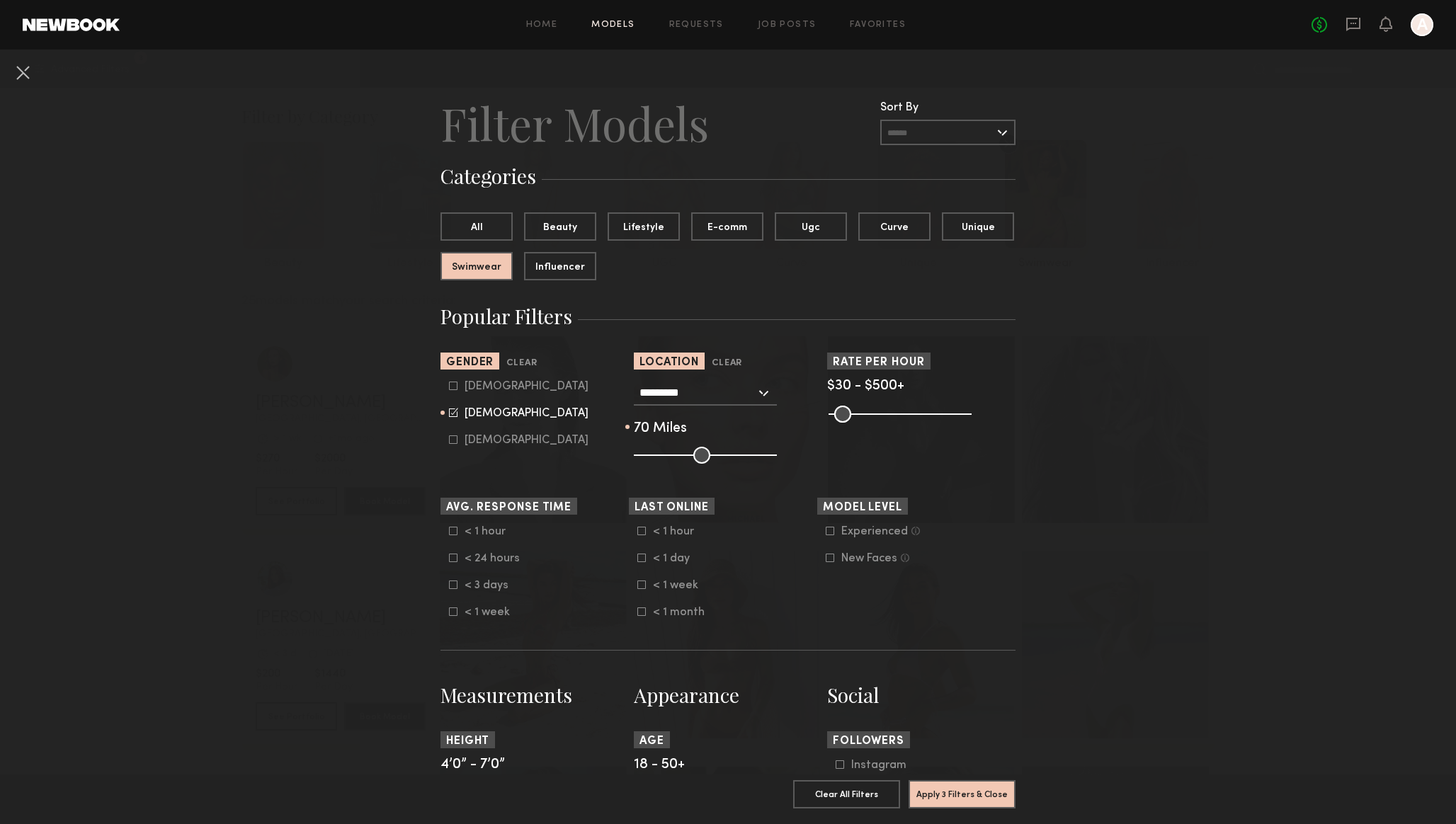
click at [693, 394] on input "*********" at bounding box center [697, 392] width 116 height 24
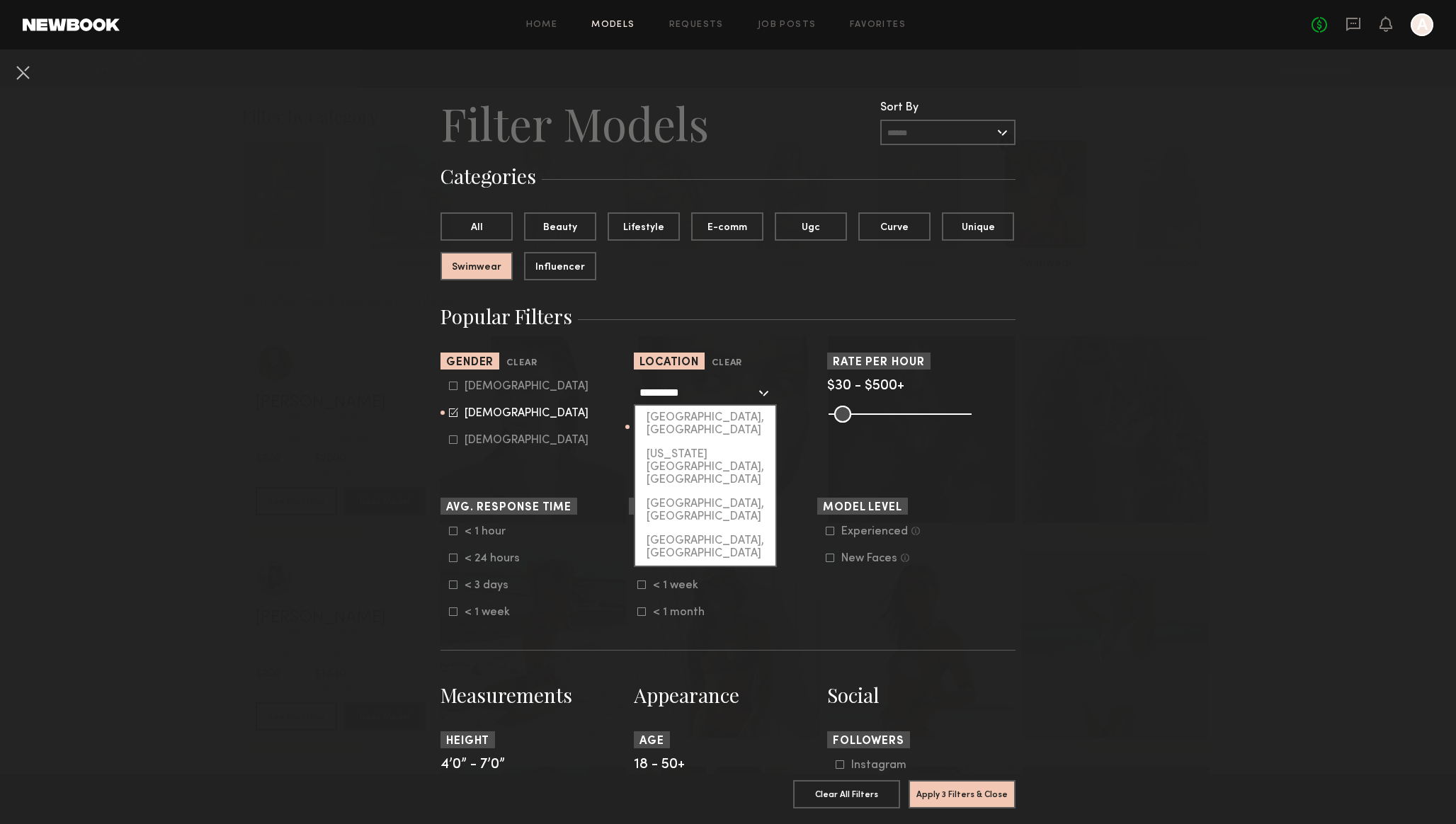
click at [693, 394] on input "*********" at bounding box center [697, 392] width 116 height 24
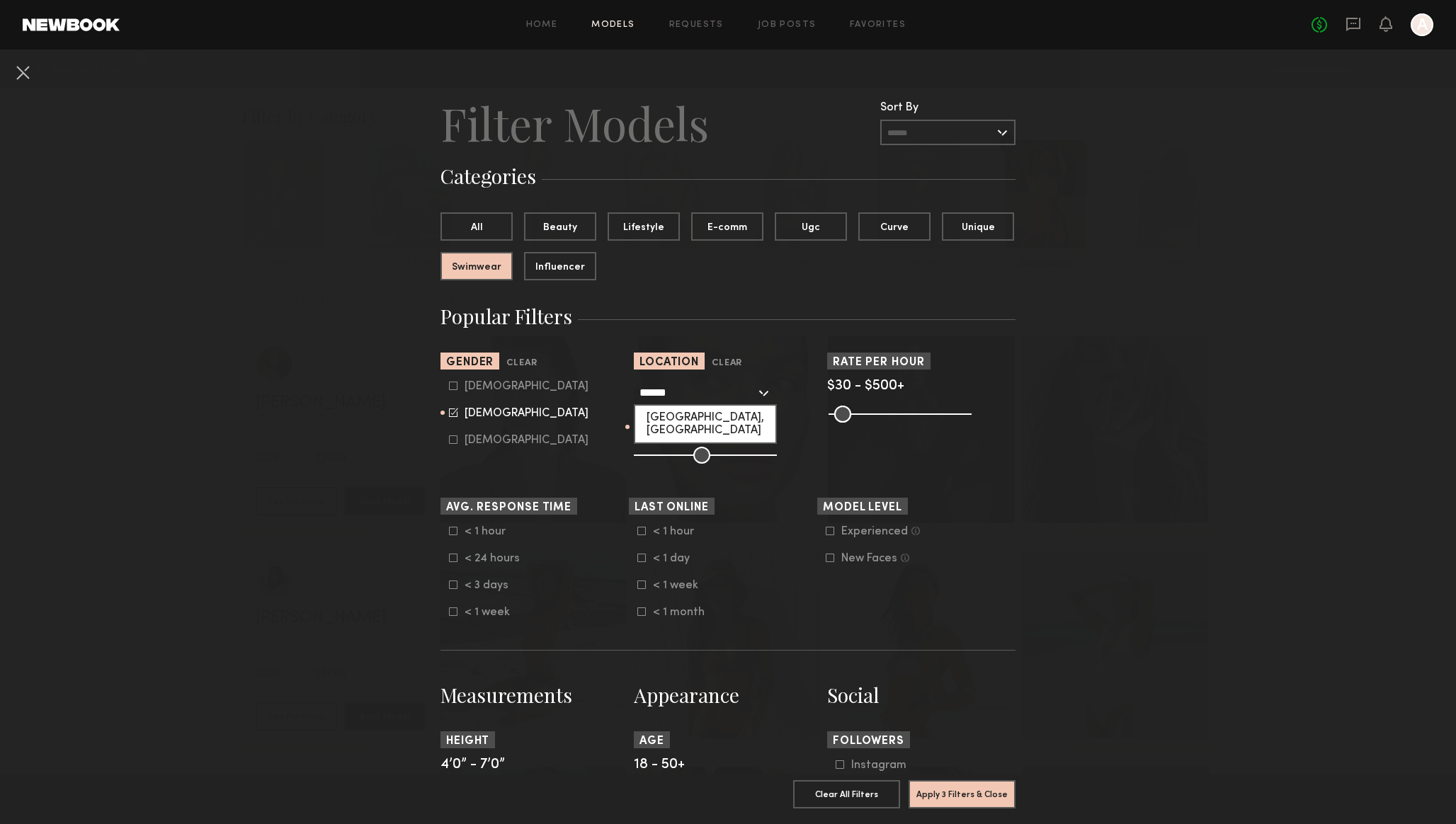
click at [682, 417] on div "Dallas, TX" at bounding box center [706, 424] width 141 height 37
type input "**********"
click at [963, 797] on button "Apply 3 Filters & Close" at bounding box center [962, 793] width 107 height 29
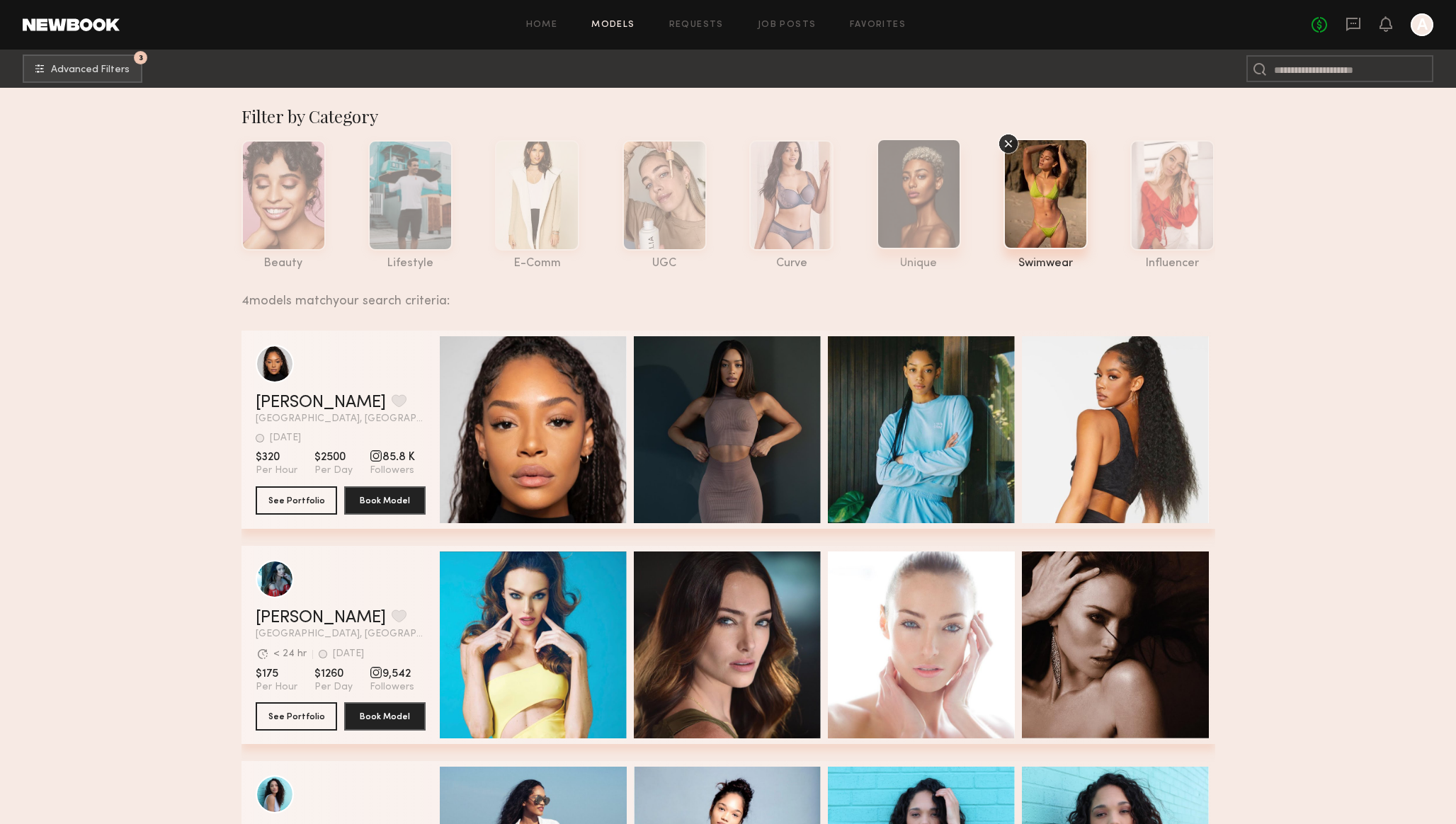
click at [931, 203] on div at bounding box center [919, 194] width 84 height 111
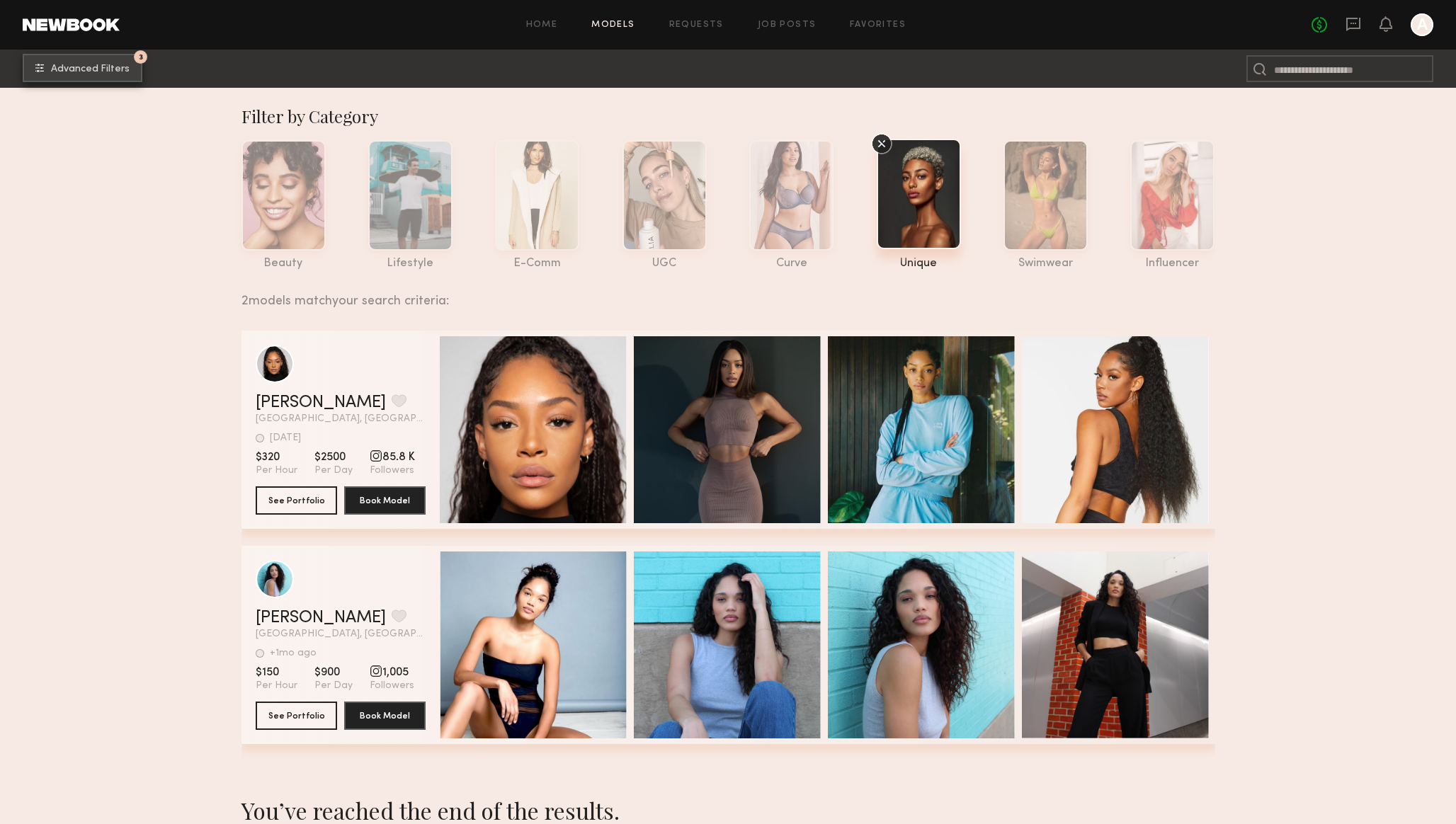
click at [119, 70] on span "Advanced Filters" at bounding box center [90, 70] width 78 height 10
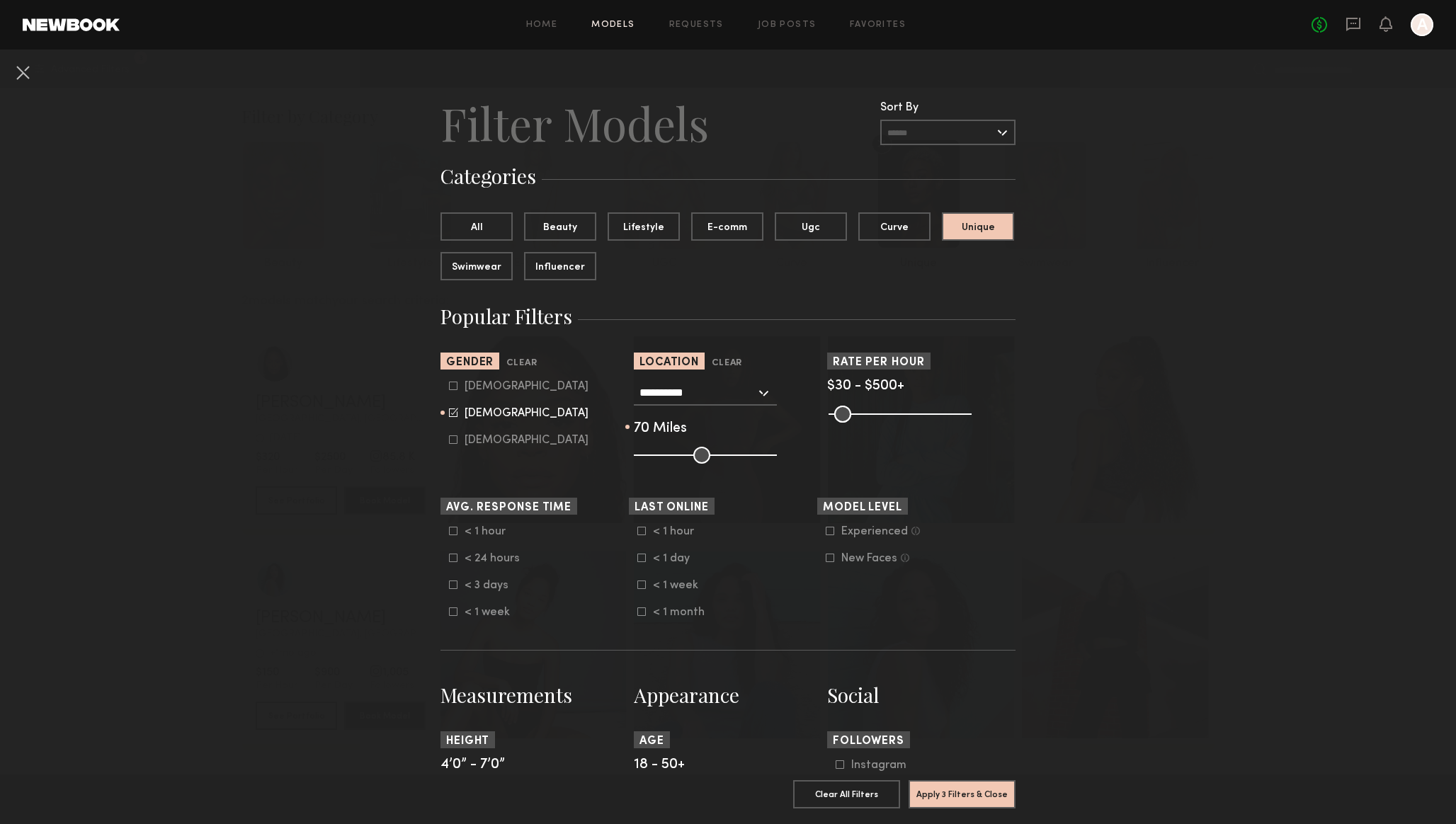
click at [679, 385] on input "**********" at bounding box center [697, 392] width 116 height 24
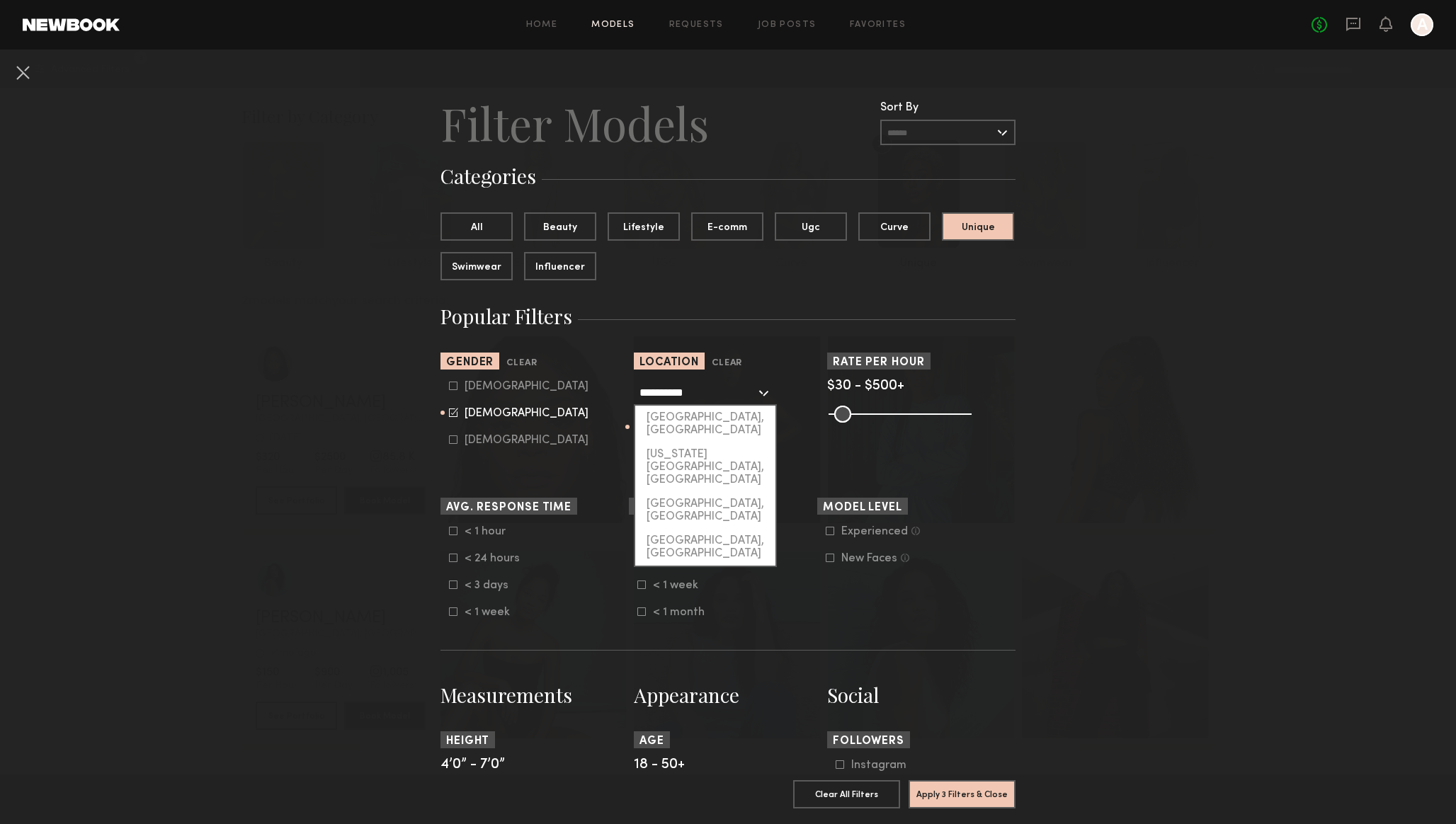
click at [679, 385] on input "**********" at bounding box center [697, 392] width 116 height 24
click at [686, 529] on div "Chicago, IL" at bounding box center [706, 547] width 141 height 37
type input "**********"
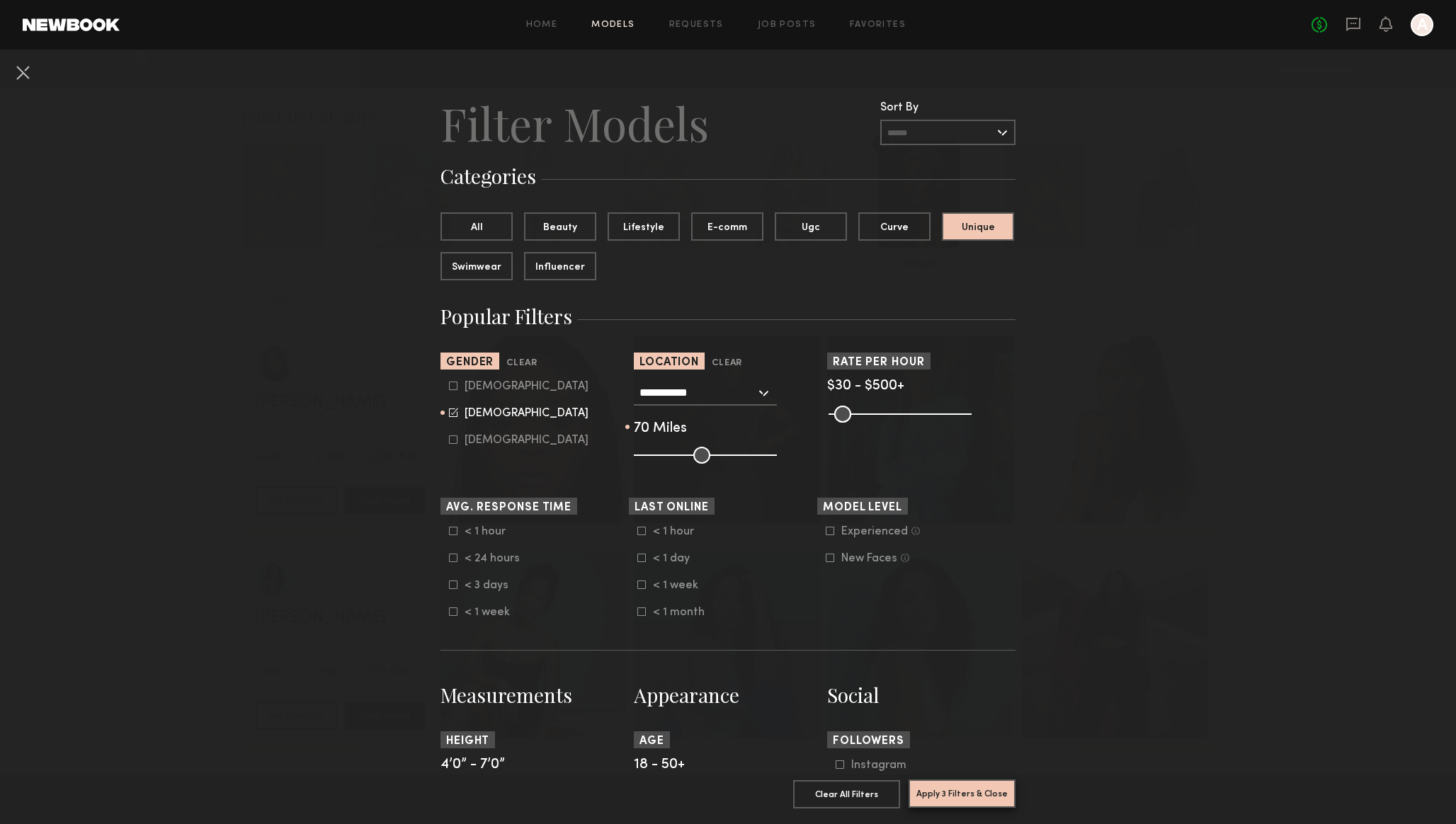
click at [959, 783] on button "Apply 3 Filters & Close" at bounding box center [962, 793] width 107 height 29
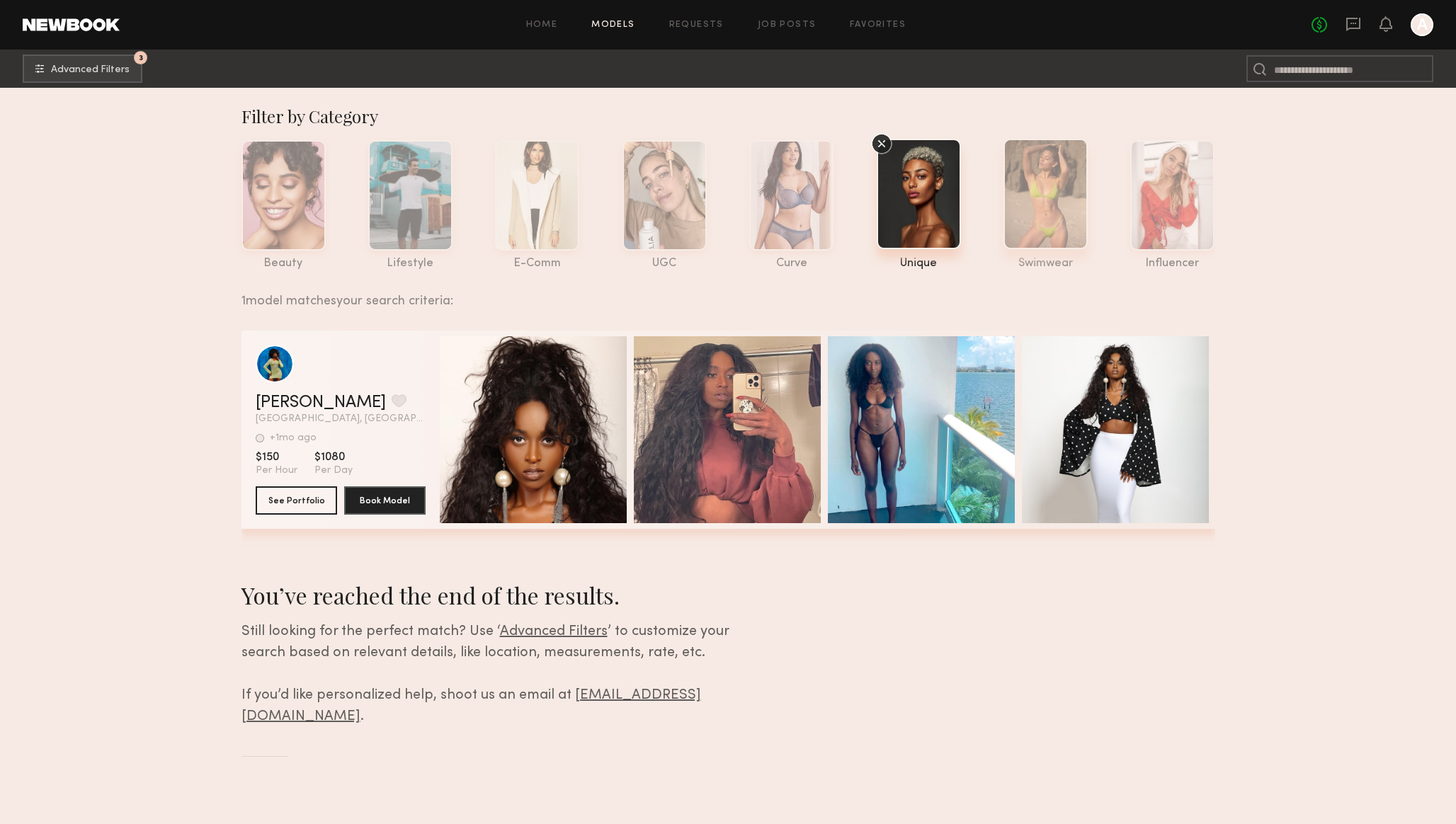
click at [1036, 215] on div at bounding box center [1045, 194] width 84 height 111
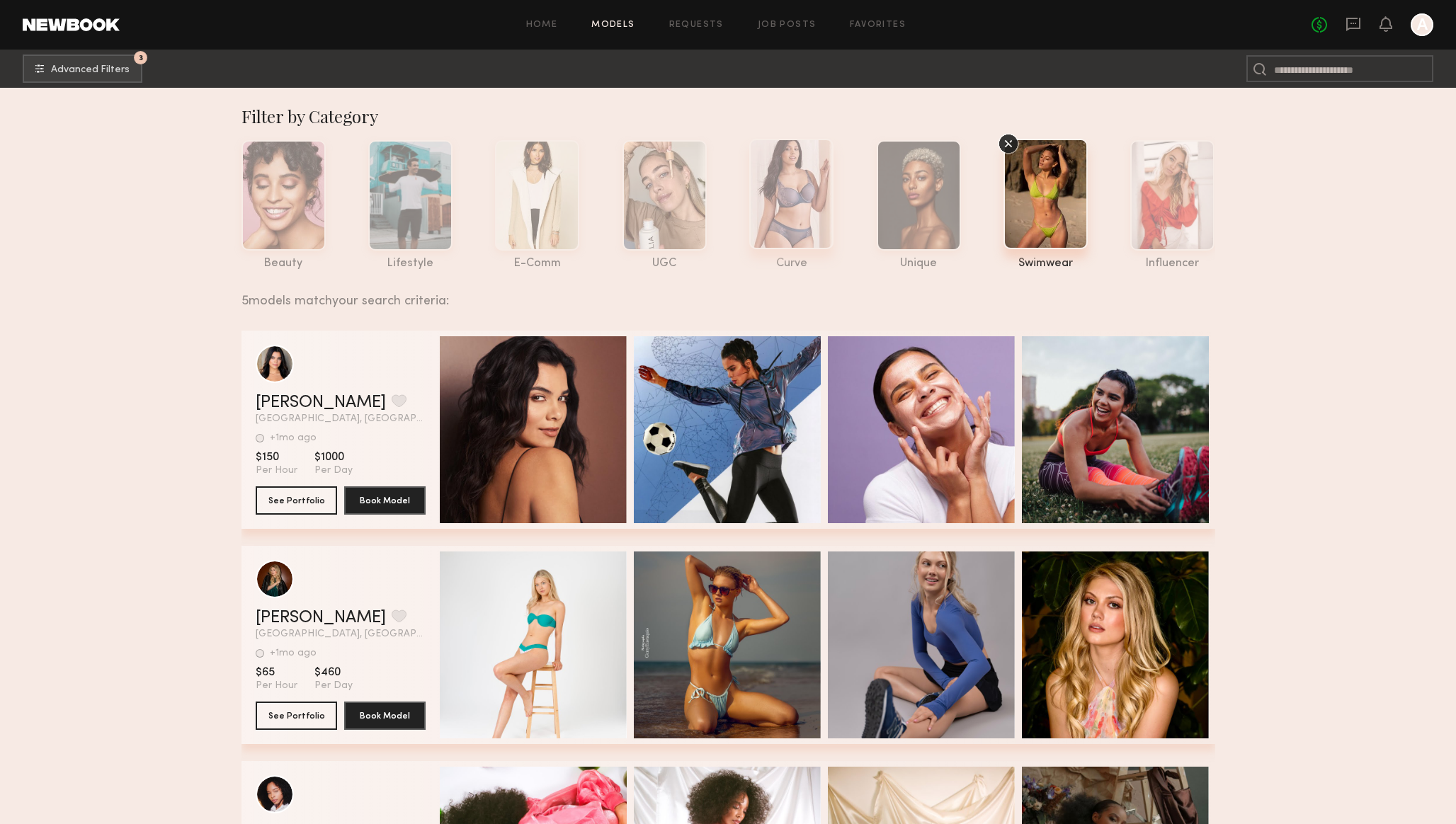
click at [781, 218] on div at bounding box center [791, 194] width 84 height 111
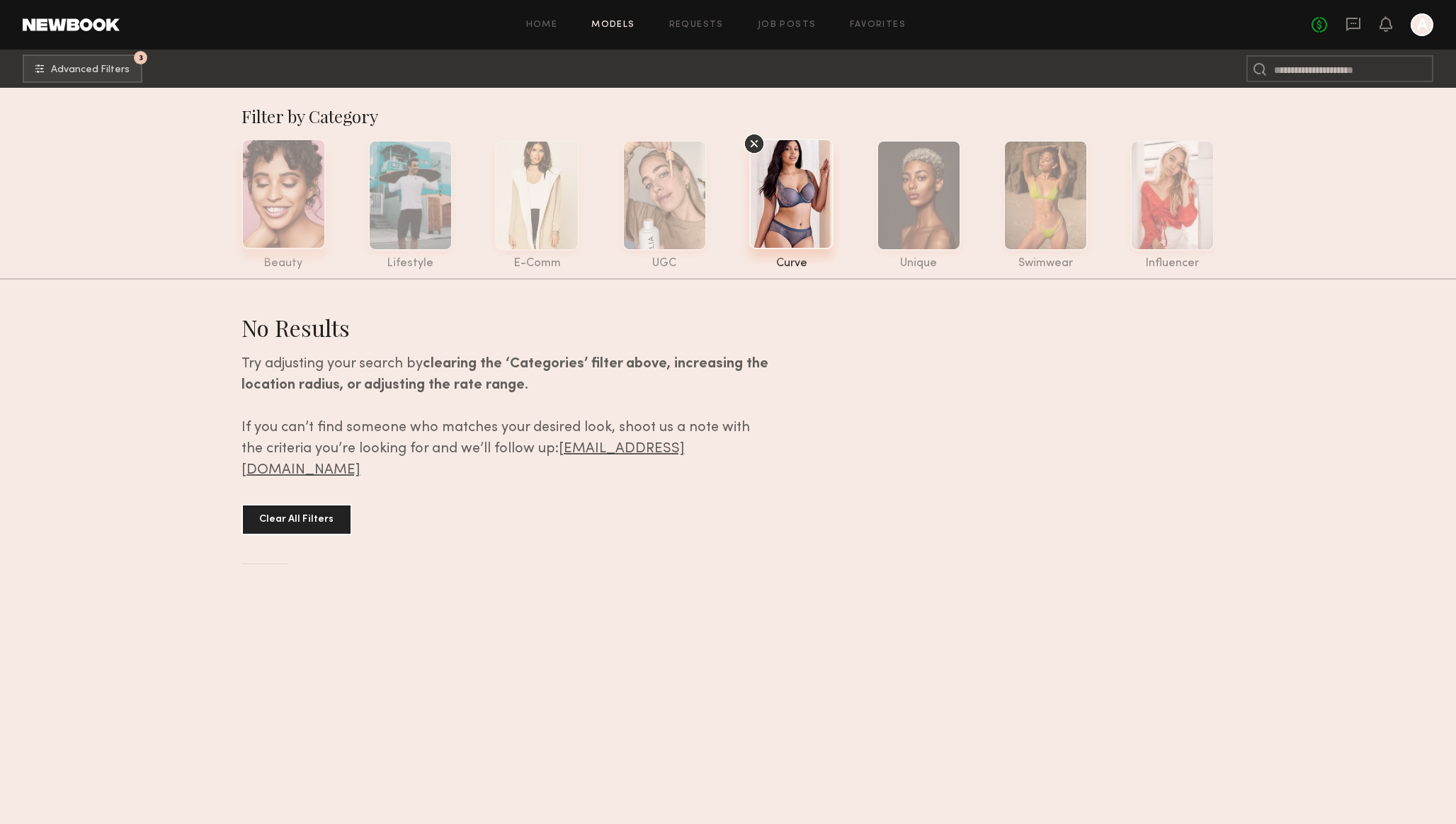
click at [293, 207] on div at bounding box center [283, 194] width 84 height 111
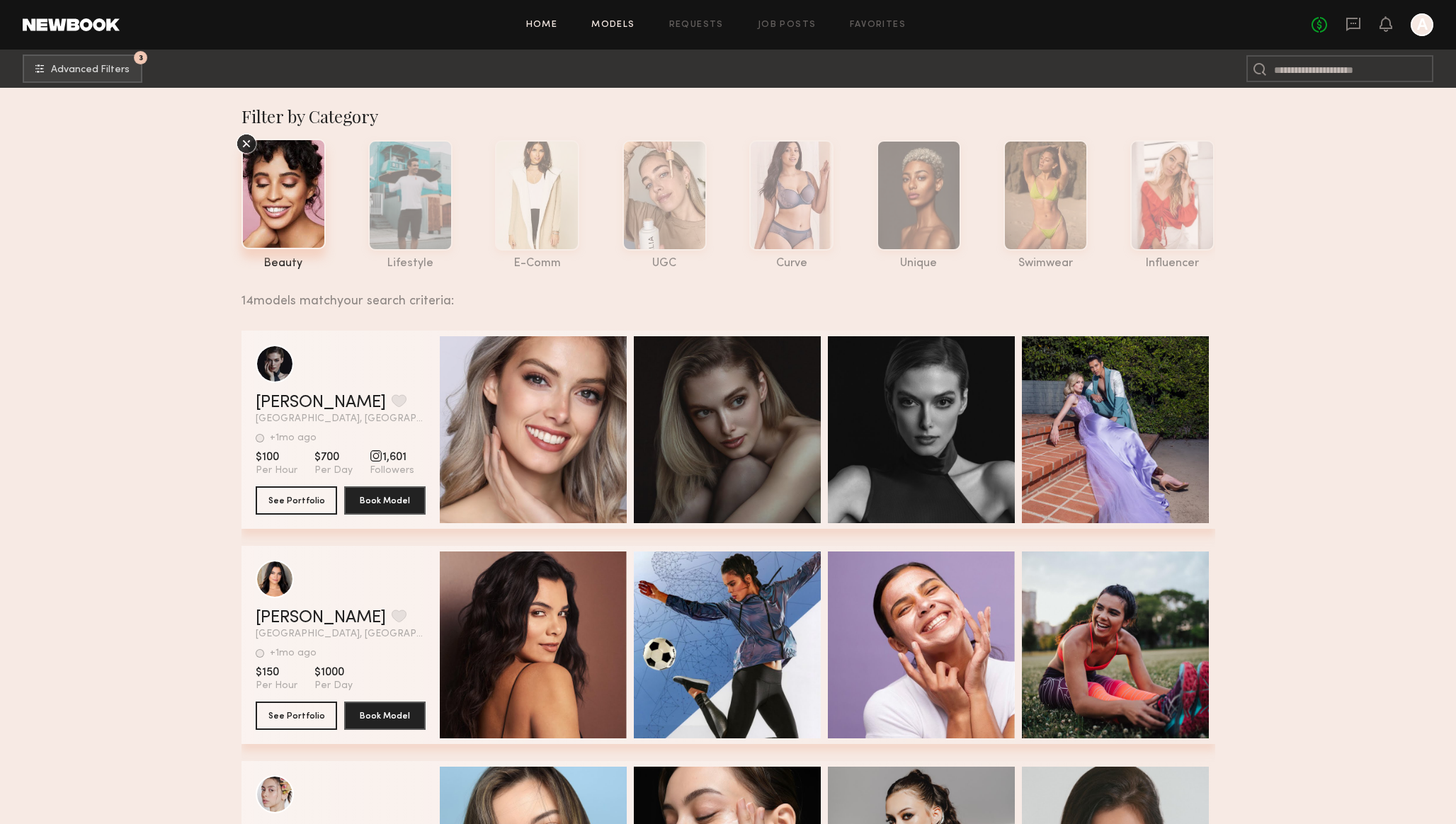
click at [548, 21] on link "Home" at bounding box center [542, 25] width 32 height 10
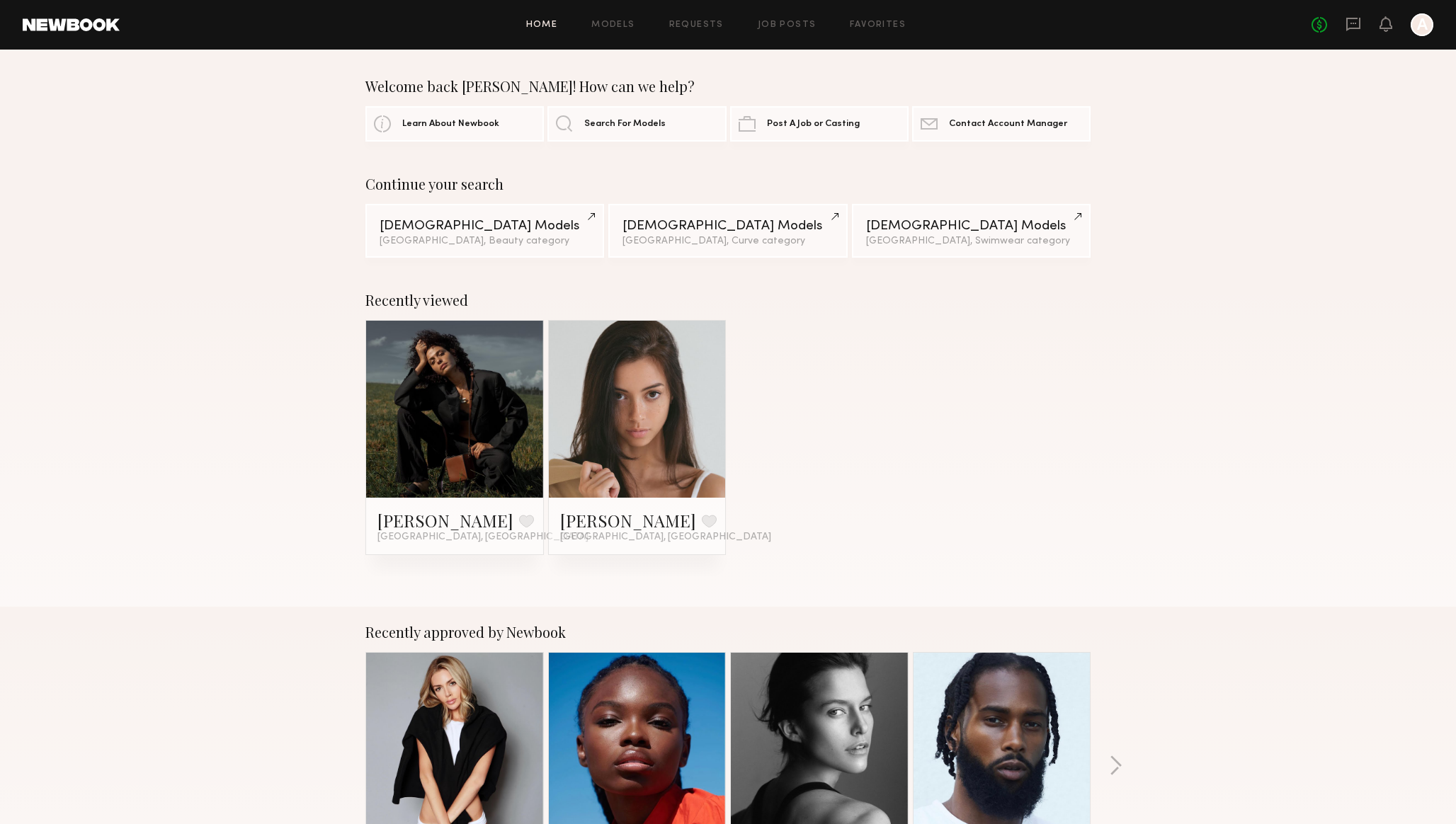
click at [609, 18] on div "Home Models Requests Job Posts Favorites Sign Out No fees up to $5,000 A" at bounding box center [776, 24] width 1313 height 23
click at [609, 21] on link "Models" at bounding box center [613, 25] width 43 height 10
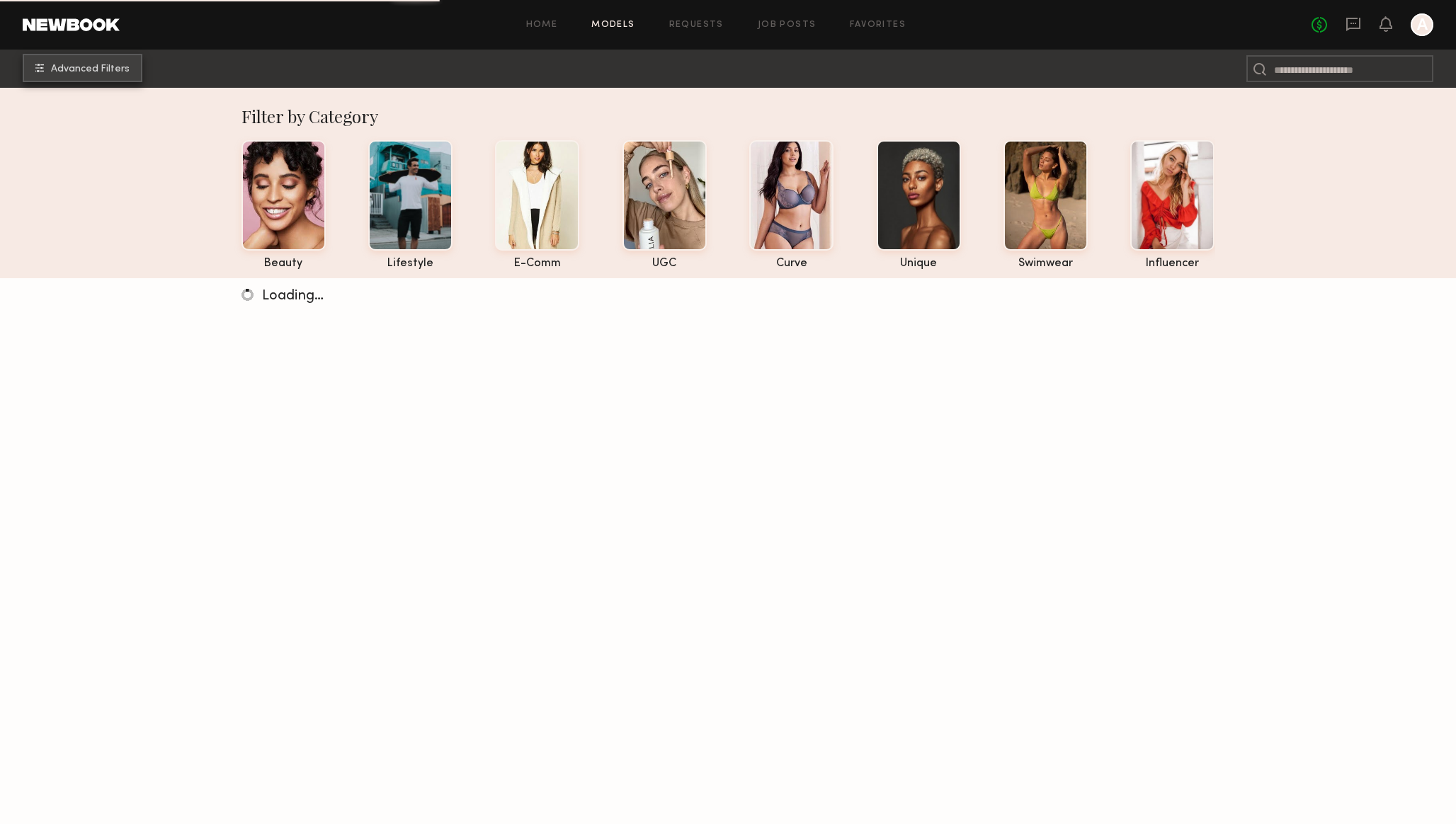
click at [121, 78] on button "Advanced Filters" at bounding box center [82, 68] width 119 height 29
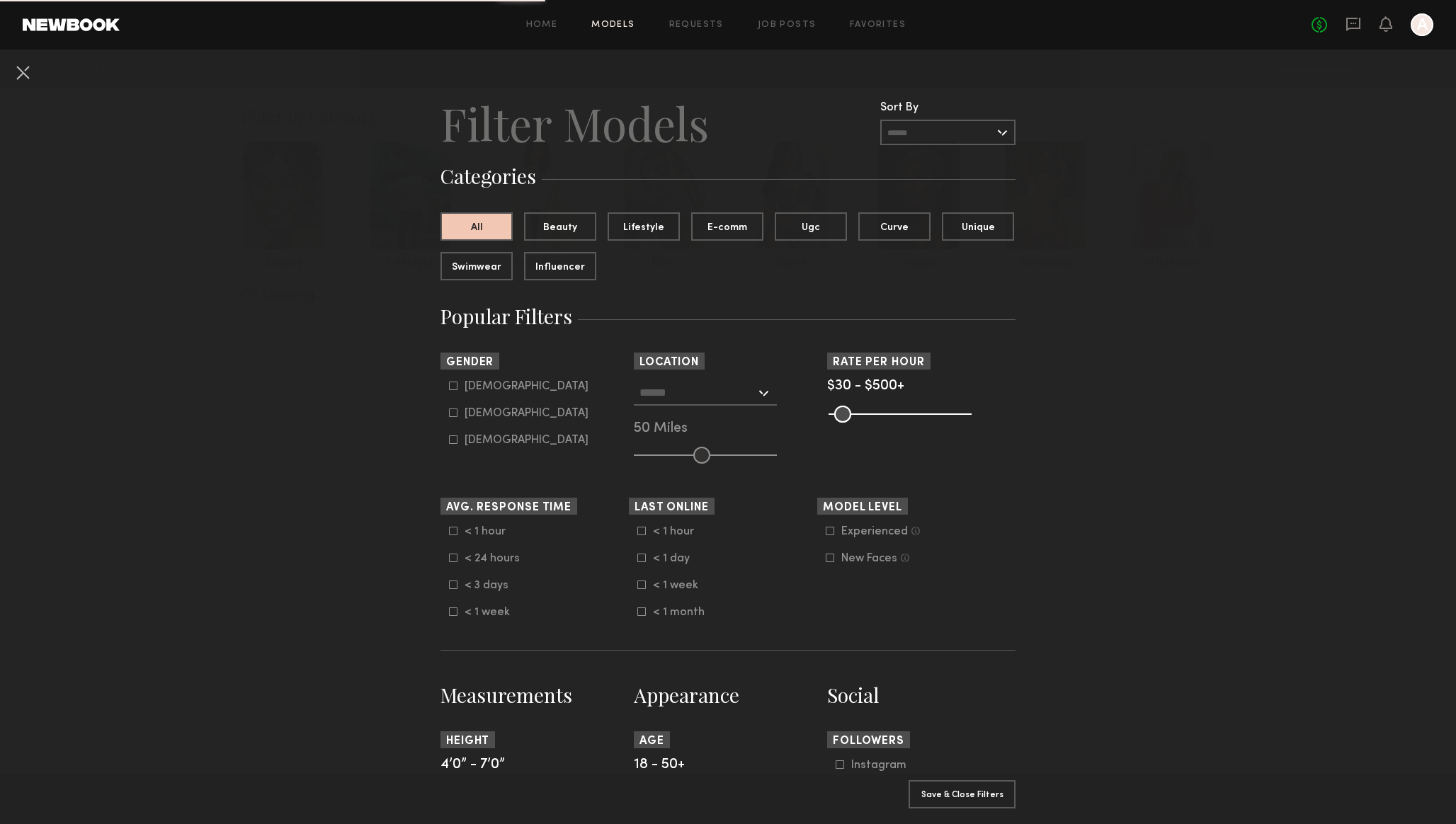
click at [676, 390] on input "text" at bounding box center [697, 392] width 116 height 24
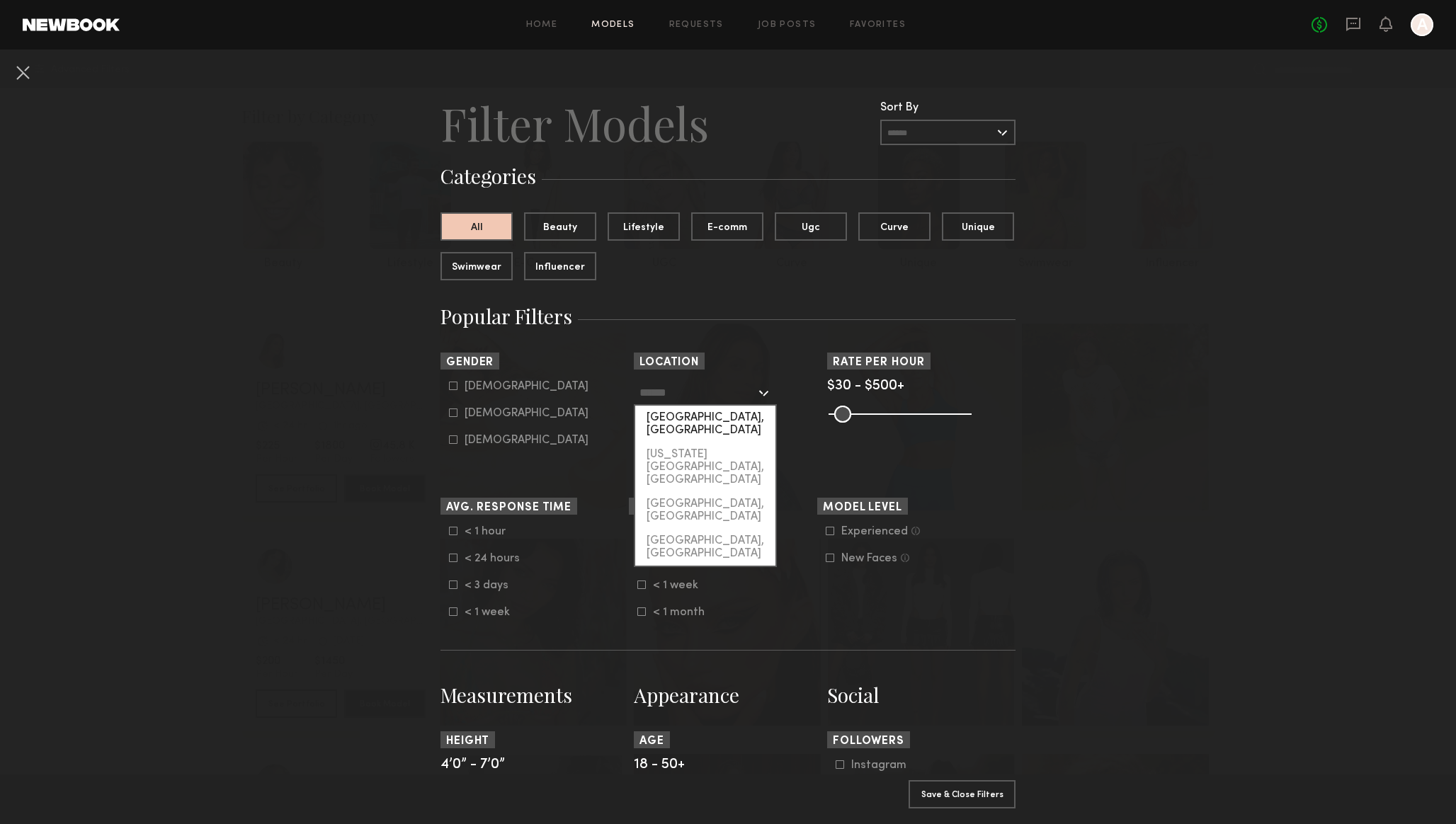
click at [681, 413] on div "Los Angeles, CA" at bounding box center [706, 424] width 141 height 37
type input "**********"
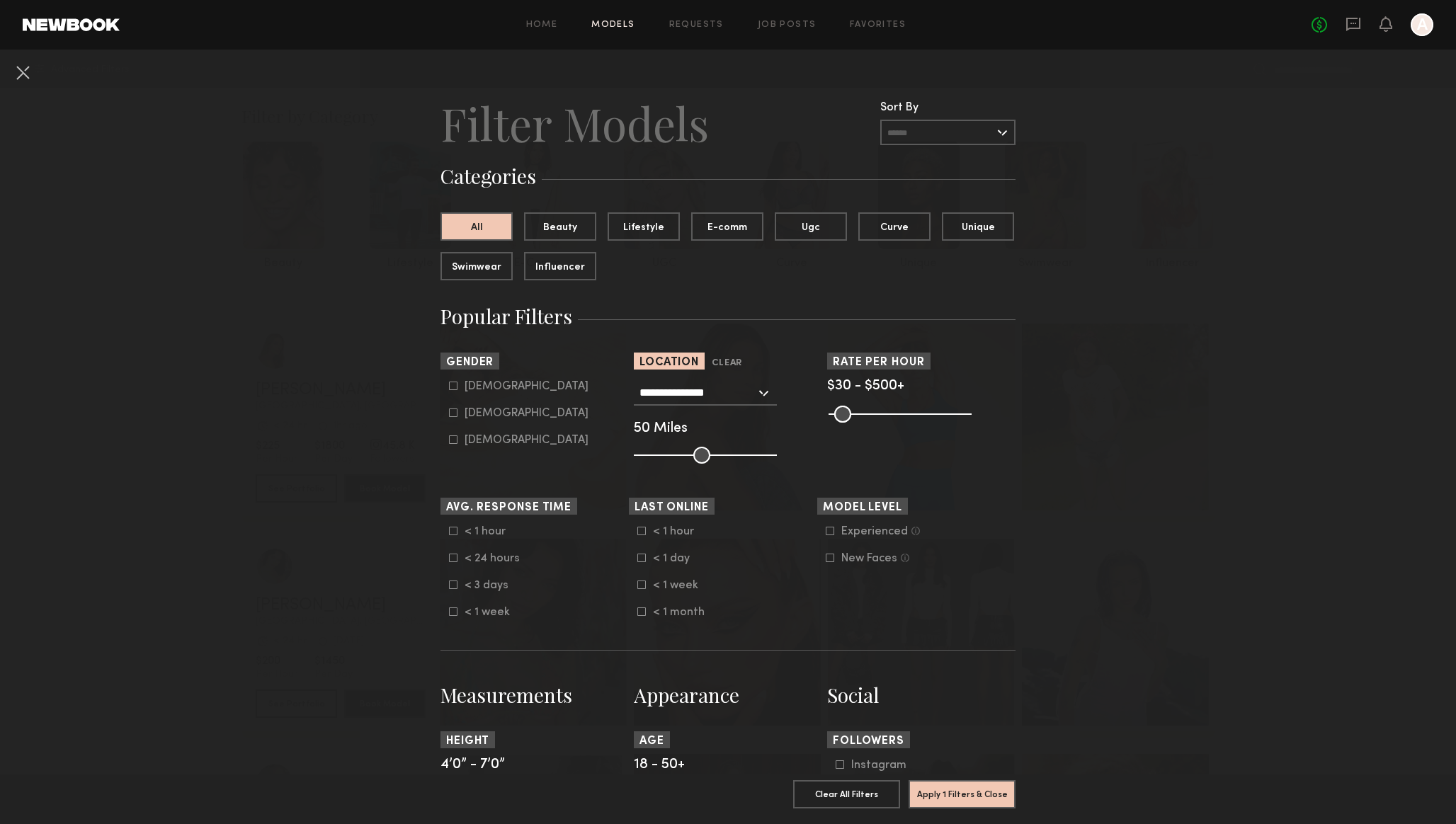
click at [455, 417] on icon at bounding box center [453, 413] width 9 height 9
type input "**"
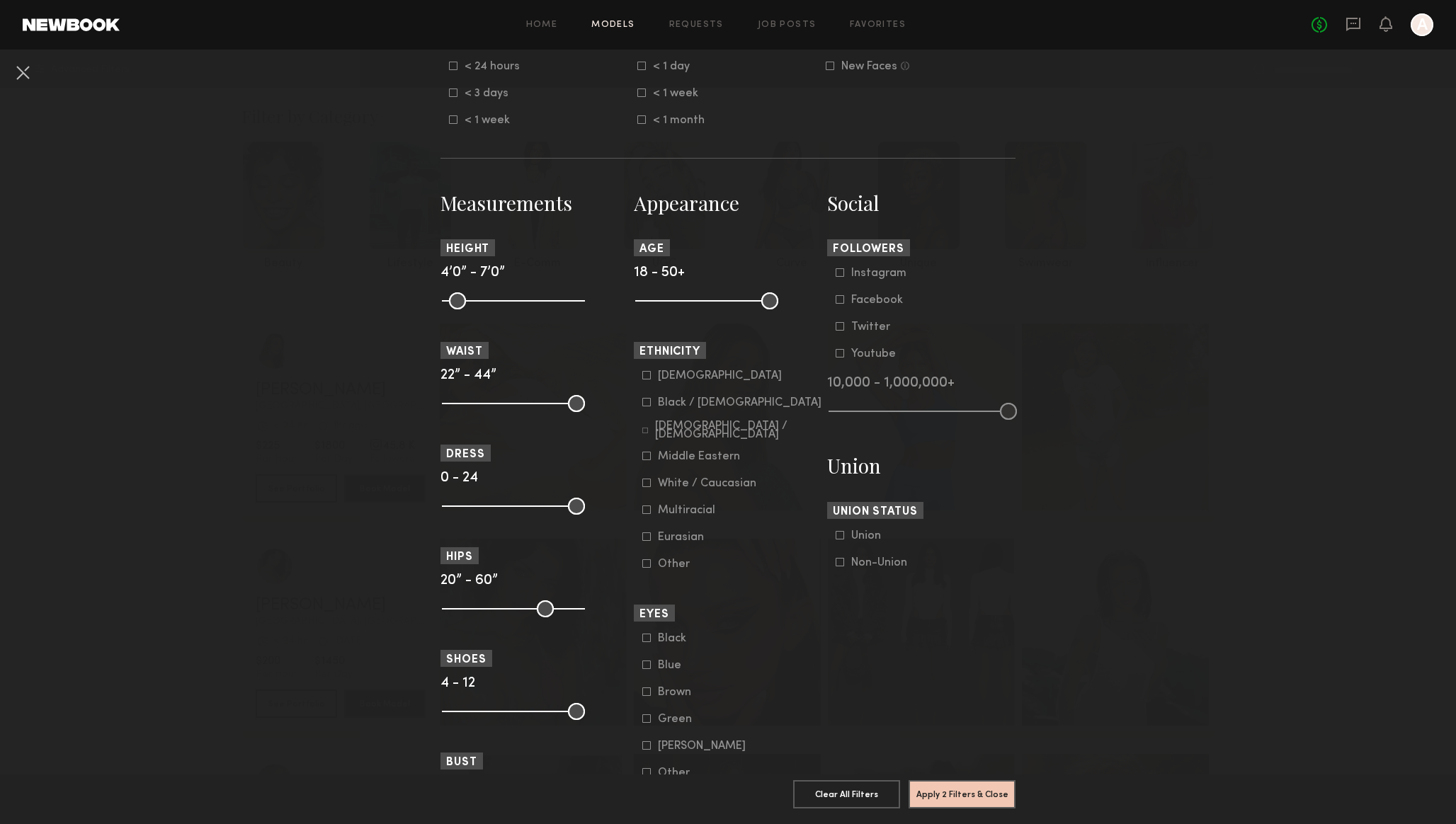
scroll to position [839, 0]
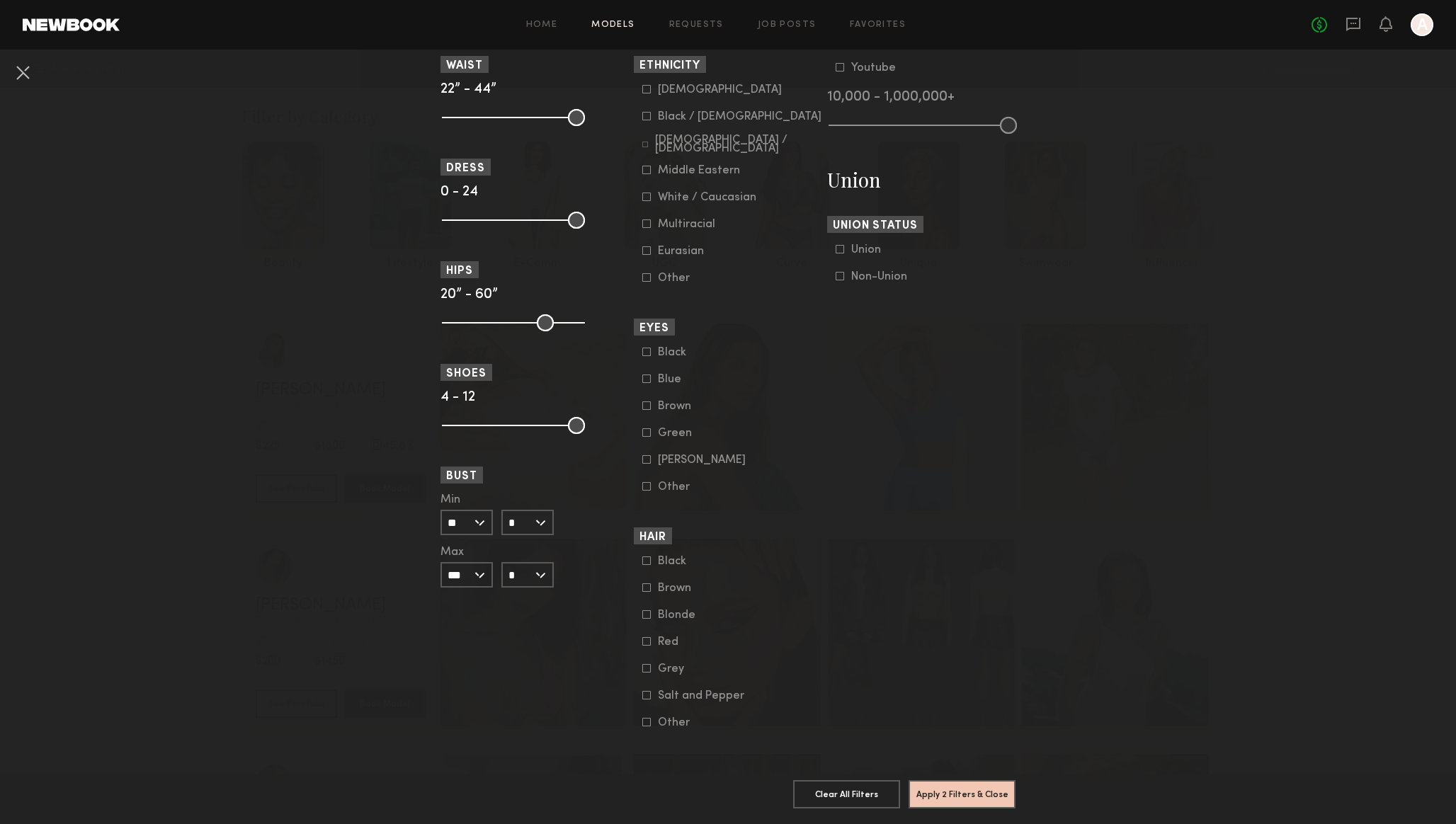
click at [526, 509] on input "*" at bounding box center [528, 522] width 53 height 26
click at [526, 559] on div "C" at bounding box center [528, 571] width 50 height 24
type input "*"
click at [972, 791] on button "Apply 3 Filters & Close" at bounding box center [962, 793] width 107 height 29
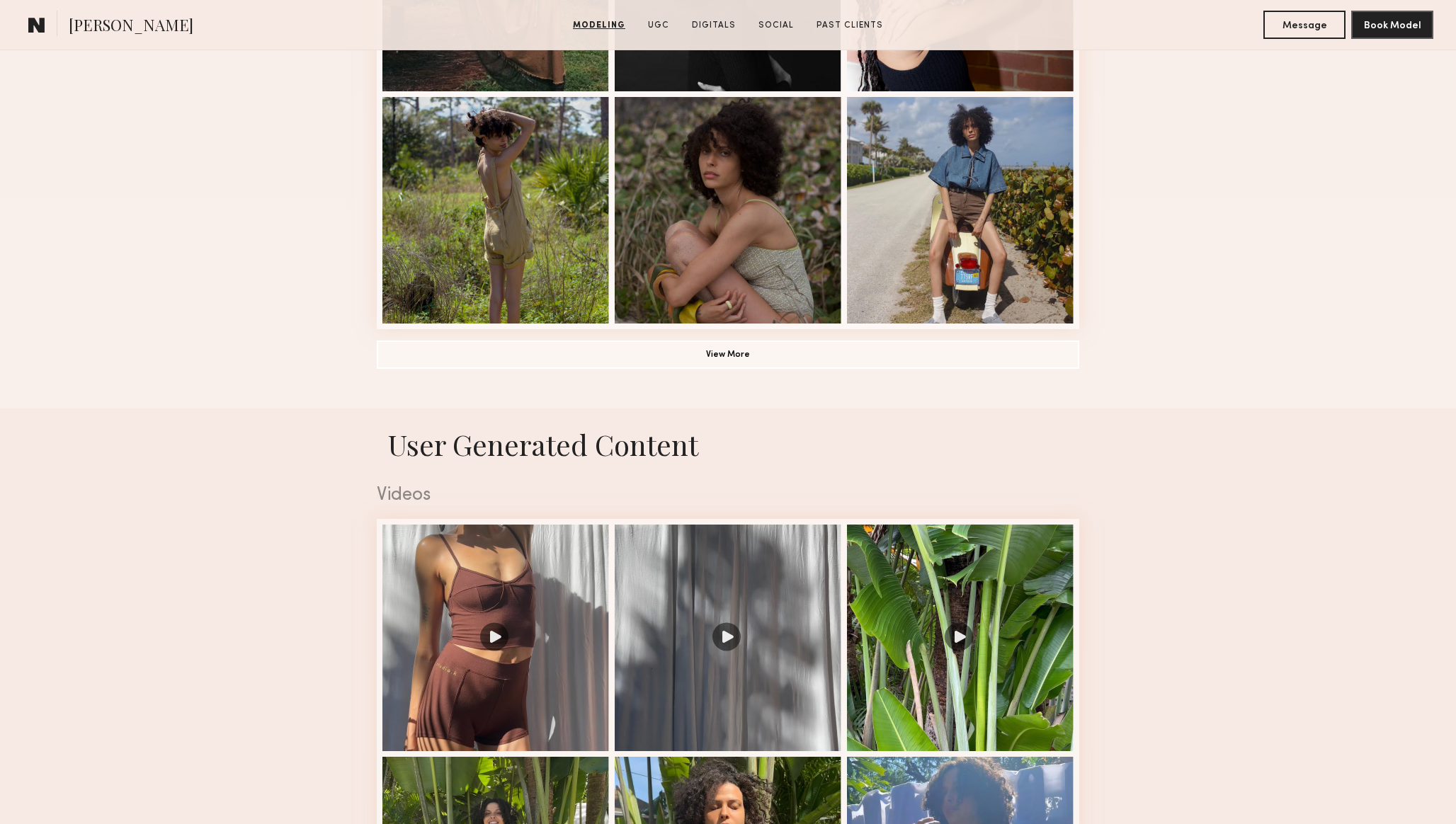
scroll to position [1016, 0]
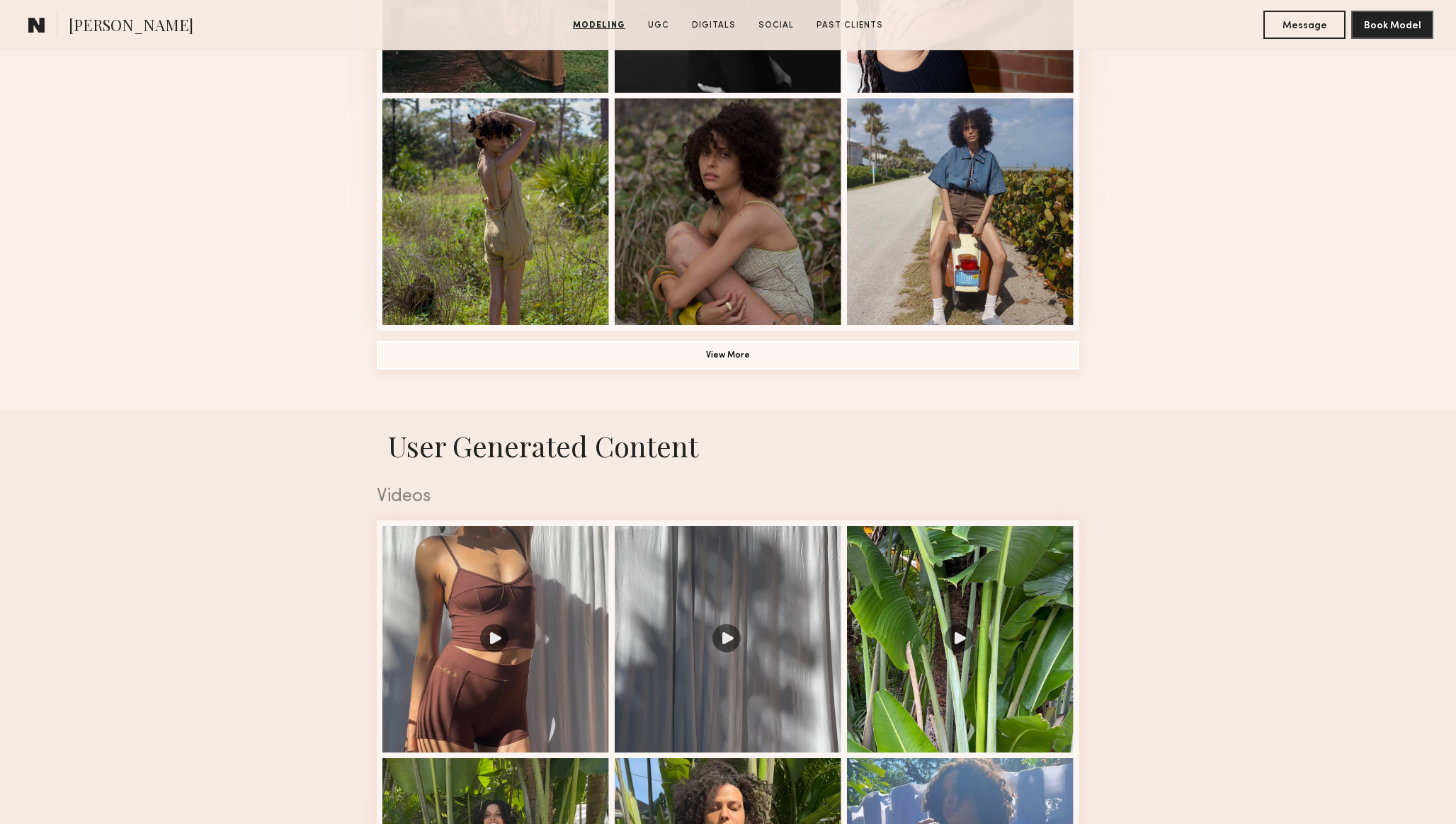
click at [591, 359] on button "View More" at bounding box center [728, 355] width 703 height 29
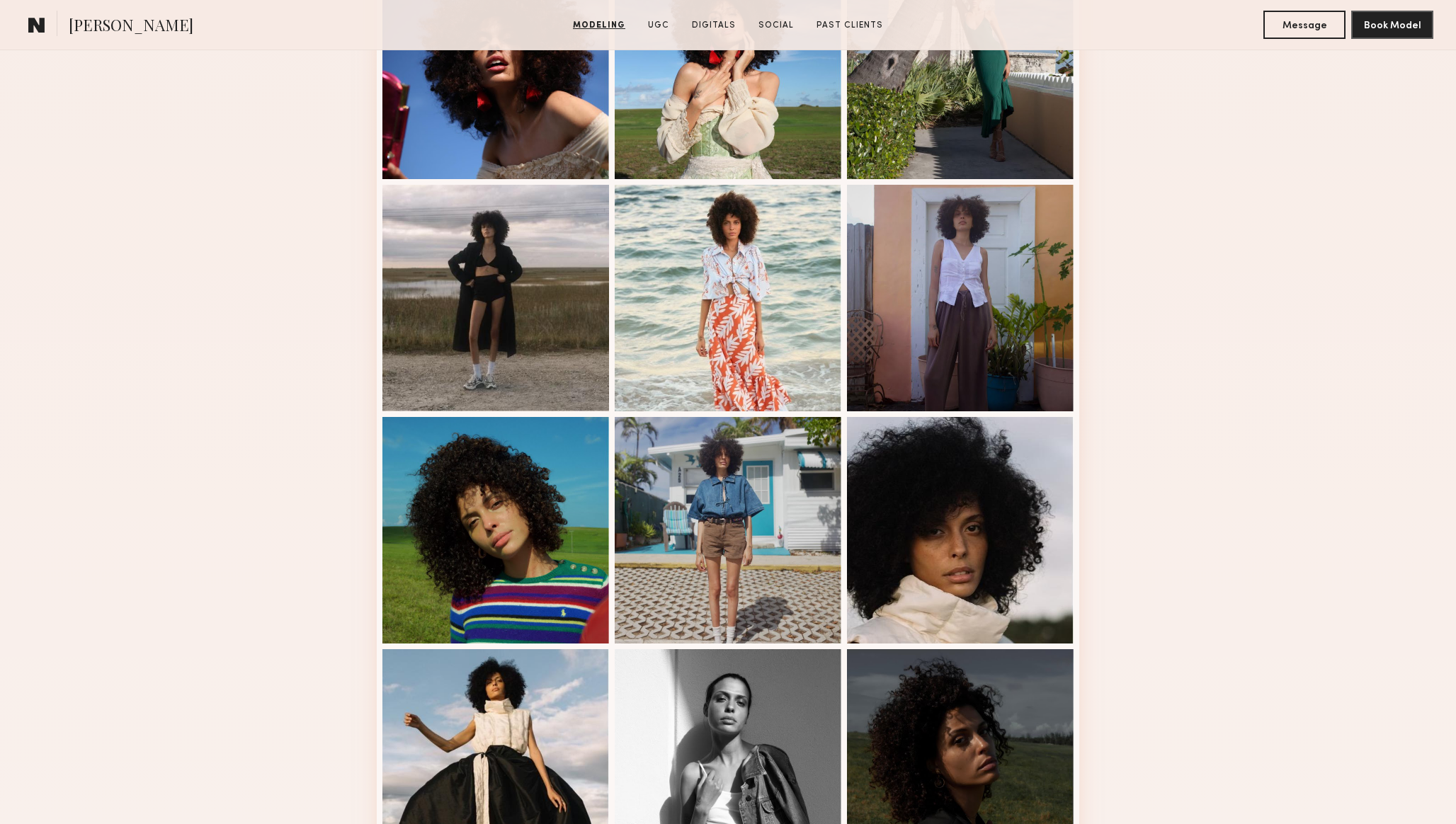
scroll to position [1393, 0]
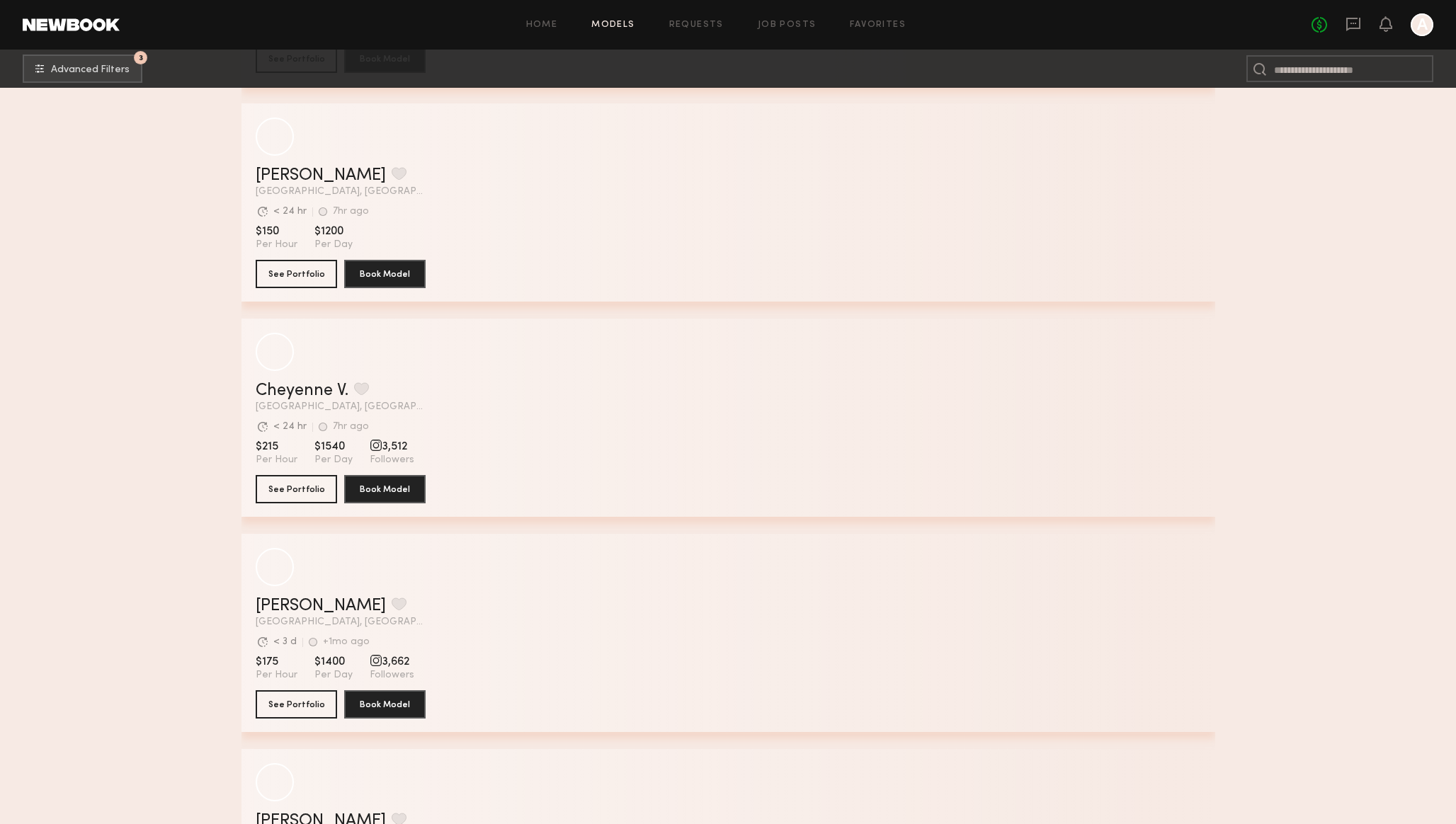
scroll to position [5390, 0]
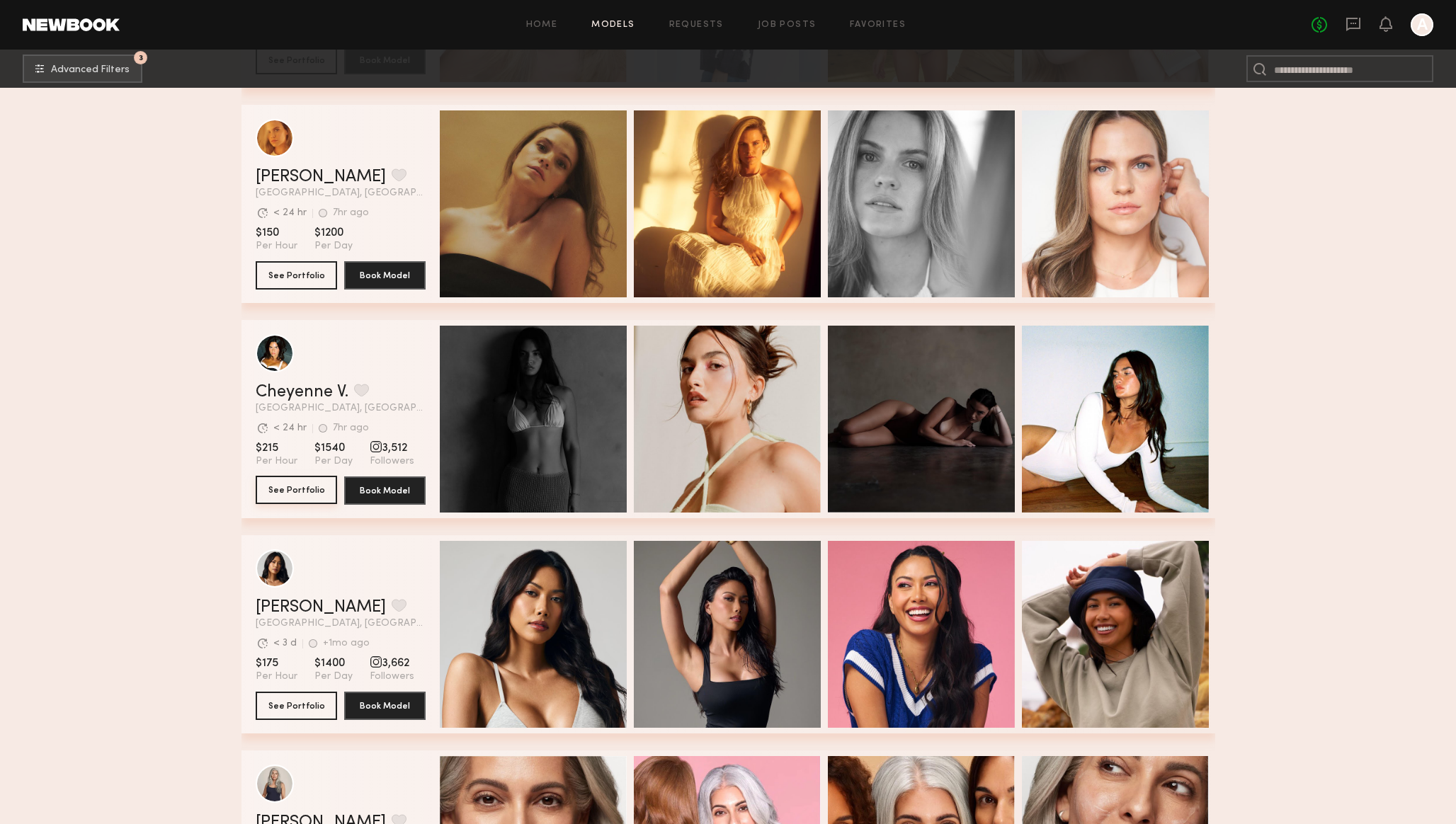
click at [308, 489] on button "See Portfolio" at bounding box center [296, 490] width 81 height 29
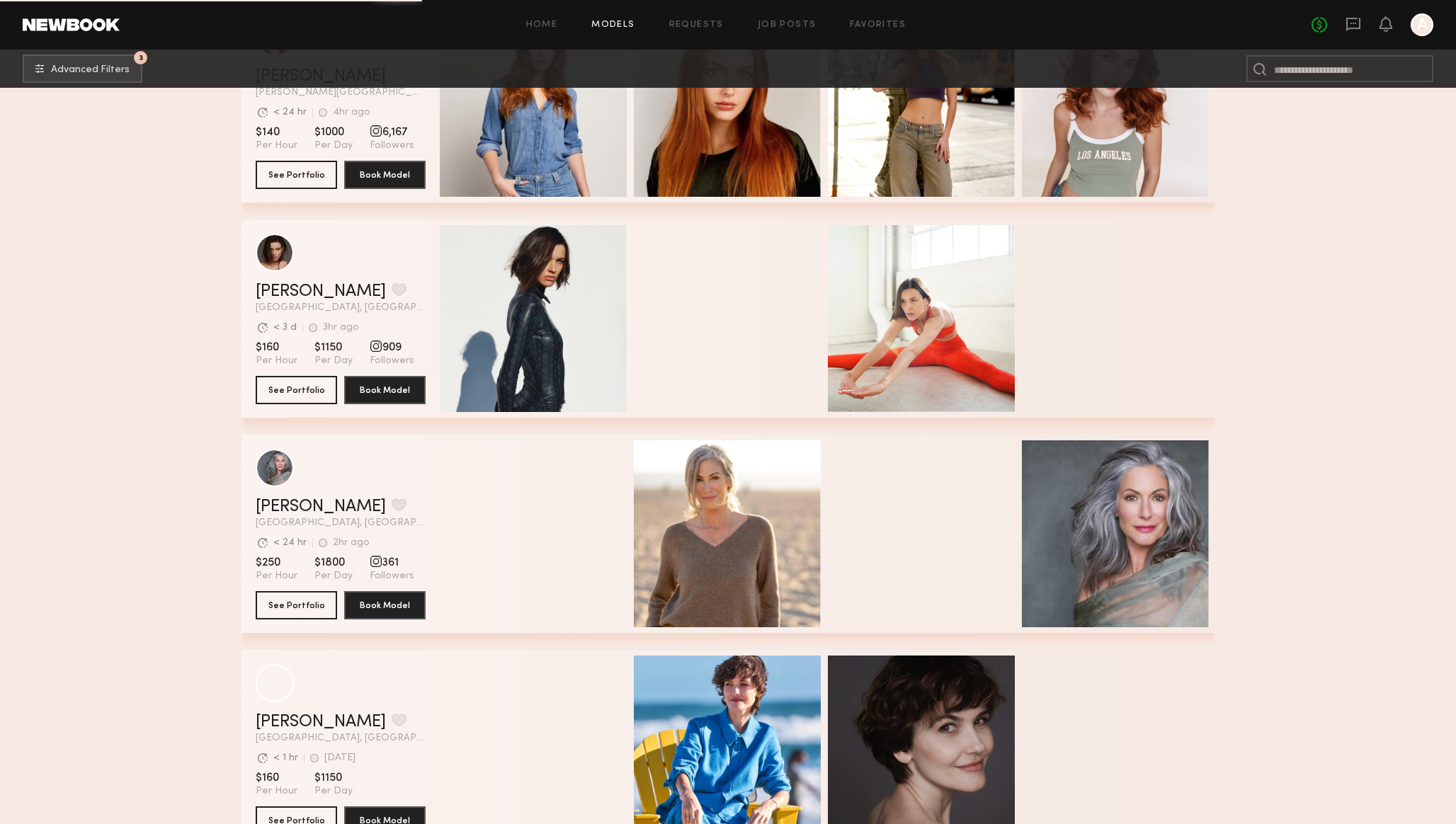
scroll to position [12455, 0]
